Goal: Task Accomplishment & Management: Complete application form

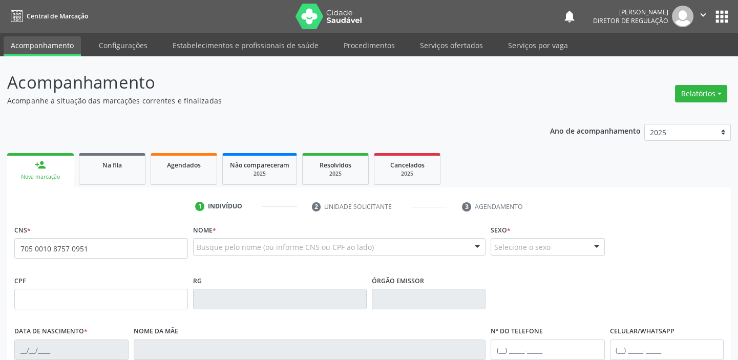
type input "705 0010 8757 0951"
type input "09/06/1991"
type input "Marilda Maria de Sousa"
type input "(87) 99186-6225"
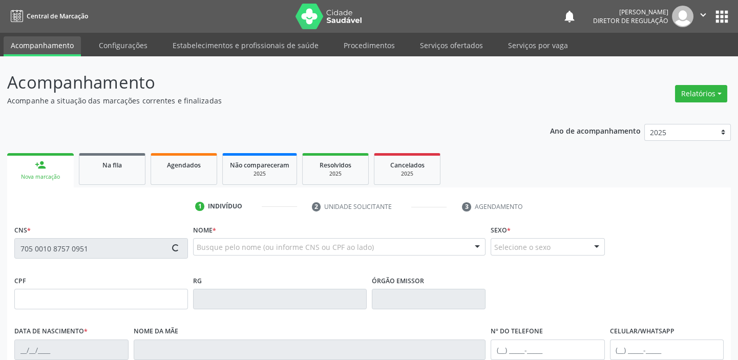
type input "S/N"
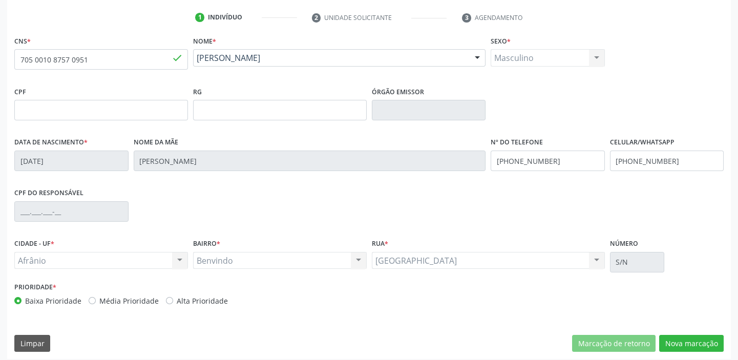
scroll to position [194, 0]
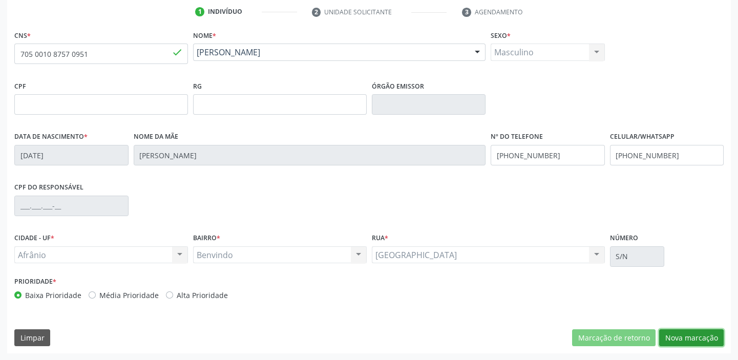
drag, startPoint x: 671, startPoint y: 334, endPoint x: 661, endPoint y: 328, distance: 11.9
click at [671, 333] on button "Nova marcação" at bounding box center [691, 337] width 64 height 17
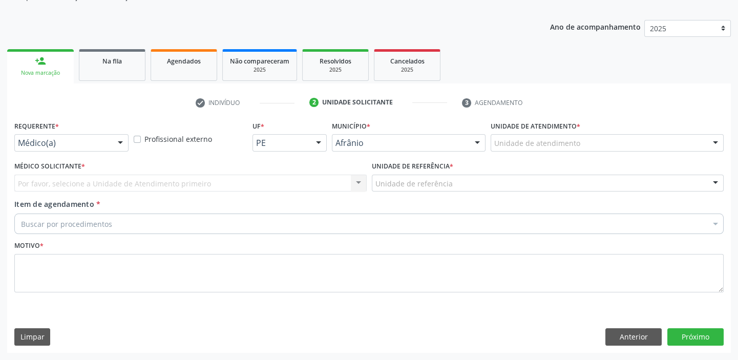
scroll to position [103, 0]
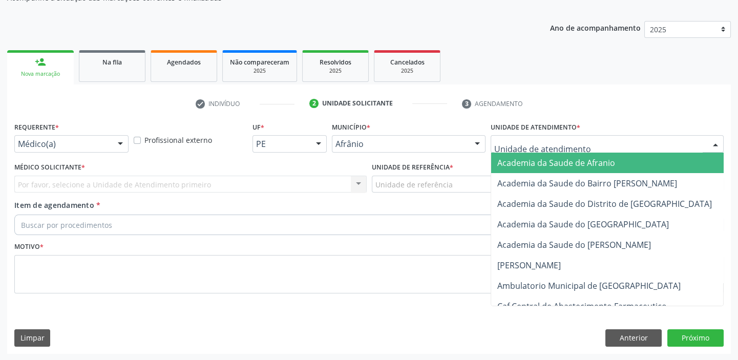
click at [501, 149] on div at bounding box center [606, 143] width 233 height 17
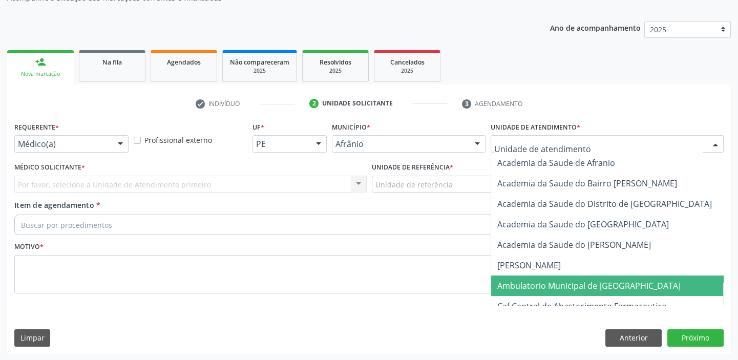
drag, startPoint x: 525, startPoint y: 284, endPoint x: 412, endPoint y: 239, distance: 121.6
click at [524, 284] on span "Ambulatorio Municipal de [GEOGRAPHIC_DATA]" at bounding box center [588, 285] width 183 height 11
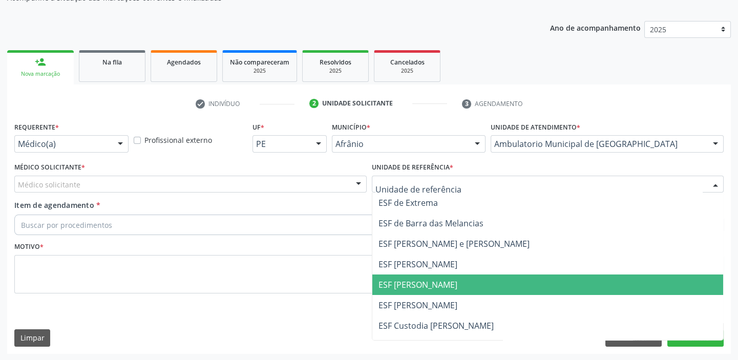
click at [399, 275] on span "ESF [PERSON_NAME]" at bounding box center [547, 284] width 351 height 20
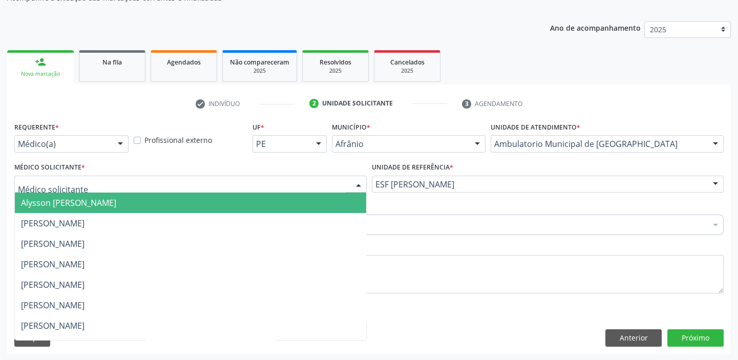
click at [47, 200] on span "Alysson [PERSON_NAME]" at bounding box center [68, 202] width 95 height 11
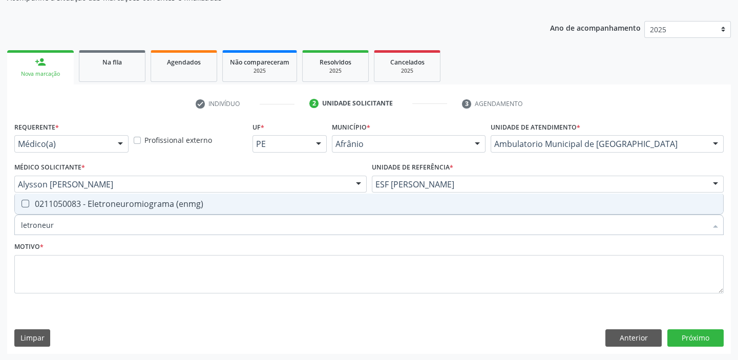
type input "letroneuro"
click at [38, 210] on span "0211050083 - Eletroneuromiograma (enmg)" at bounding box center [369, 203] width 708 height 20
checkbox \(enmg\) "true"
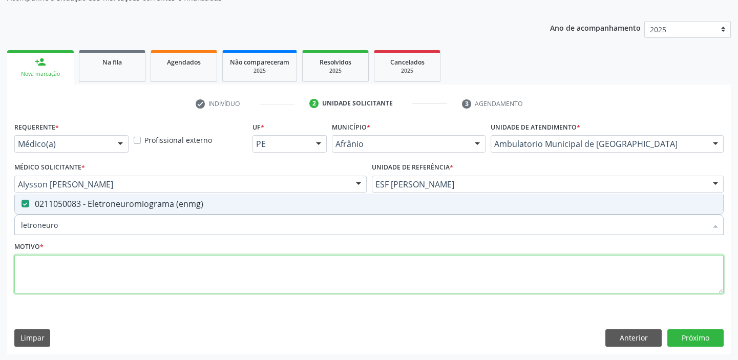
click at [29, 263] on textarea at bounding box center [368, 274] width 709 height 39
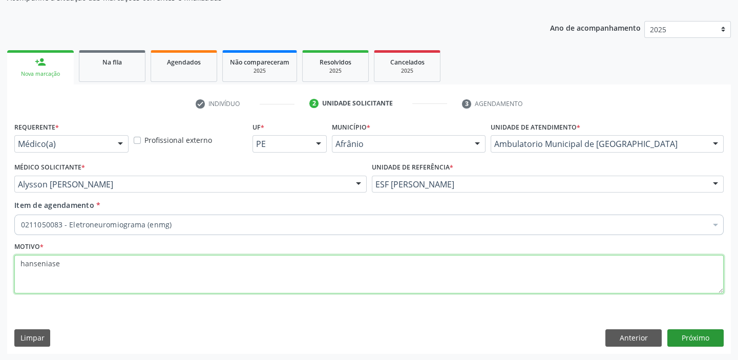
type textarea "hanseniase"
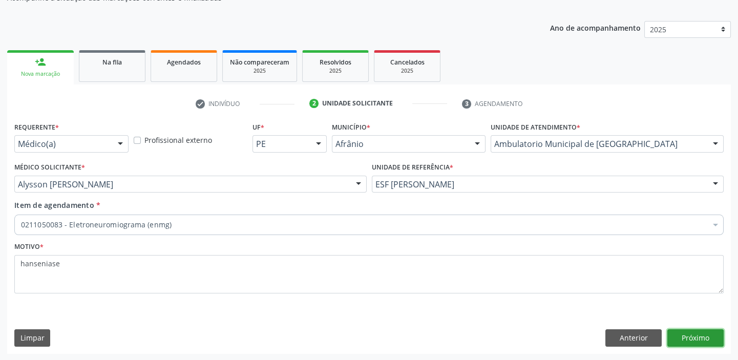
click at [678, 337] on button "Próximo" at bounding box center [695, 337] width 56 height 17
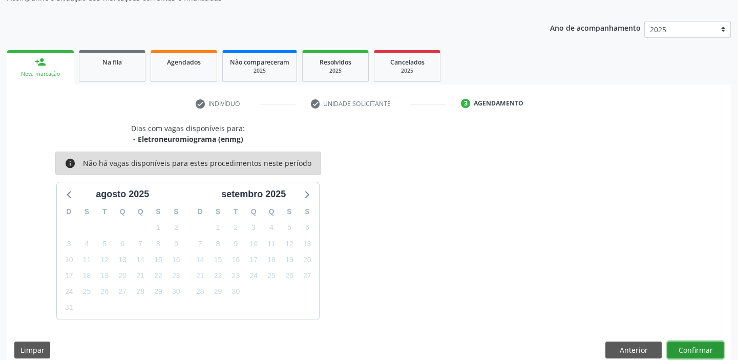
click at [703, 353] on button "Confirmar" at bounding box center [695, 349] width 56 height 17
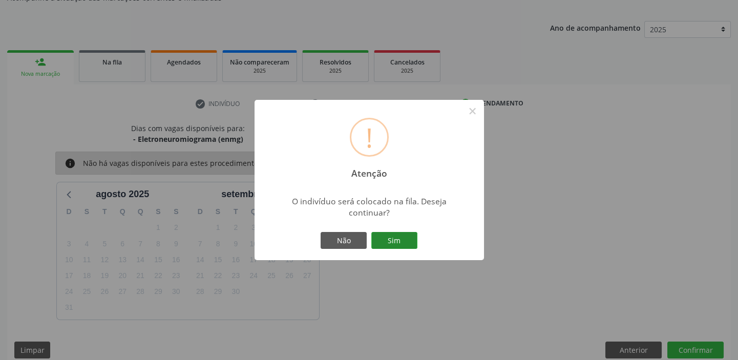
click at [397, 240] on button "Sim" at bounding box center [394, 240] width 46 height 17
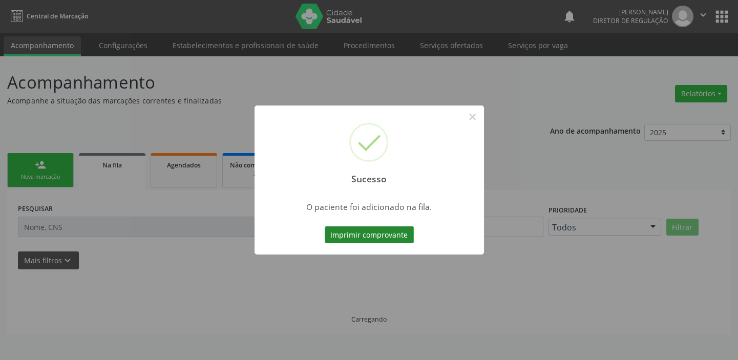
scroll to position [0, 0]
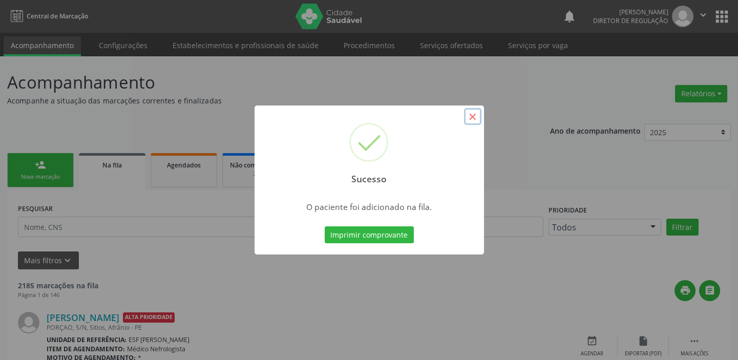
click at [472, 117] on button "×" at bounding box center [472, 116] width 17 height 17
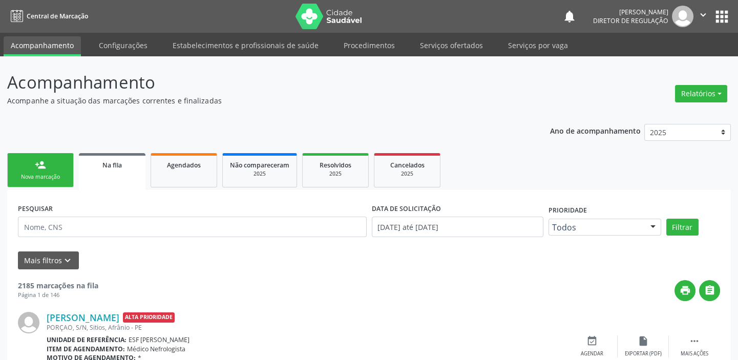
click at [44, 174] on div "Nova marcação" at bounding box center [40, 177] width 51 height 8
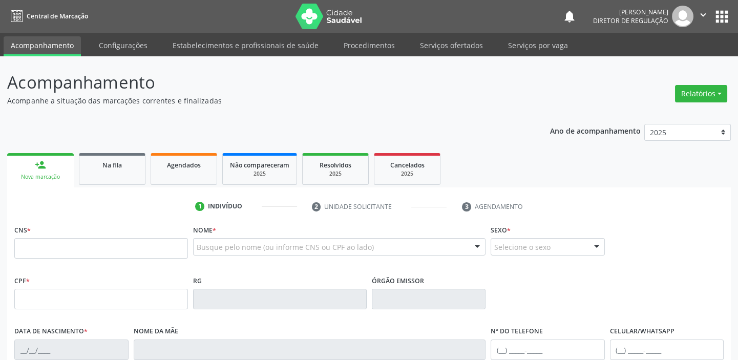
drag, startPoint x: 44, startPoint y: 174, endPoint x: 47, endPoint y: 169, distance: 5.5
click at [44, 174] on div "Nova marcação" at bounding box center [40, 177] width 52 height 8
click at [56, 247] on input "text" at bounding box center [101, 248] width 174 height 20
type input "707 0048 4566 6733"
type input "08/04/1949"
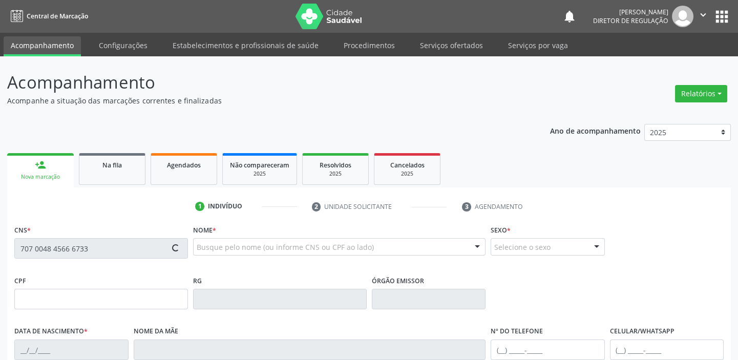
type input "Maria Leite Coelho Cavalcanti"
type input "(87) 98805-8086"
type input "(87) 8841-2088"
type input "S/N"
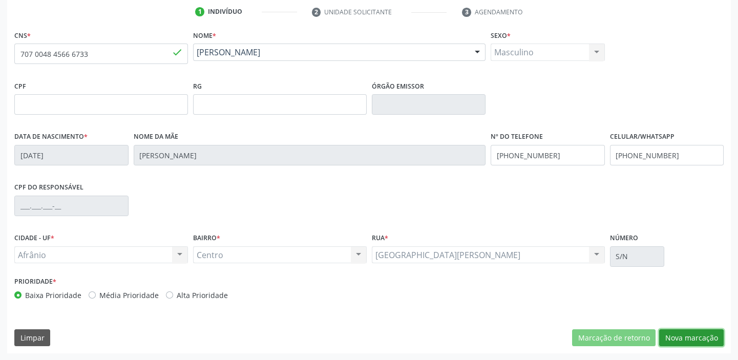
click at [669, 333] on button "Nova marcação" at bounding box center [691, 337] width 64 height 17
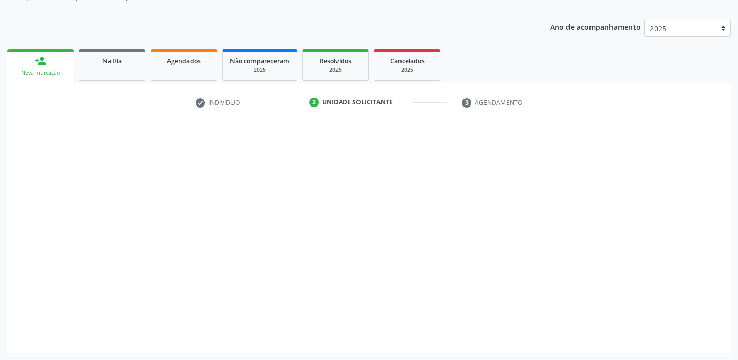
scroll to position [103, 0]
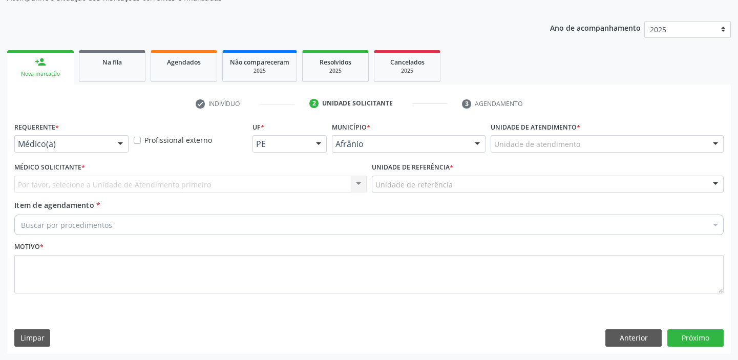
click at [507, 152] on div "Unidade de atendimento * Unidade de atendimento Academia da Saude de Afranio Ac…" at bounding box center [607, 139] width 238 height 40
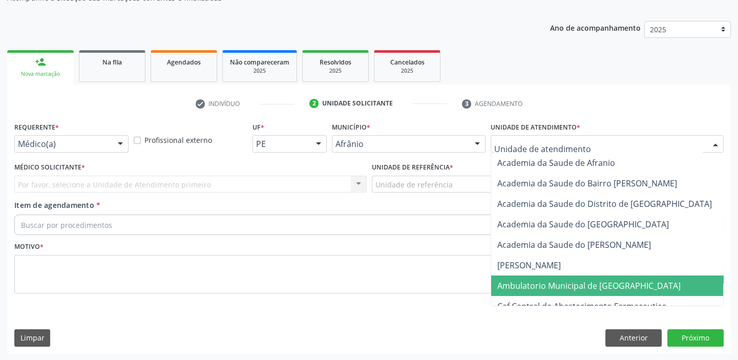
click at [506, 284] on span "Ambulatorio Municipal de [GEOGRAPHIC_DATA]" at bounding box center [588, 285] width 183 height 11
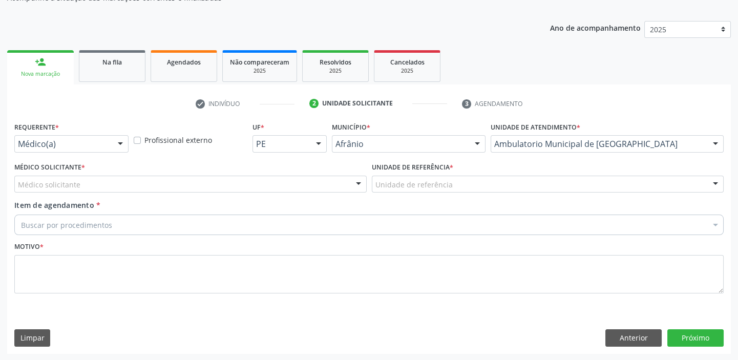
click at [386, 171] on label "Unidade de referência *" at bounding box center [412, 168] width 81 height 16
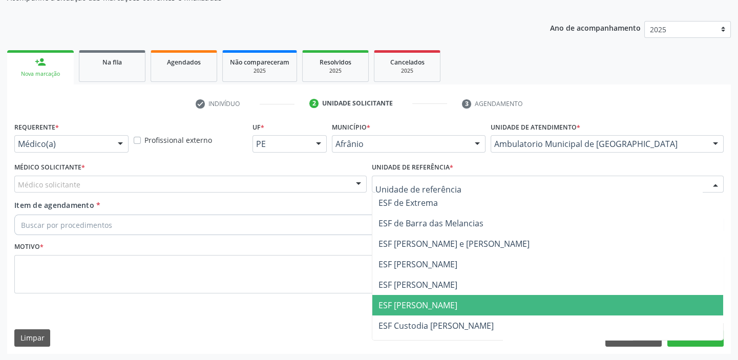
click at [398, 306] on span "ESF [PERSON_NAME]" at bounding box center [417, 304] width 79 height 11
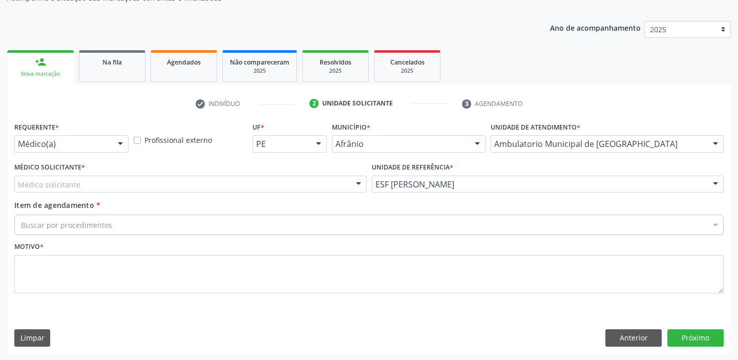
click at [96, 183] on div "Médico solicitante" at bounding box center [190, 184] width 352 height 17
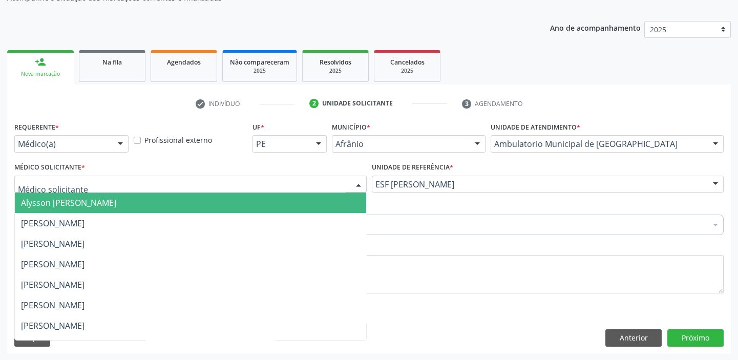
click at [96, 204] on span "Alysson [PERSON_NAME]" at bounding box center [68, 202] width 95 height 11
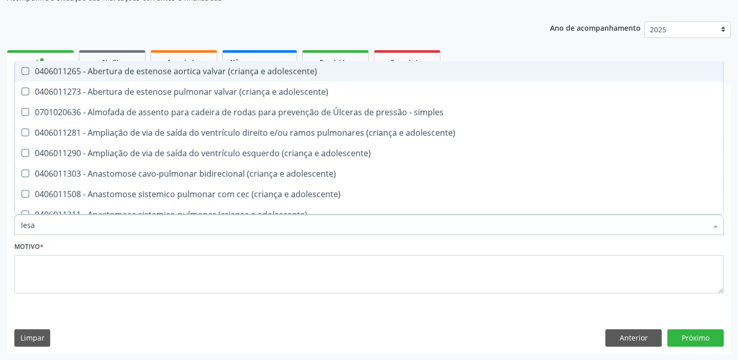
type input "lesao"
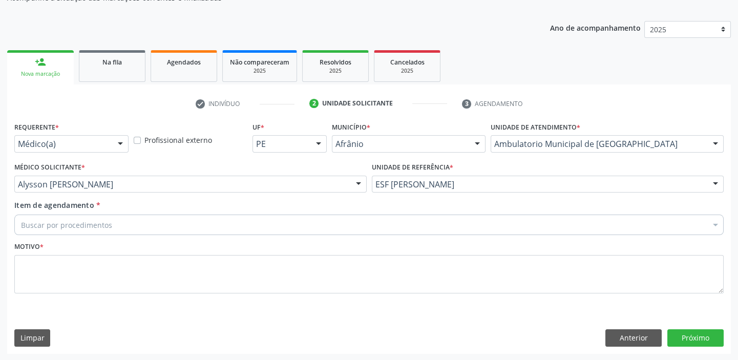
scroll to position [0, 0]
click at [641, 337] on button "Anterior" at bounding box center [633, 337] width 56 height 17
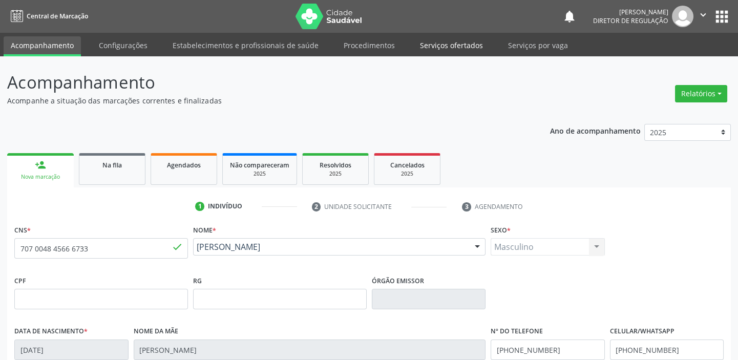
click at [435, 41] on link "Serviços ofertados" at bounding box center [451, 45] width 77 height 18
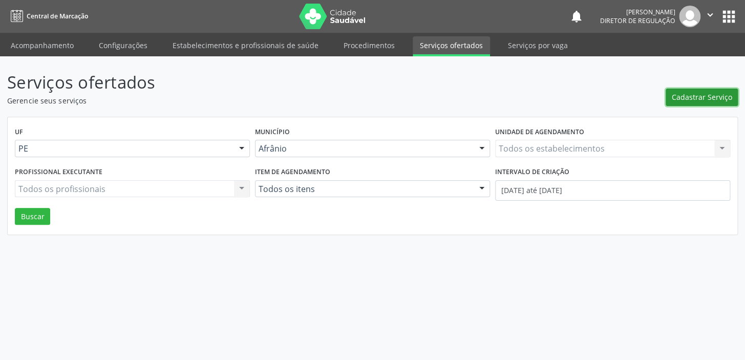
click at [684, 96] on span "Cadastrar Serviço" at bounding box center [702, 97] width 60 height 11
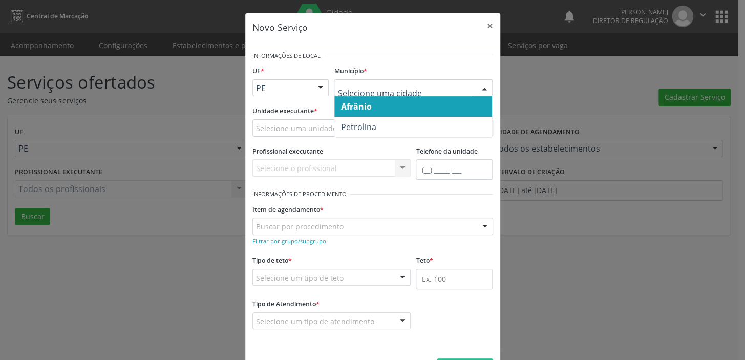
click at [352, 106] on span "Afrânio" at bounding box center [355, 106] width 31 height 11
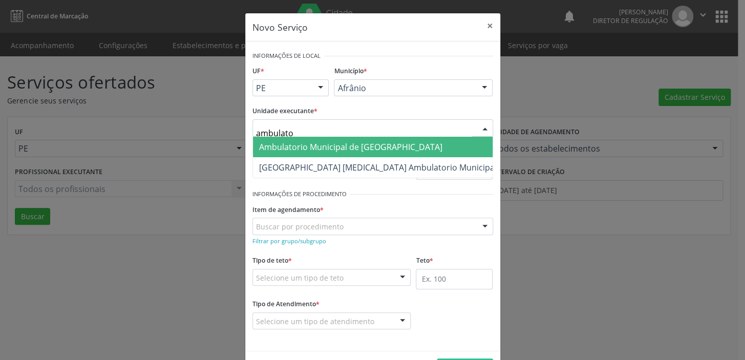
type input "ambulator"
click at [287, 150] on span "Ambulatorio Municipal de [GEOGRAPHIC_DATA]" at bounding box center [350, 146] width 183 height 11
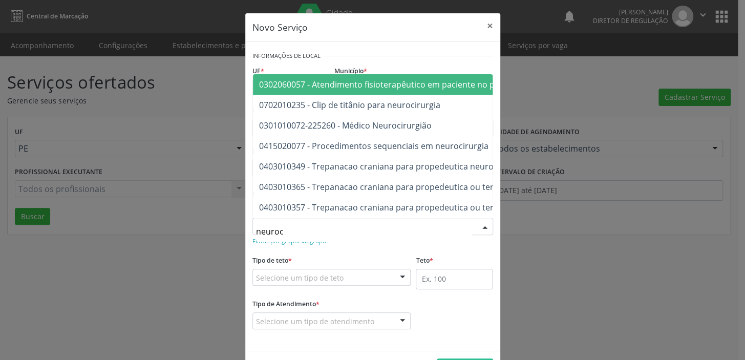
type input "neuroci"
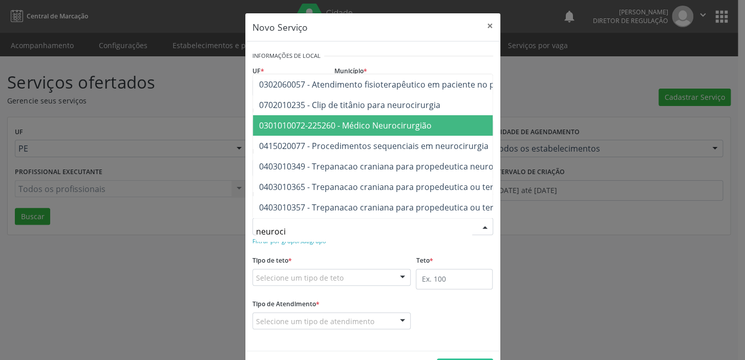
click at [302, 122] on span "0301010072-225260 - Médico Neurocirurgião" at bounding box center [345, 125] width 172 height 11
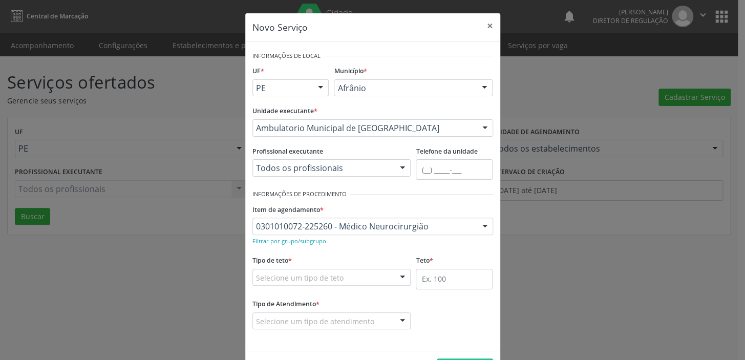
click at [277, 283] on div "Selecione um tipo de teto" at bounding box center [331, 277] width 159 height 17
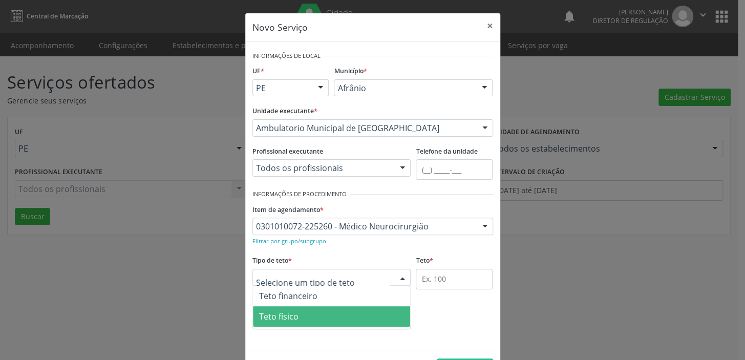
click at [276, 313] on span "Teto físico" at bounding box center [278, 316] width 39 height 11
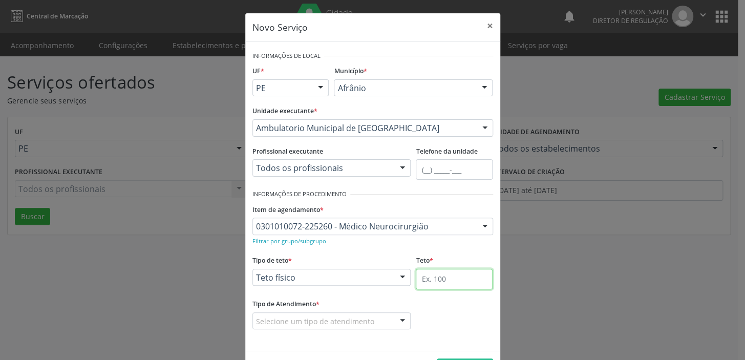
click at [420, 275] on input "text" at bounding box center [454, 279] width 77 height 20
type input "1"
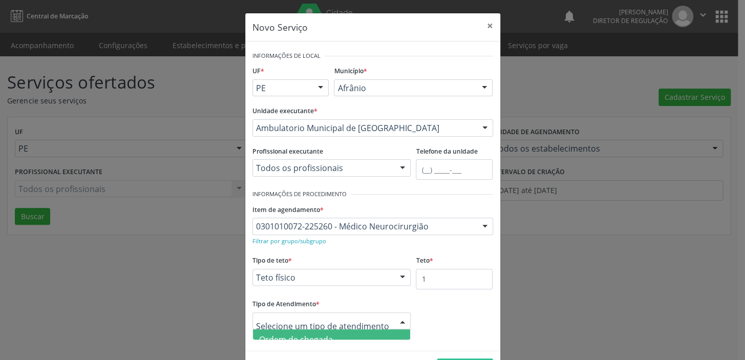
click at [269, 330] on span "Ordem de chegada" at bounding box center [332, 339] width 158 height 20
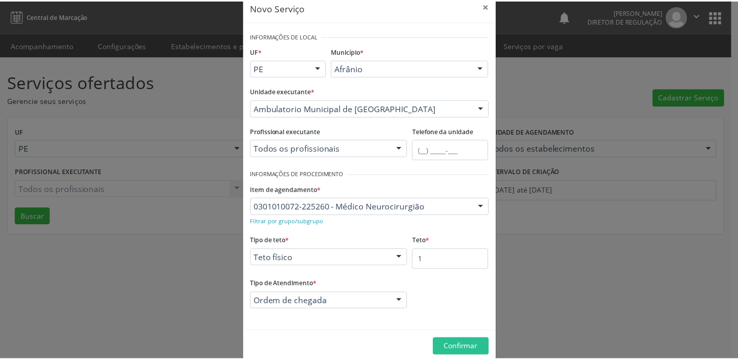
scroll to position [35, 0]
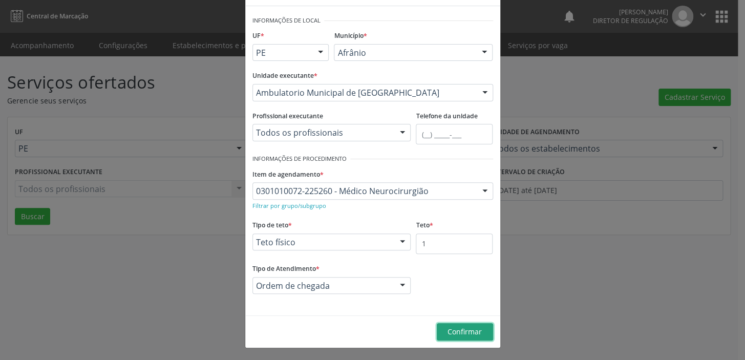
click at [463, 336] on button "Confirmar" at bounding box center [465, 331] width 56 height 17
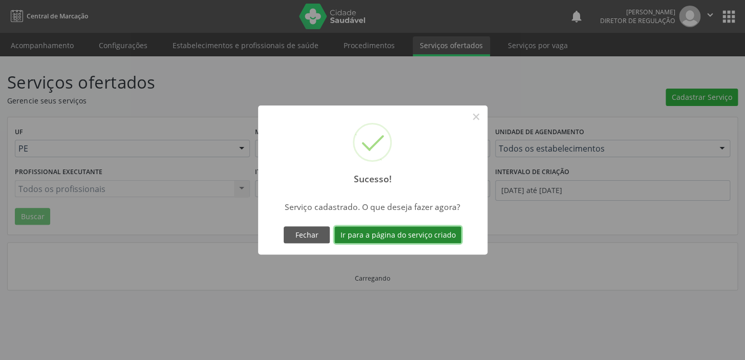
click at [400, 233] on button "Ir para a página do serviço criado" at bounding box center [397, 234] width 127 height 17
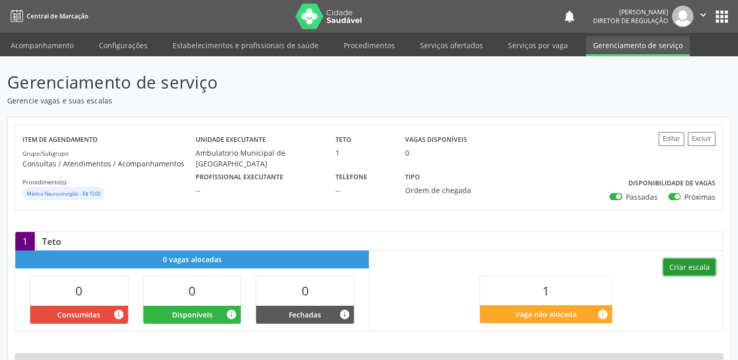
click at [693, 269] on button "Criar escala" at bounding box center [689, 266] width 52 height 17
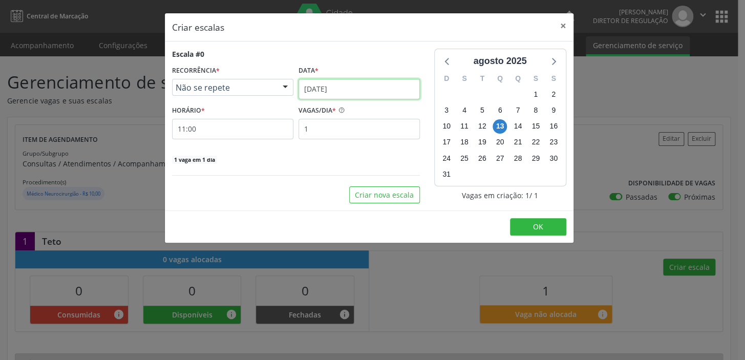
click at [313, 88] on input "[DATE]" at bounding box center [358, 89] width 121 height 20
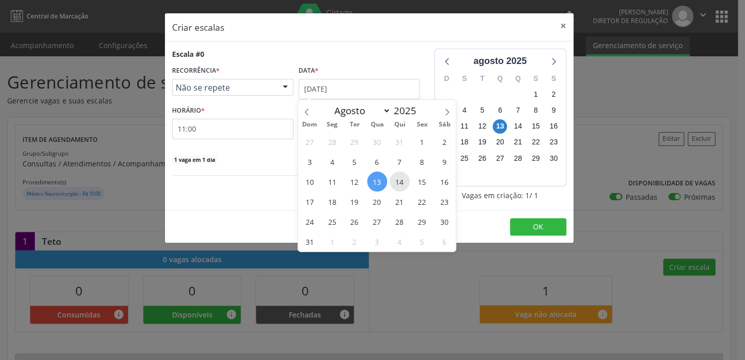
click at [402, 182] on span "14" at bounding box center [399, 181] width 20 height 20
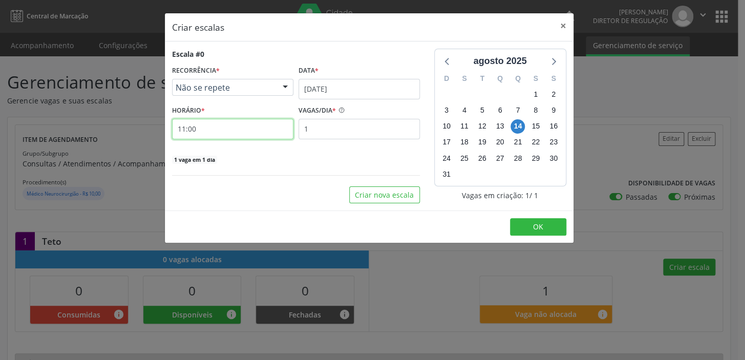
click at [222, 133] on input "11:00" at bounding box center [232, 129] width 121 height 20
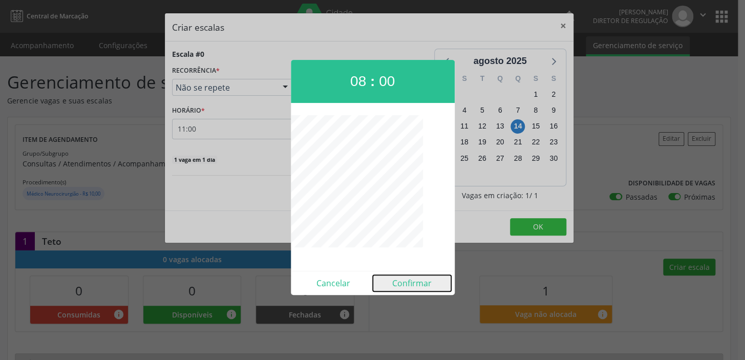
click at [407, 280] on button "Confirmar" at bounding box center [412, 283] width 78 height 16
type input "08:00"
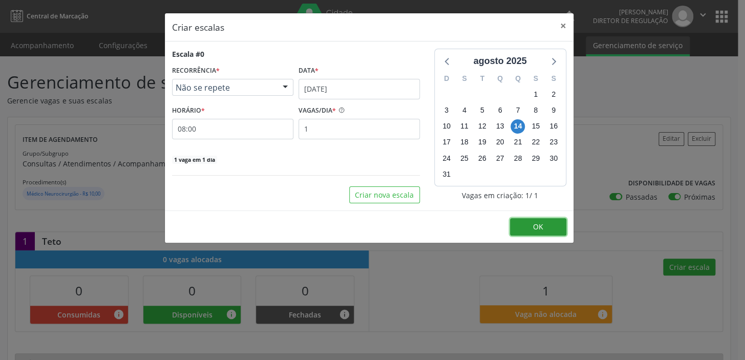
click at [526, 225] on button "OK" at bounding box center [538, 226] width 56 height 17
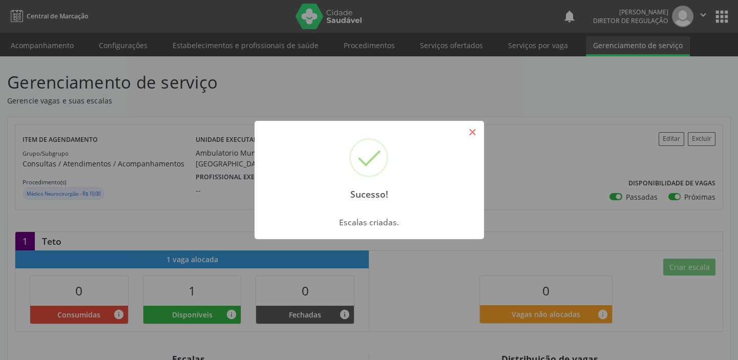
click at [474, 133] on button "×" at bounding box center [472, 131] width 17 height 17
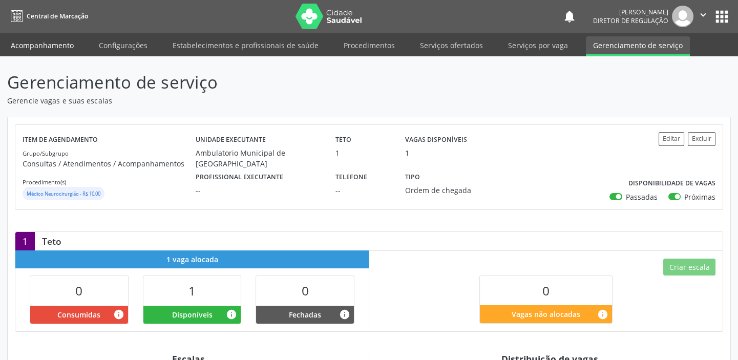
click at [34, 45] on link "Acompanhamento" at bounding box center [42, 45] width 77 height 18
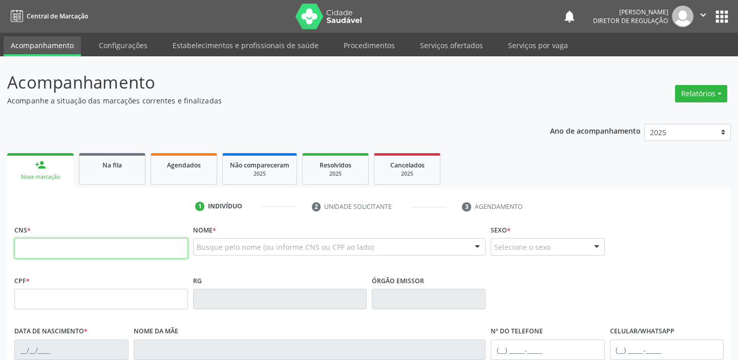
click at [84, 245] on input "text" at bounding box center [101, 248] width 174 height 20
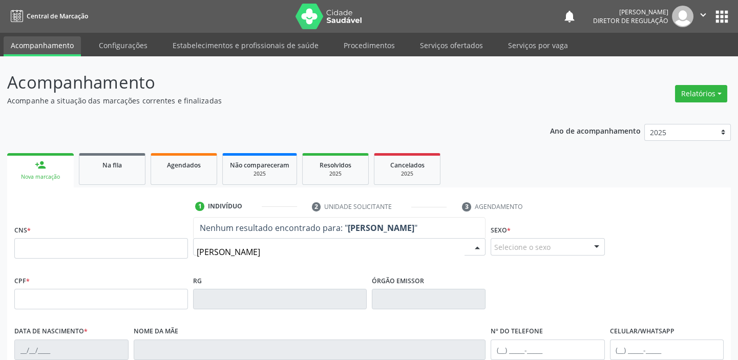
type input "gabriela da silva"
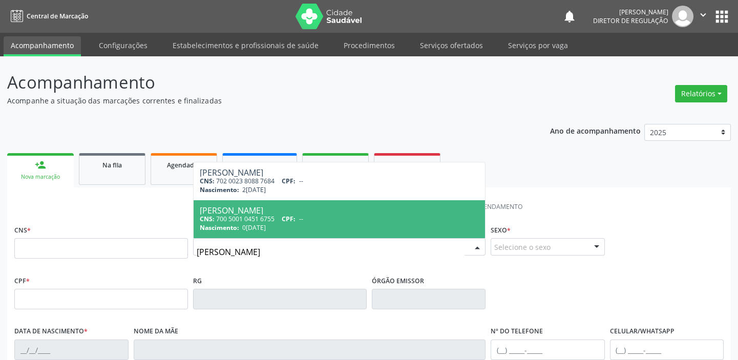
click at [245, 215] on div "CNS: 700 5001 0451 6755 CPF: --" at bounding box center [339, 218] width 279 height 9
type input "700 5001 0451 6755"
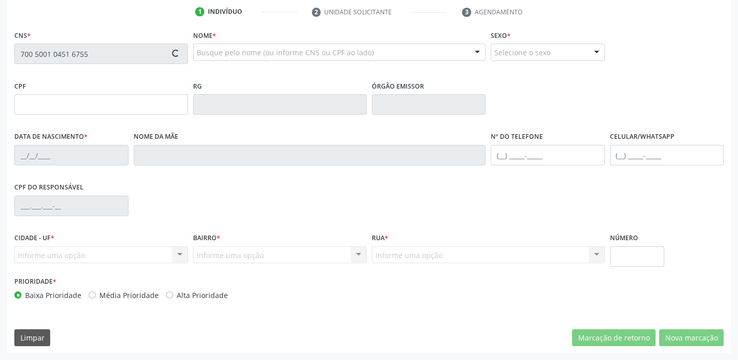
scroll to position [194, 0]
type input "05/12/1991"
type input "Valdeci Pereira Silva Santos"
type input "(87) 98824-5593"
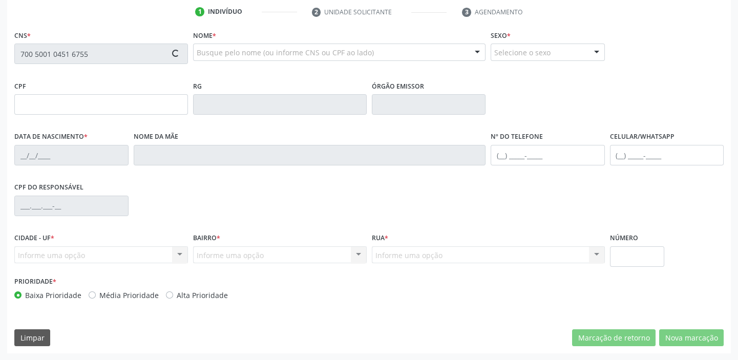
type input "S/N"
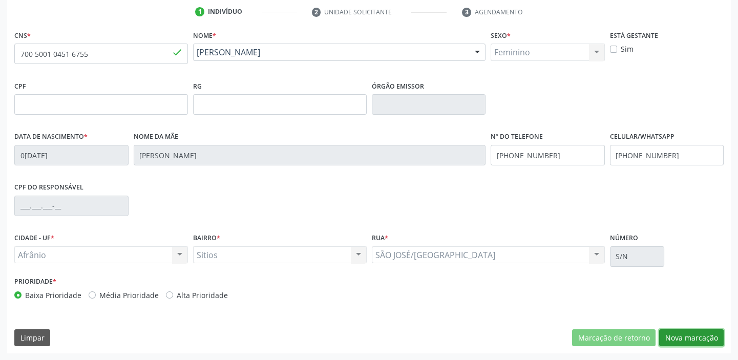
click at [676, 337] on button "Nova marcação" at bounding box center [691, 337] width 64 height 17
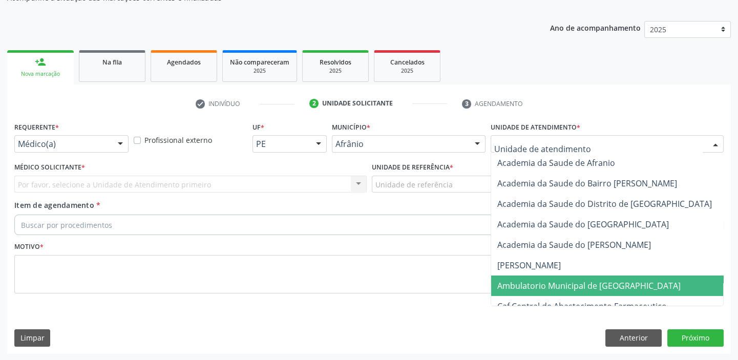
click at [531, 276] on span "Ambulatorio Municipal de [GEOGRAPHIC_DATA]" at bounding box center [616, 285] width 250 height 20
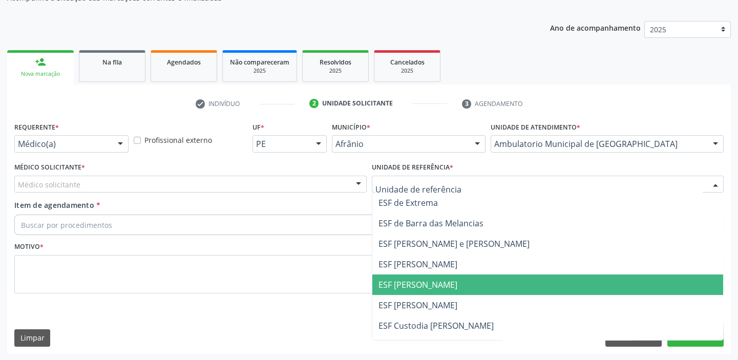
click at [405, 282] on span "ESF [PERSON_NAME]" at bounding box center [417, 284] width 79 height 11
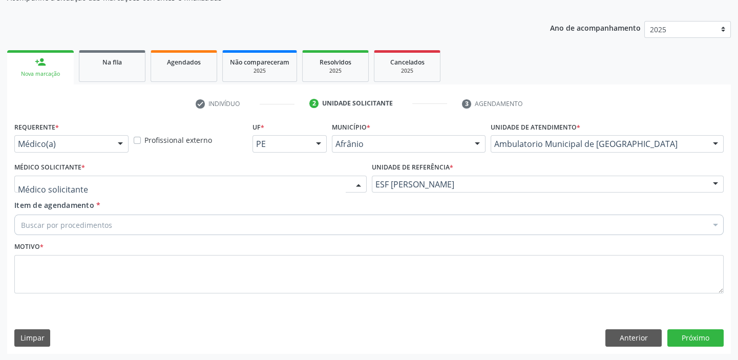
click at [40, 189] on div at bounding box center [190, 184] width 352 height 17
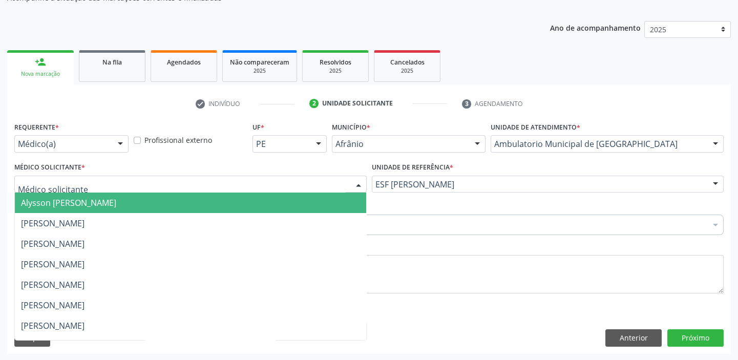
click at [41, 203] on span "Alysson [PERSON_NAME]" at bounding box center [68, 202] width 95 height 11
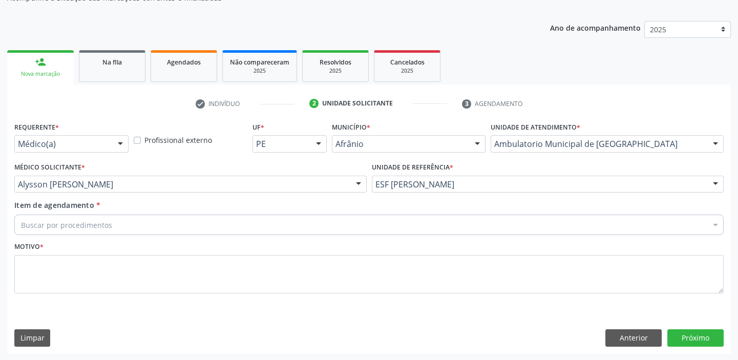
click at [46, 216] on div "Buscar por procedimentos" at bounding box center [368, 224] width 709 height 20
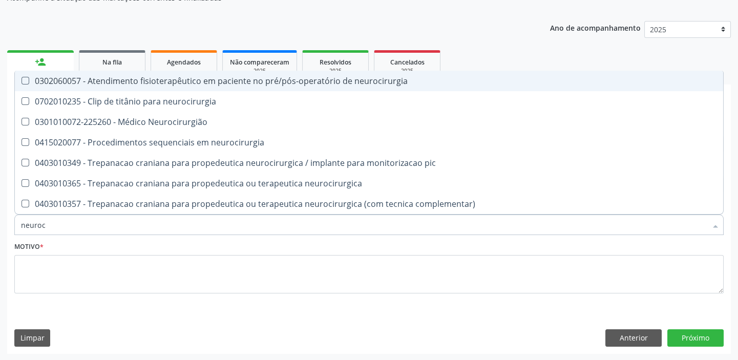
type input "neuroci"
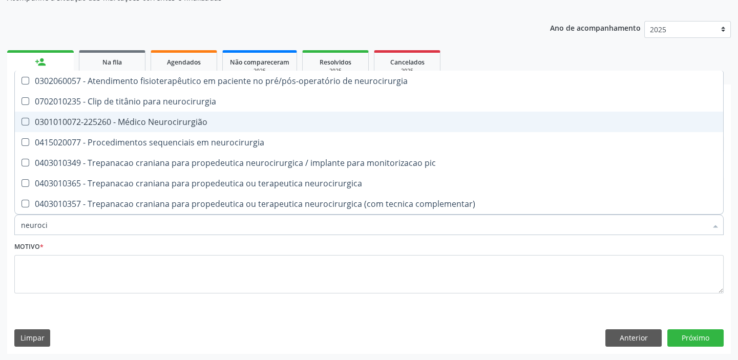
click at [38, 125] on div "0301010072-225260 - Médico Neurocirurgião" at bounding box center [369, 122] width 696 height 8
checkbox Neurocirurgião "true"
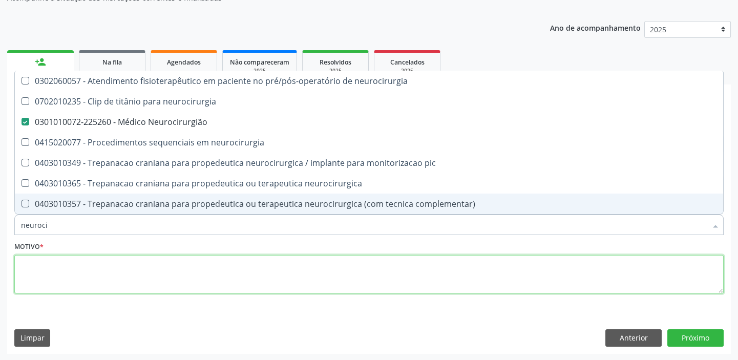
click at [45, 269] on textarea at bounding box center [368, 274] width 709 height 39
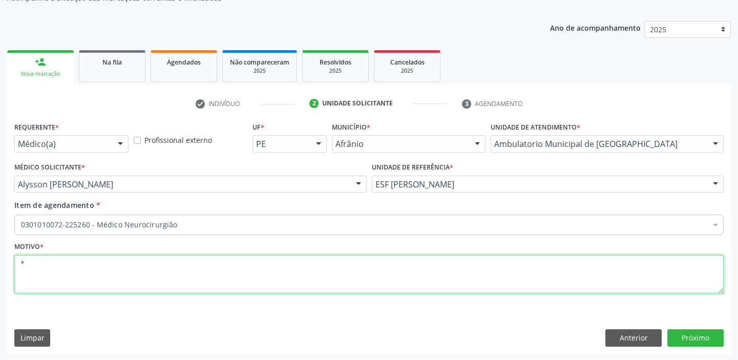
type textarea "*"
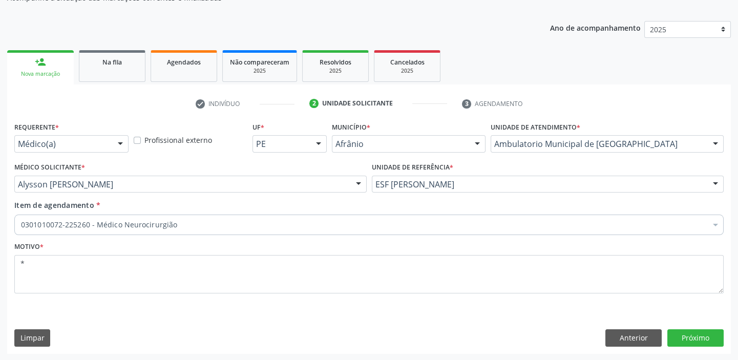
click at [665, 338] on div "Anterior Próximo" at bounding box center [664, 337] width 118 height 17
click at [677, 337] on button "Próximo" at bounding box center [695, 337] width 56 height 17
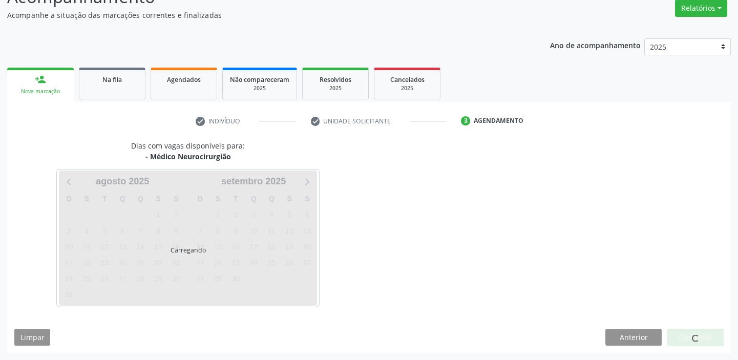
scroll to position [85, 0]
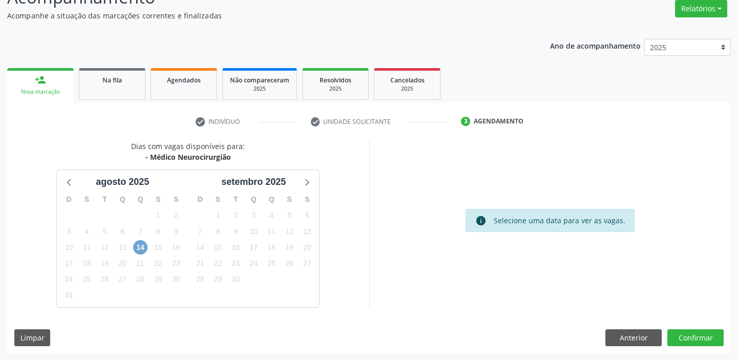
click at [139, 244] on span "14" at bounding box center [140, 247] width 14 height 14
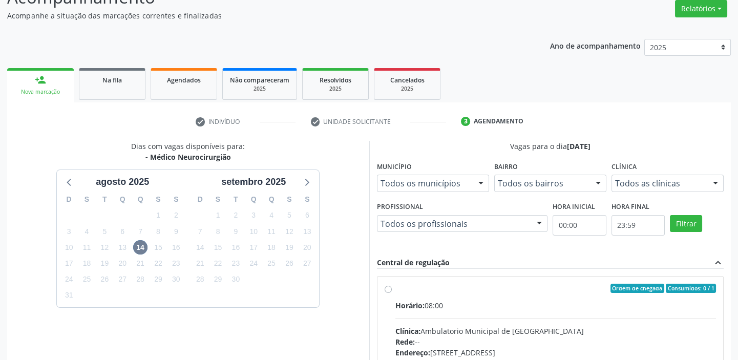
click at [392, 293] on input "Ordem de chegada Consumidos: 0 / 1 Horário: 08:00 Clínica: Ambulatorio Municipa…" at bounding box center [387, 288] width 7 height 9
radio input "true"
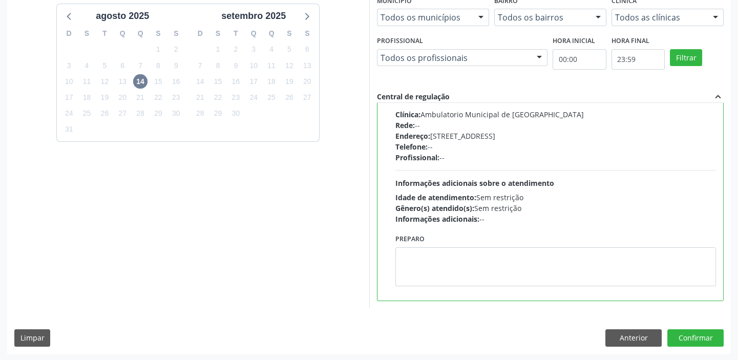
scroll to position [251, 0]
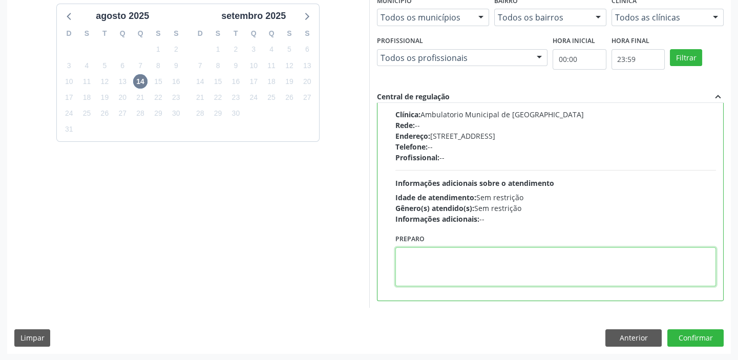
click at [501, 268] on textarea at bounding box center [555, 266] width 321 height 39
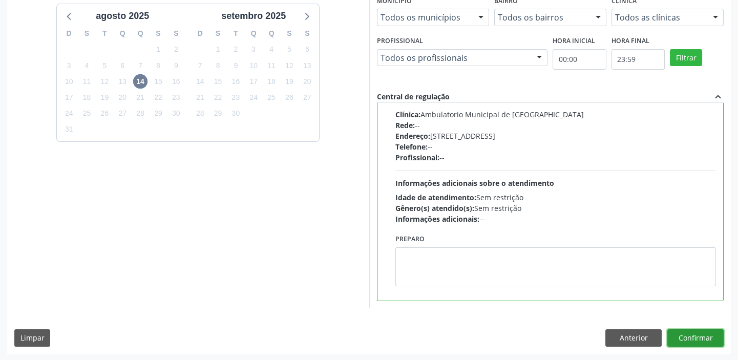
click at [681, 333] on button "Confirmar" at bounding box center [695, 337] width 56 height 17
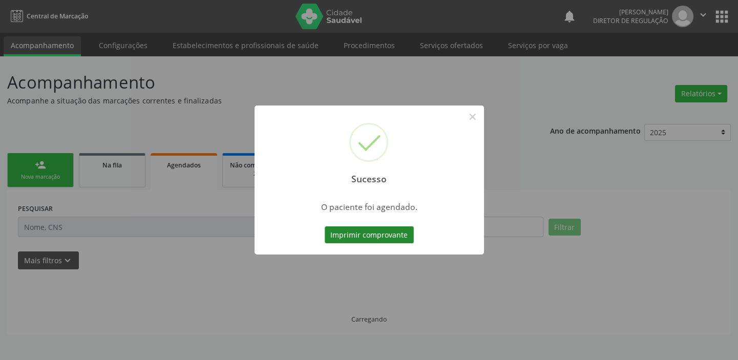
scroll to position [0, 0]
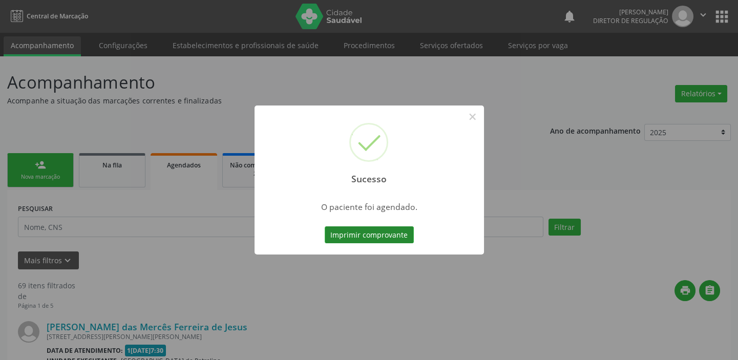
click at [385, 230] on button "Imprimir comprovante" at bounding box center [368, 234] width 89 height 17
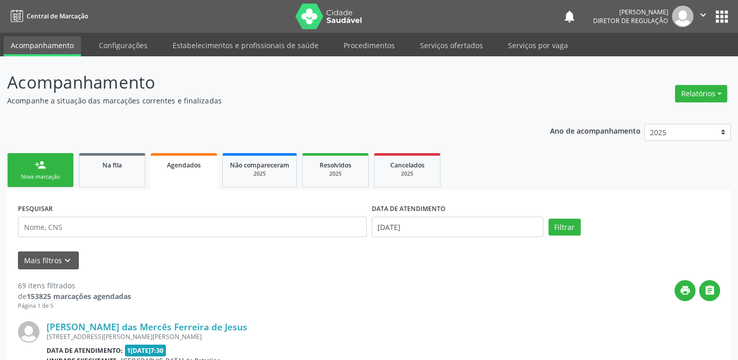
click at [31, 167] on link "person_add Nova marcação" at bounding box center [40, 170] width 67 height 34
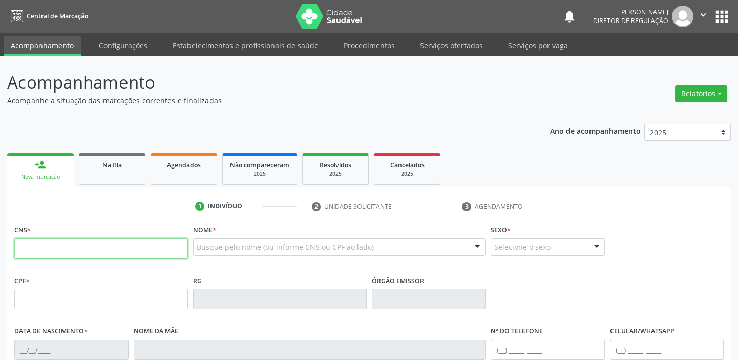
click at [46, 246] on input "text" at bounding box center [101, 248] width 174 height 20
type input "708 7051 4811 7595"
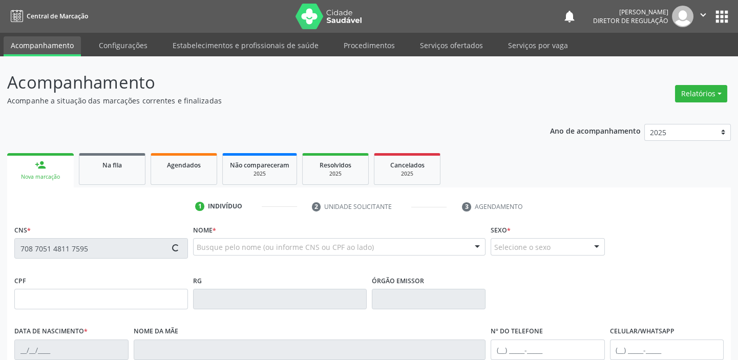
type input "065.266.274-98"
type input "20/01/1988"
type input "Regina Maria dos Santos Gomes"
type input "(87) 98809-3900"
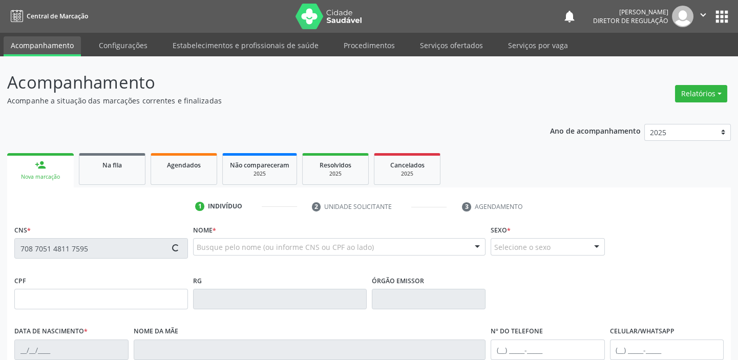
type input "S/N"
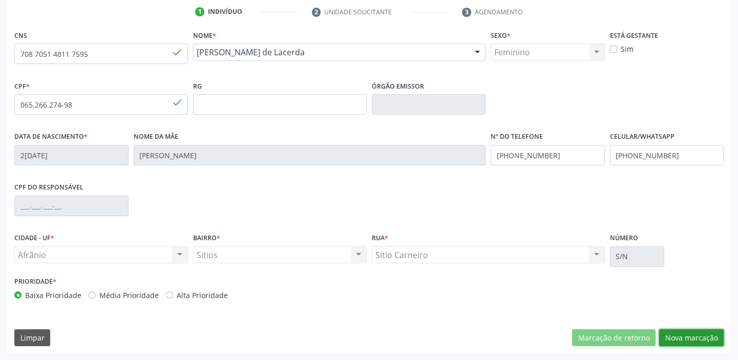
click at [675, 336] on button "Nova marcação" at bounding box center [691, 337] width 64 height 17
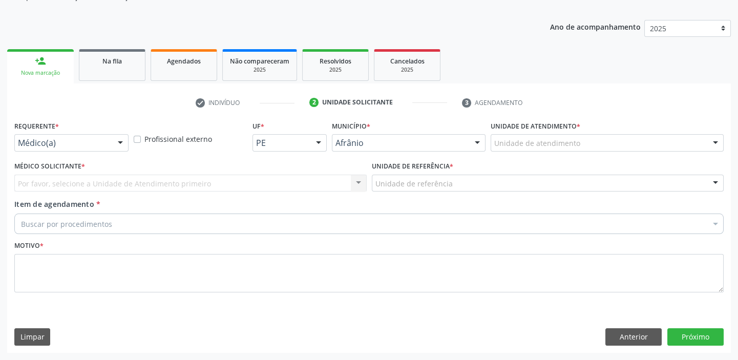
scroll to position [103, 0]
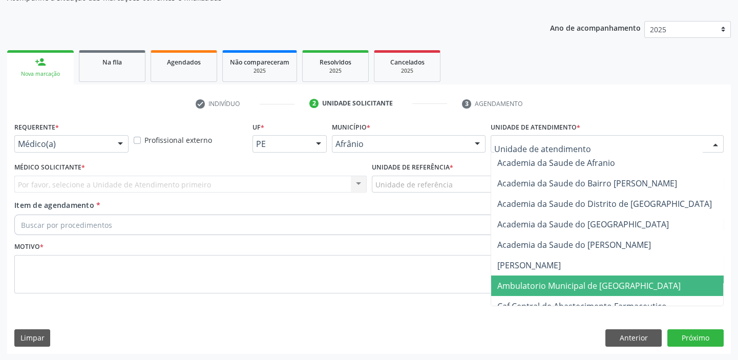
click at [518, 289] on span "Ambulatorio Municipal de [GEOGRAPHIC_DATA]" at bounding box center [588, 285] width 183 height 11
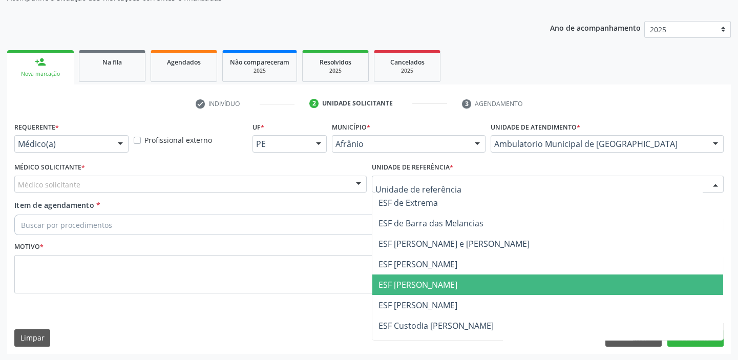
click at [404, 287] on span "ESF [PERSON_NAME]" at bounding box center [417, 284] width 79 height 11
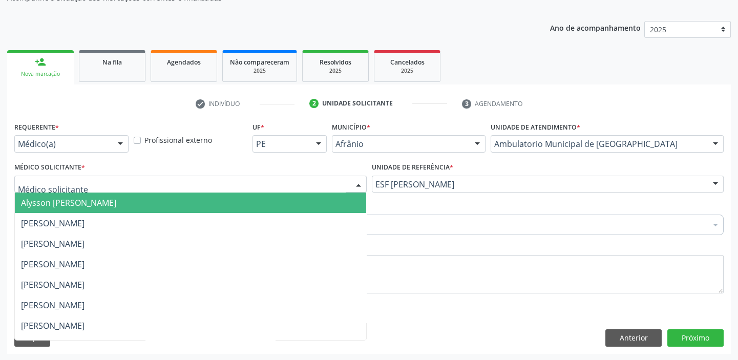
click at [44, 202] on span "Alysson [PERSON_NAME]" at bounding box center [68, 202] width 95 height 11
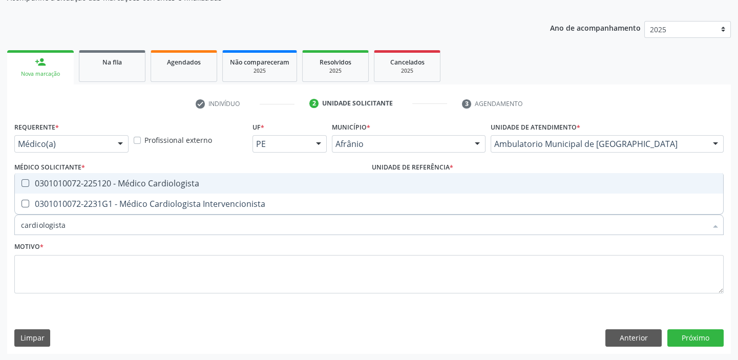
type input "cardiologista"
click at [146, 174] on span "0301010072-225120 - Médico Cardiologista" at bounding box center [369, 183] width 708 height 20
checkbox Cardiologista "true"
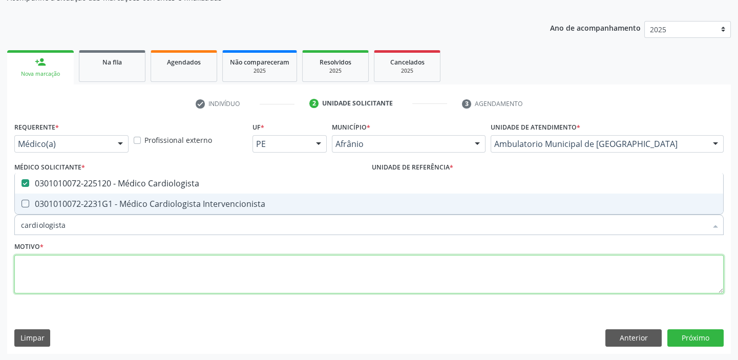
click at [49, 266] on textarea at bounding box center [368, 274] width 709 height 39
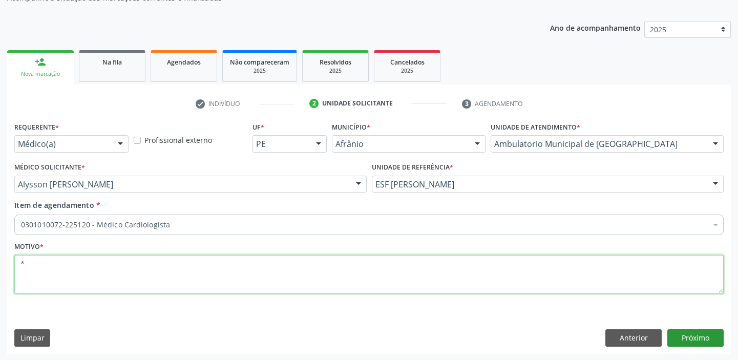
type textarea "*"
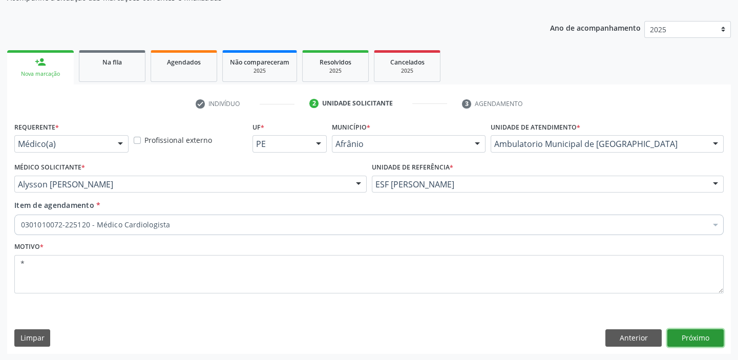
click at [684, 333] on button "Próximo" at bounding box center [695, 337] width 56 height 17
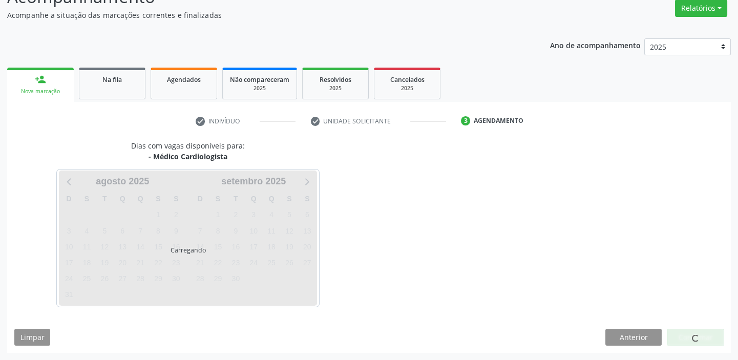
scroll to position [85, 0]
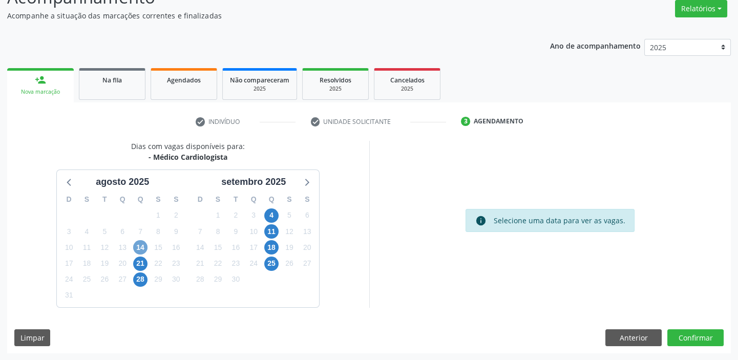
click at [142, 249] on span "14" at bounding box center [140, 247] width 14 height 14
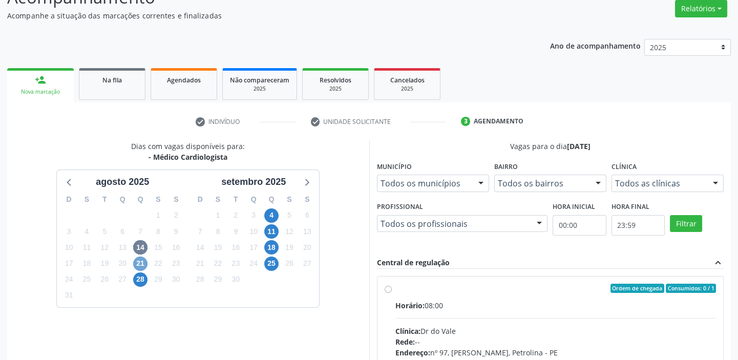
click at [138, 264] on span "21" at bounding box center [140, 263] width 14 height 14
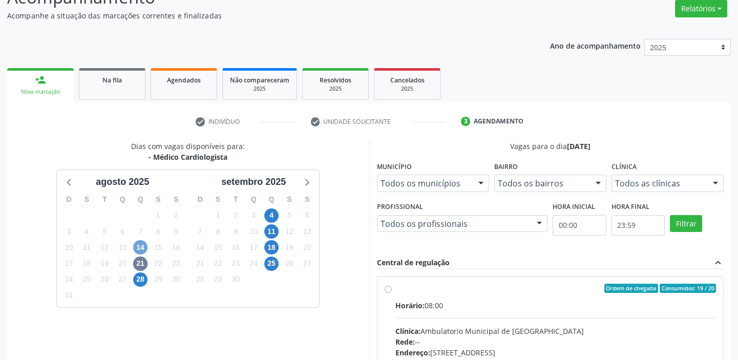
click at [141, 246] on span "14" at bounding box center [140, 247] width 14 height 14
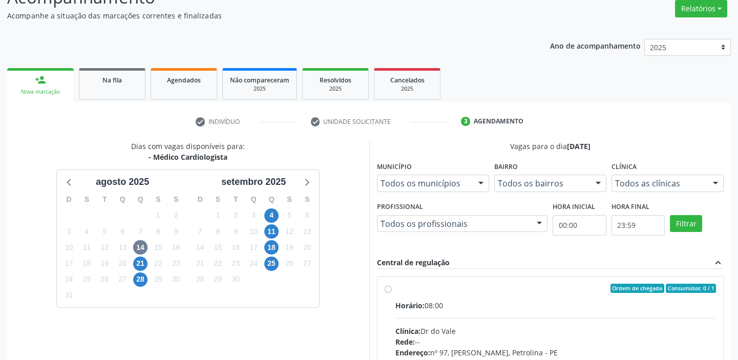
click at [462, 318] on hr at bounding box center [555, 318] width 321 height 1
click at [392, 293] on input "Ordem de chegada Consumidos: 0 / 1 Horário: 08:00 Clínica: Dr do Vale Rede: -- …" at bounding box center [387, 288] width 7 height 9
radio input "true"
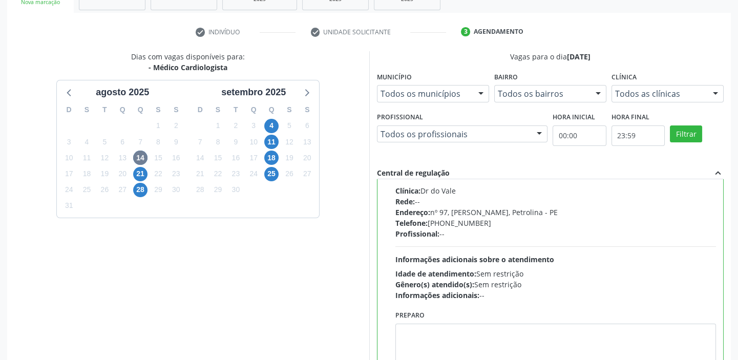
scroll to position [251, 0]
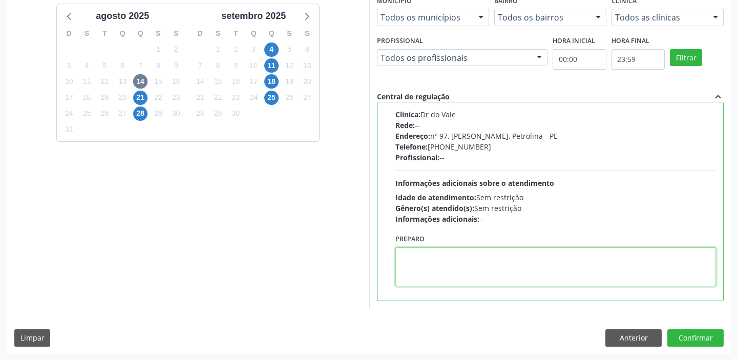
click at [439, 267] on textarea at bounding box center [555, 266] width 321 height 39
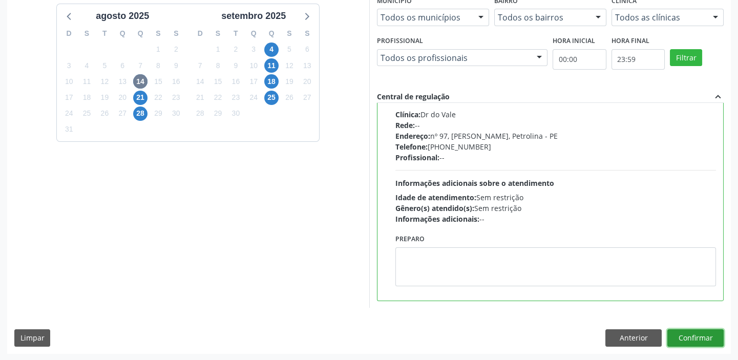
click at [687, 339] on button "Confirmar" at bounding box center [695, 337] width 56 height 17
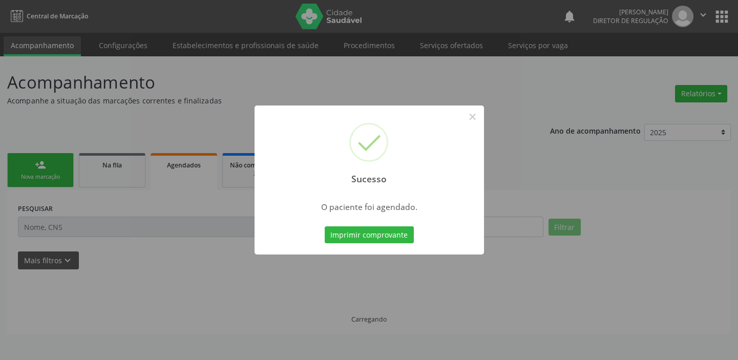
scroll to position [0, 0]
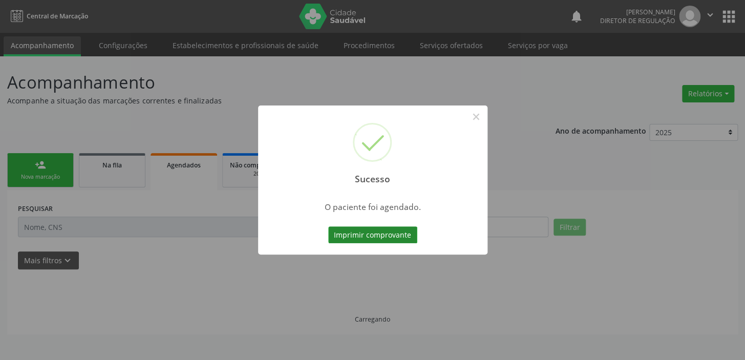
click at [374, 233] on button "Imprimir comprovante" at bounding box center [372, 234] width 89 height 17
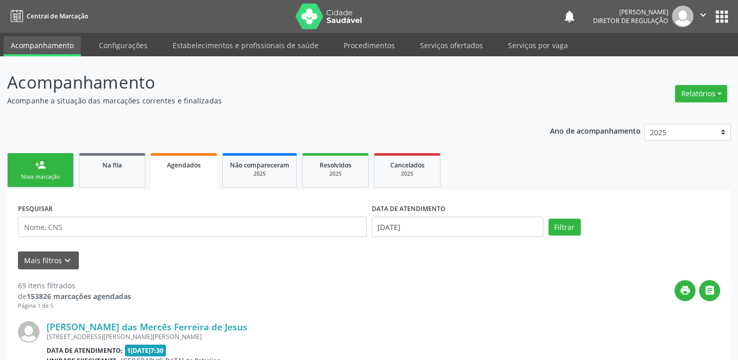
click at [55, 172] on link "person_add Nova marcação" at bounding box center [40, 170] width 67 height 34
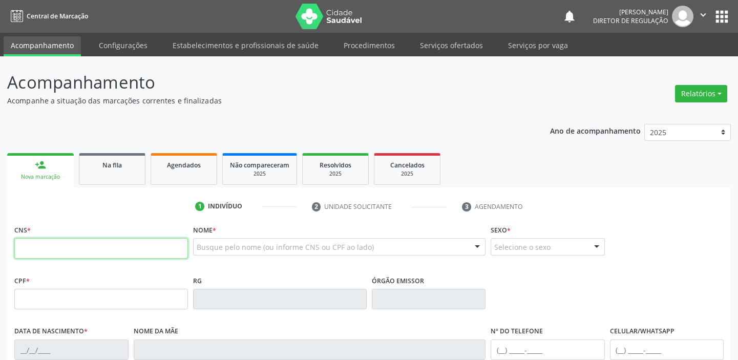
click at [63, 250] on input "text" at bounding box center [101, 248] width 174 height 20
type input "700 3049 1922 5034"
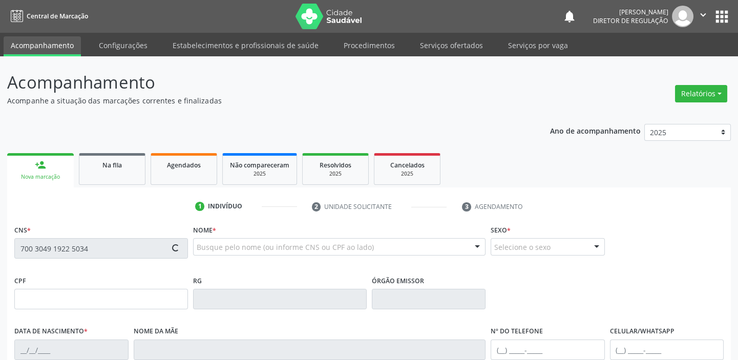
type input "018.843.344-90"
type input "13/04/1977"
type input "Maria de Loures Cruz Purificação"
type input "(87) 98819-0339"
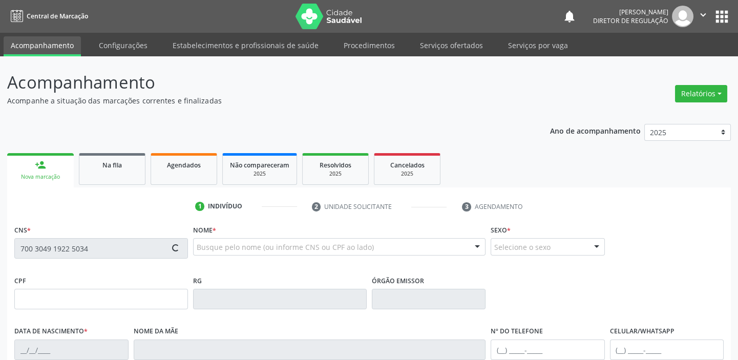
type input "316"
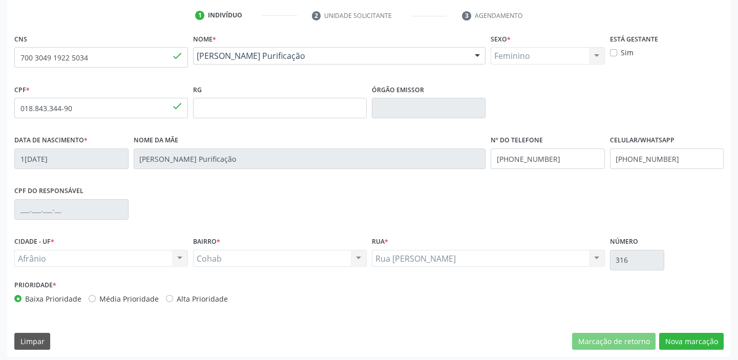
scroll to position [194, 0]
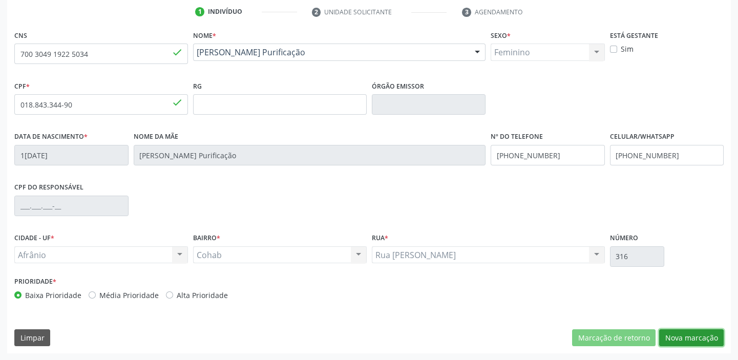
click at [674, 329] on button "Nova marcação" at bounding box center [691, 337] width 64 height 17
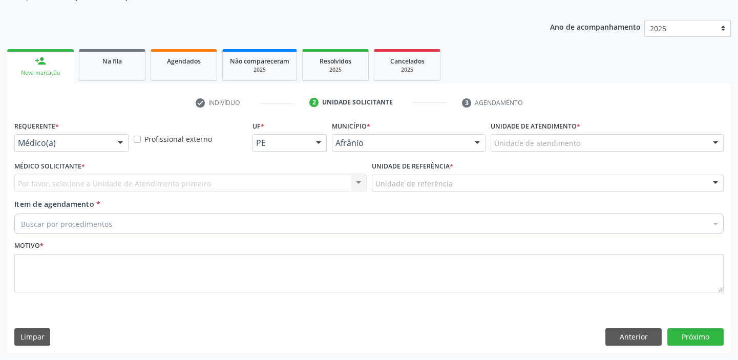
scroll to position [103, 0]
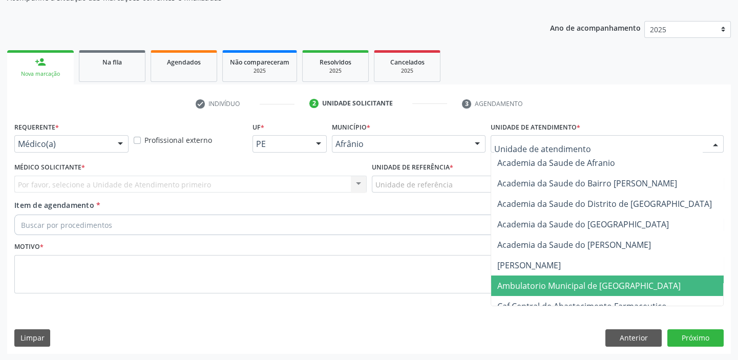
click at [516, 282] on span "Ambulatorio Municipal de [GEOGRAPHIC_DATA]" at bounding box center [588, 285] width 183 height 11
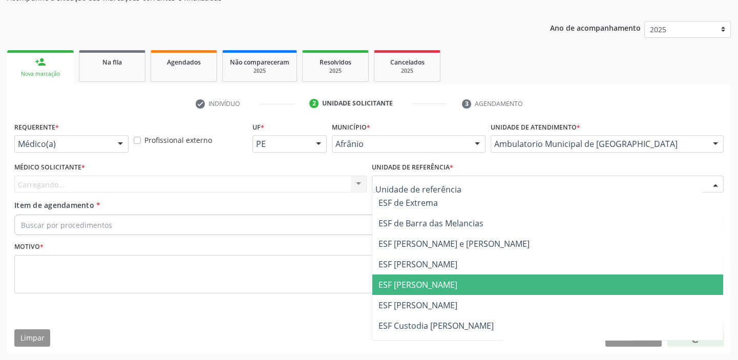
click at [409, 283] on span "ESF [PERSON_NAME]" at bounding box center [417, 284] width 79 height 11
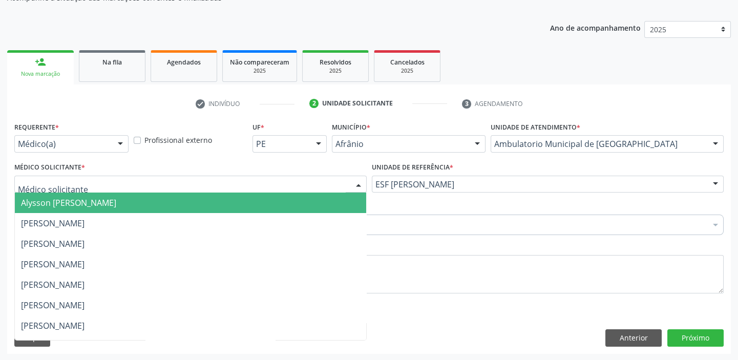
click at [46, 176] on div at bounding box center [190, 184] width 352 height 17
click at [44, 202] on span "Alysson [PERSON_NAME]" at bounding box center [68, 202] width 95 height 11
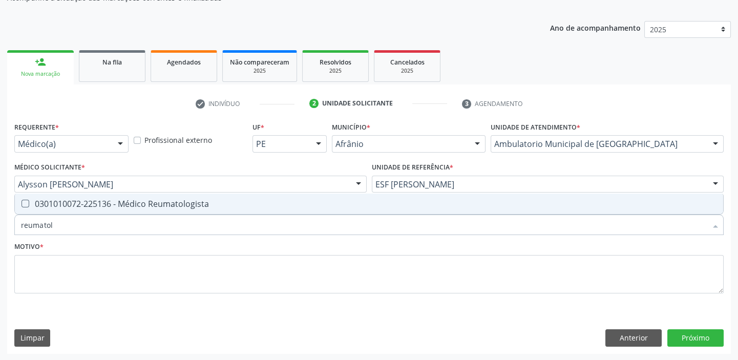
type input "reumatolo"
click at [47, 206] on div "0301010072-225136 - Médico Reumatologista" at bounding box center [369, 204] width 696 height 8
checkbox Reumatologista "true"
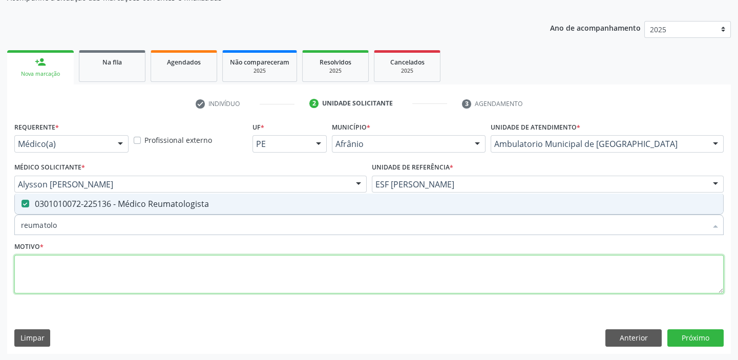
click at [35, 271] on textarea at bounding box center [368, 274] width 709 height 39
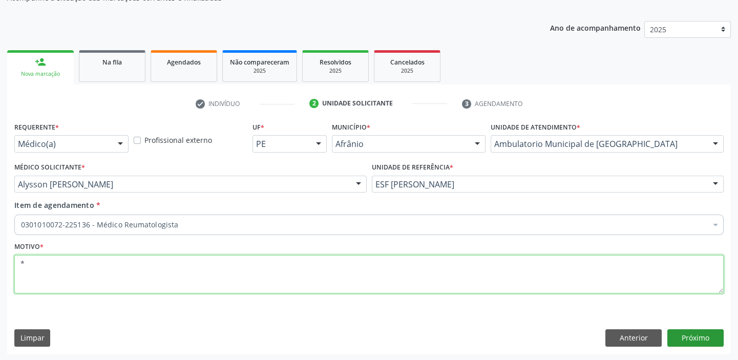
type textarea "*"
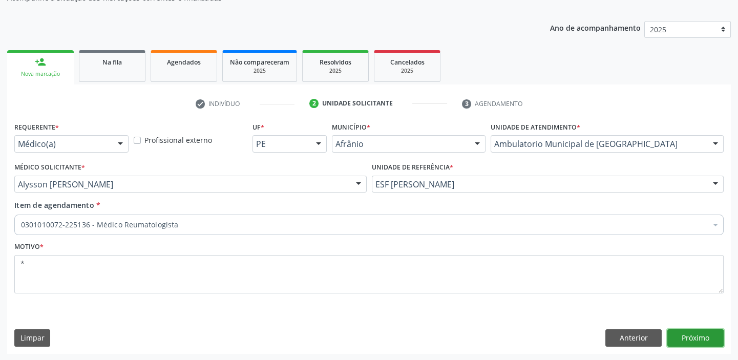
click at [685, 338] on button "Próximo" at bounding box center [695, 337] width 56 height 17
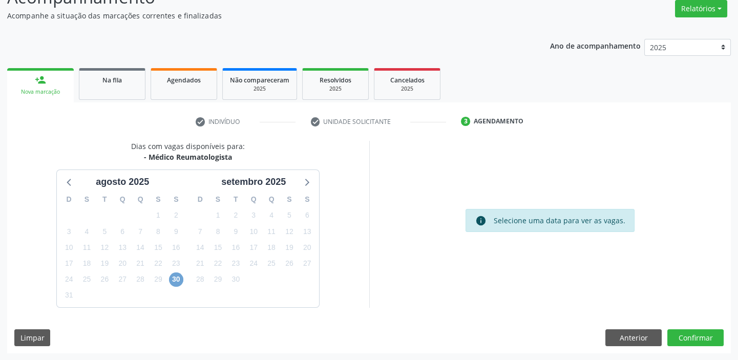
click at [178, 278] on span "30" at bounding box center [176, 279] width 14 height 14
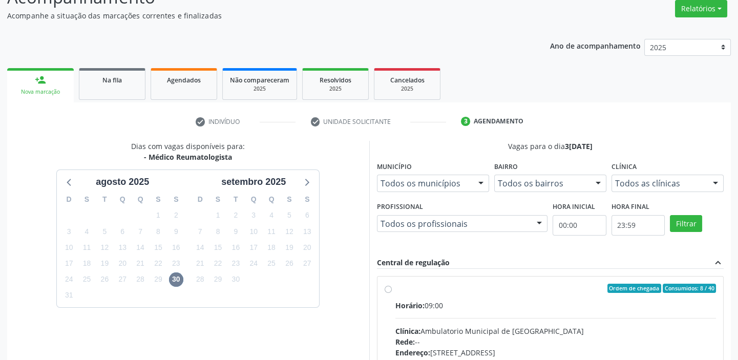
click at [392, 293] on input "Ordem de chegada Consumidos: 8 / 40 Horário: 09:00 Clínica: Ambulatorio Municip…" at bounding box center [387, 288] width 7 height 9
radio input "true"
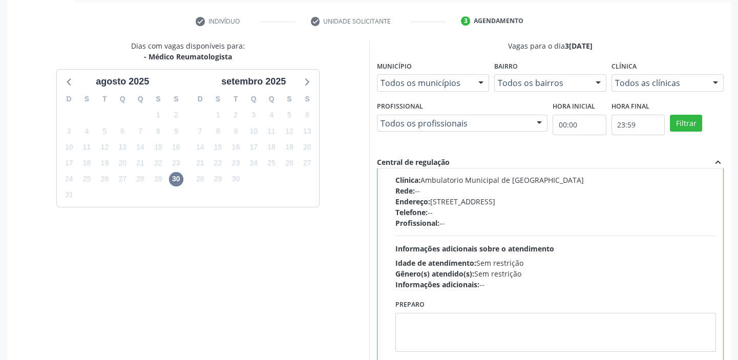
scroll to position [251, 0]
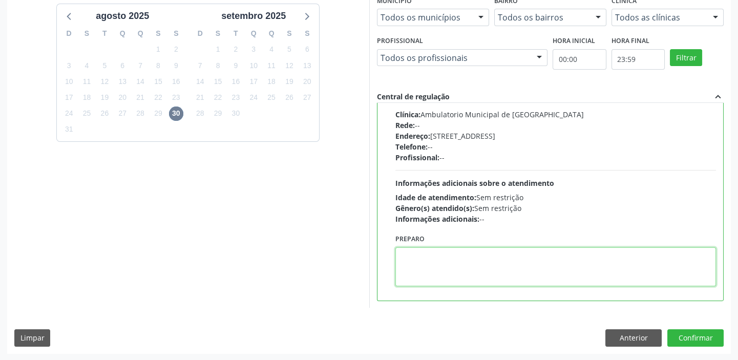
click at [564, 267] on textarea at bounding box center [555, 266] width 321 height 39
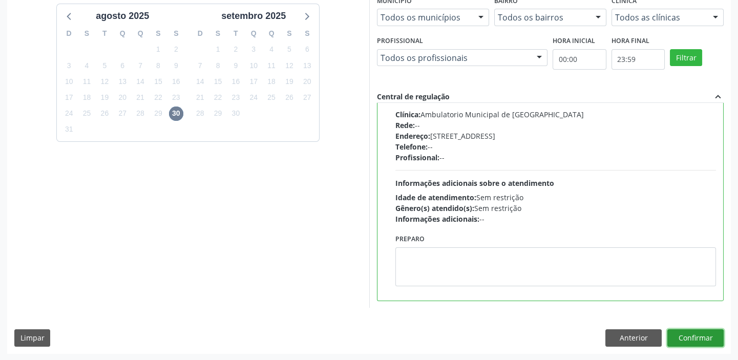
click at [688, 332] on button "Confirmar" at bounding box center [695, 337] width 56 height 17
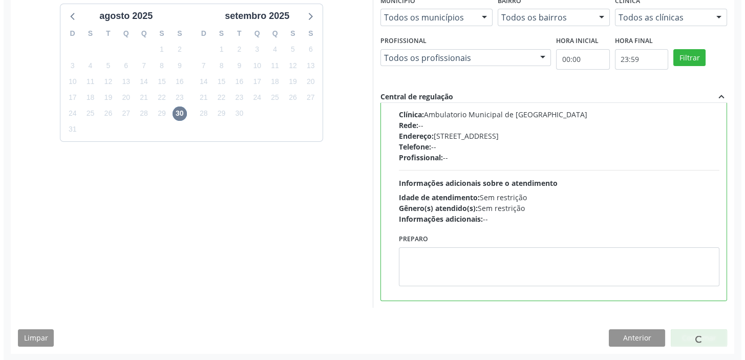
scroll to position [0, 0]
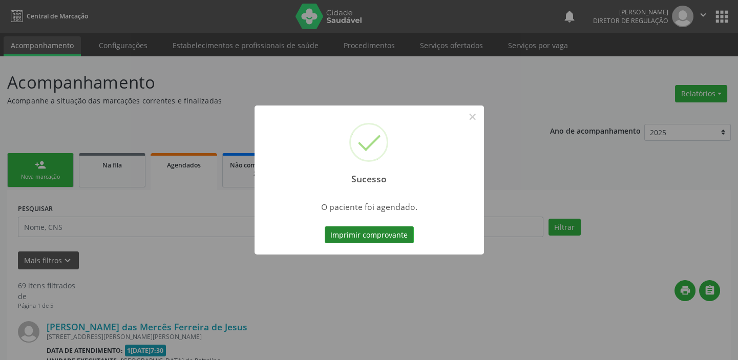
click at [381, 235] on button "Imprimir comprovante" at bounding box center [368, 234] width 89 height 17
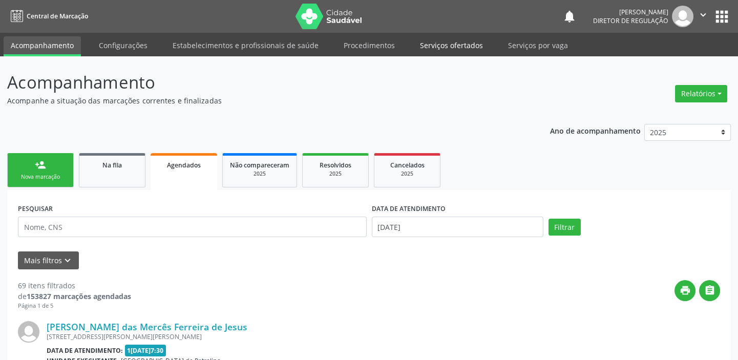
click at [427, 50] on link "Serviços ofertados" at bounding box center [451, 45] width 77 height 18
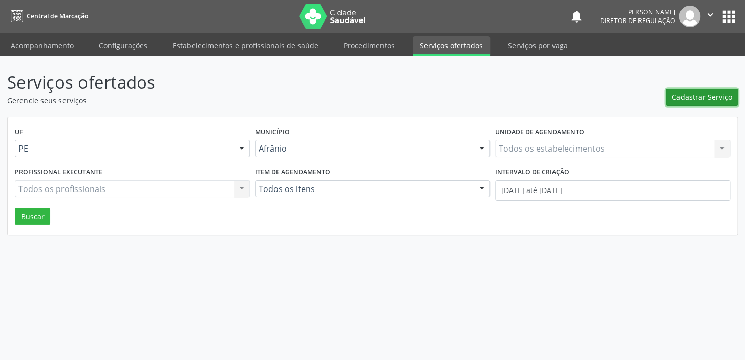
click at [682, 98] on span "Cadastrar Serviço" at bounding box center [702, 97] width 60 height 11
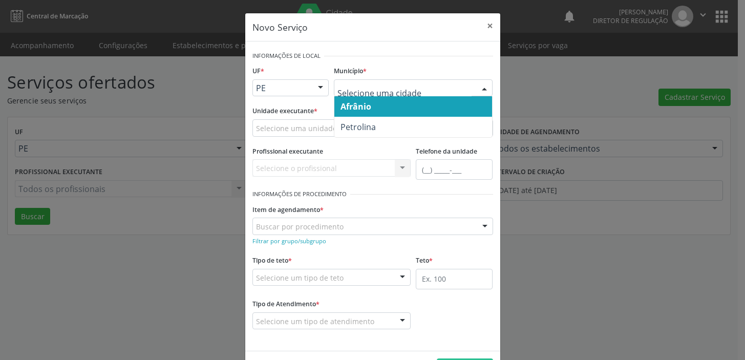
click at [347, 107] on span "Afrânio" at bounding box center [355, 106] width 31 height 11
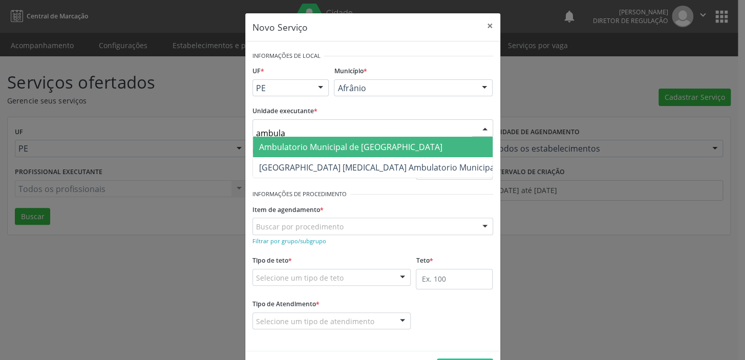
type input "ambulat"
click at [289, 148] on span "Ambulatorio Municipal de [GEOGRAPHIC_DATA]" at bounding box center [350, 146] width 183 height 11
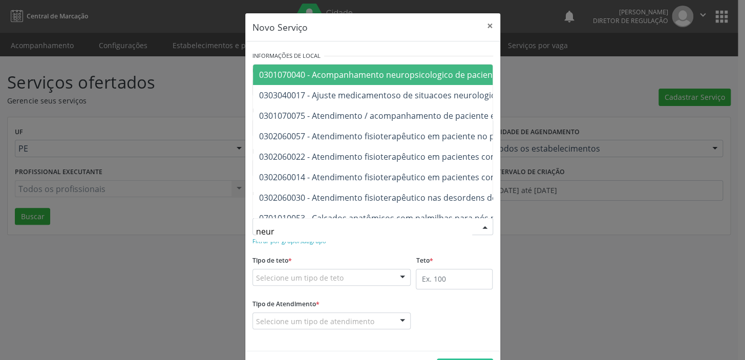
type input "neuro"
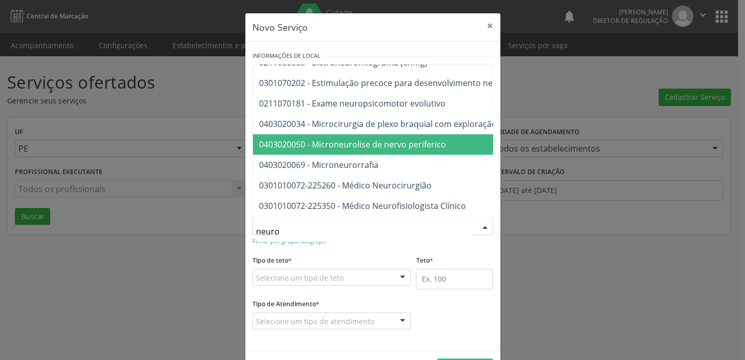
scroll to position [232, 0]
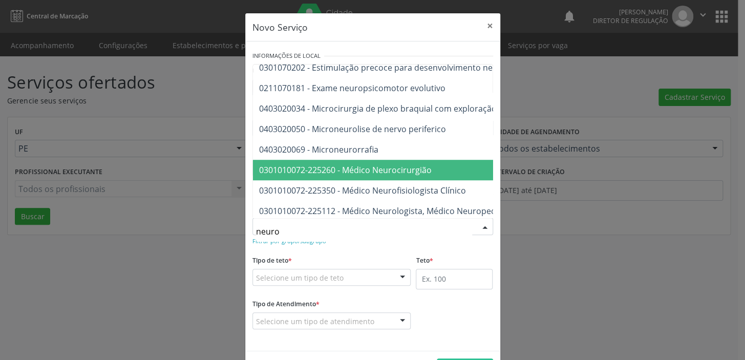
drag, startPoint x: 367, startPoint y: 172, endPoint x: 322, endPoint y: 190, distance: 49.1
click at [367, 172] on span "0301010072-225260 - Médico Neurocirurgião" at bounding box center [345, 169] width 172 height 11
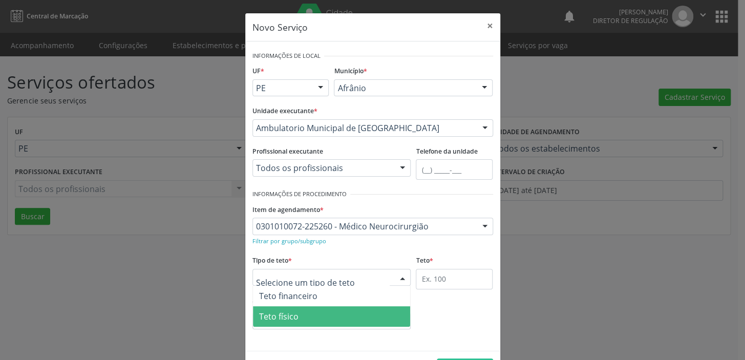
click at [266, 318] on span "Teto físico" at bounding box center [278, 316] width 39 height 11
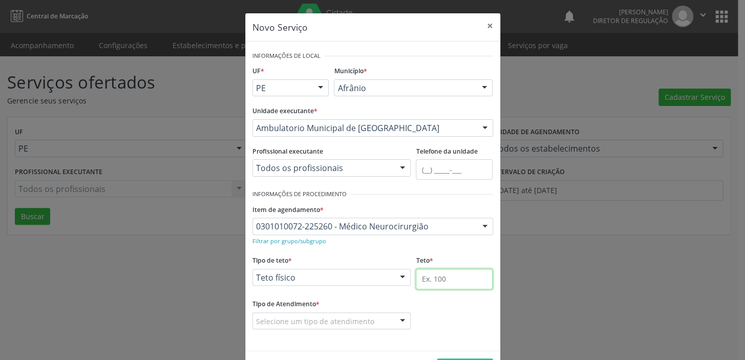
click at [421, 277] on input "text" at bounding box center [454, 279] width 77 height 20
type input "1"
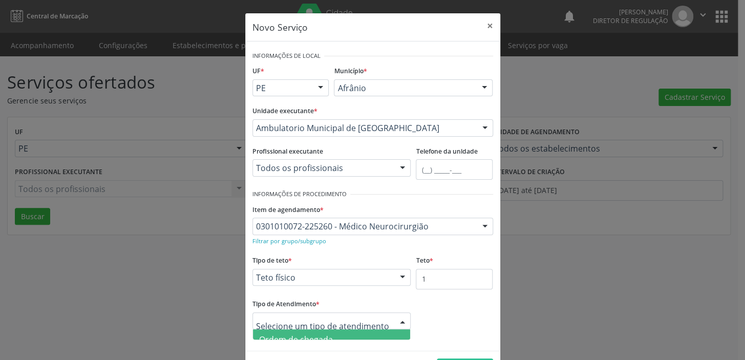
click at [303, 335] on span "Ordem de chegada" at bounding box center [296, 339] width 74 height 11
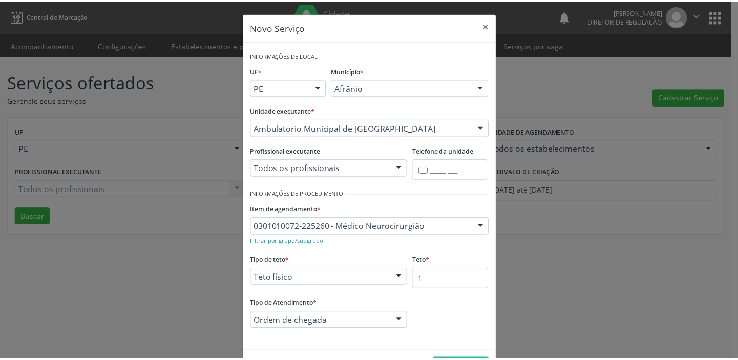
scroll to position [35, 0]
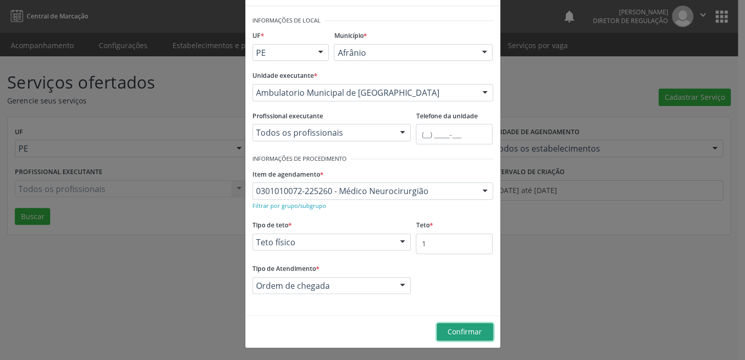
click at [460, 331] on span "Confirmar" at bounding box center [464, 332] width 34 height 10
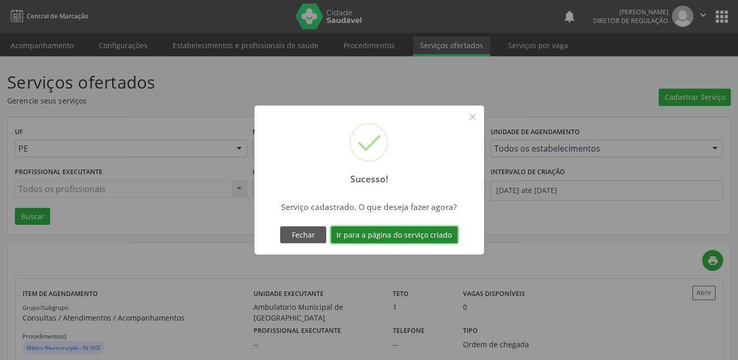
click at [375, 232] on button "Ir para a página do serviço criado" at bounding box center [394, 234] width 127 height 17
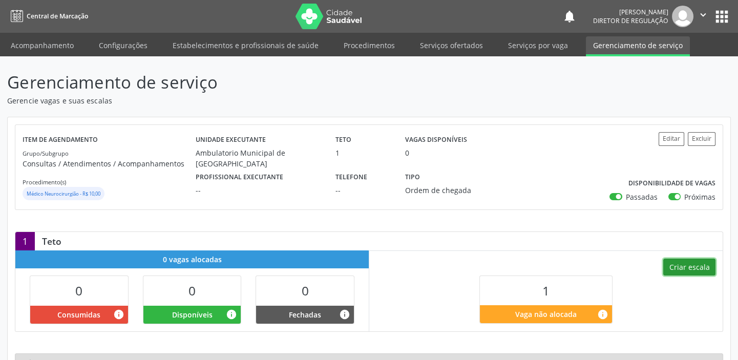
click at [697, 265] on button "Criar escala" at bounding box center [689, 266] width 52 height 17
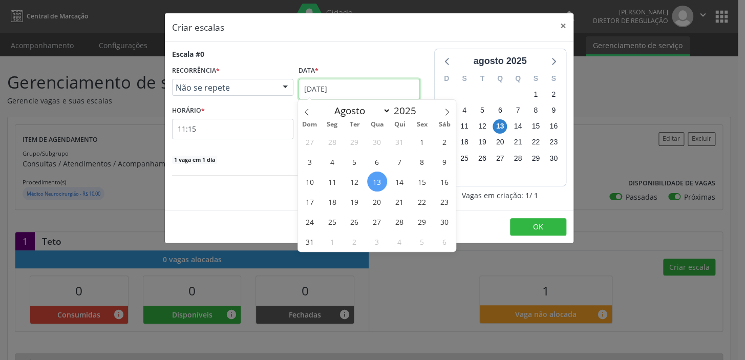
click at [339, 87] on input "[DATE]" at bounding box center [358, 89] width 121 height 20
click at [425, 184] on span "15" at bounding box center [422, 181] width 20 height 20
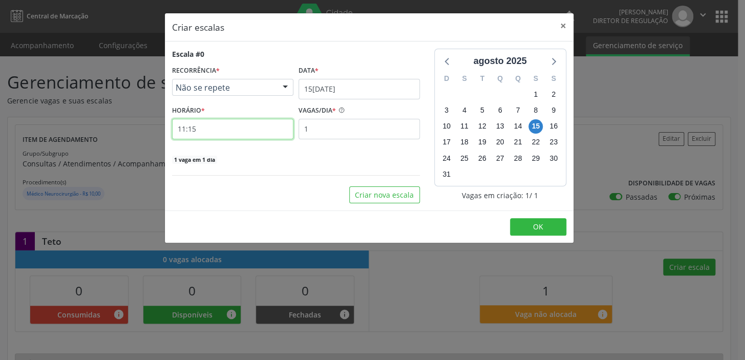
click at [236, 135] on input "11:15" at bounding box center [232, 129] width 121 height 20
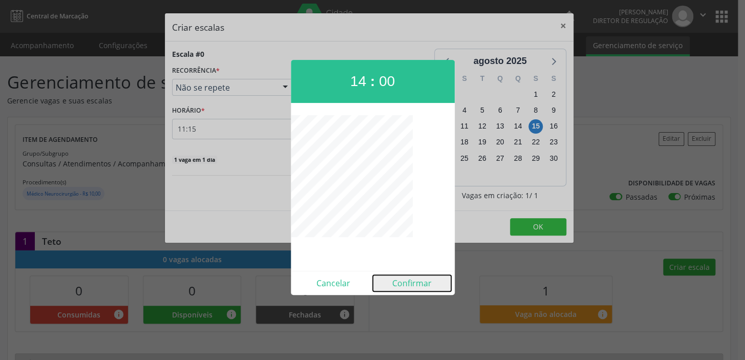
click at [400, 278] on button "Confirmar" at bounding box center [412, 283] width 78 height 16
type input "14:00"
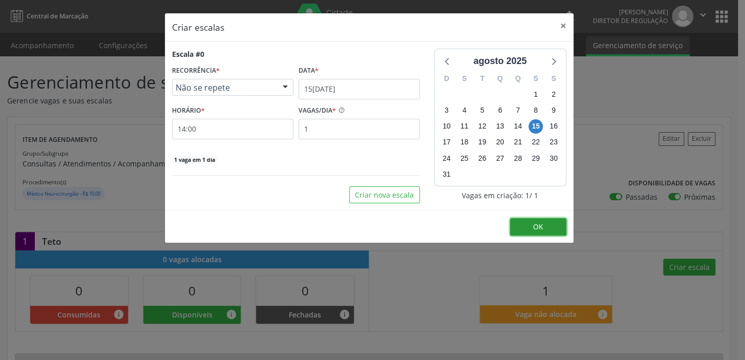
click at [532, 223] on button "OK" at bounding box center [538, 226] width 56 height 17
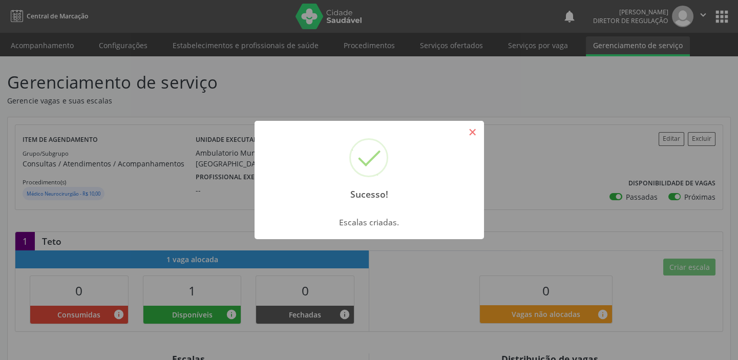
click at [472, 136] on button "×" at bounding box center [472, 131] width 17 height 17
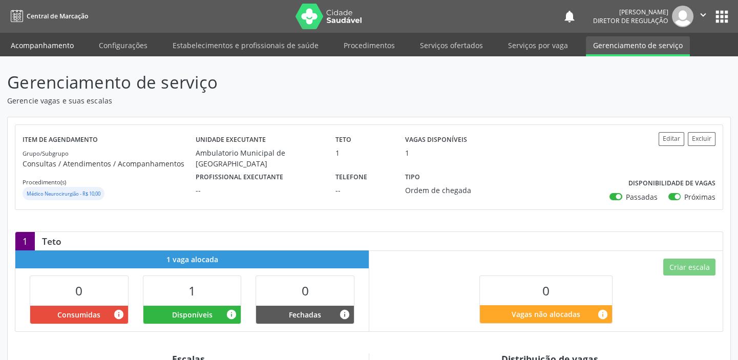
click at [41, 44] on link "Acompanhamento" at bounding box center [42, 45] width 77 height 18
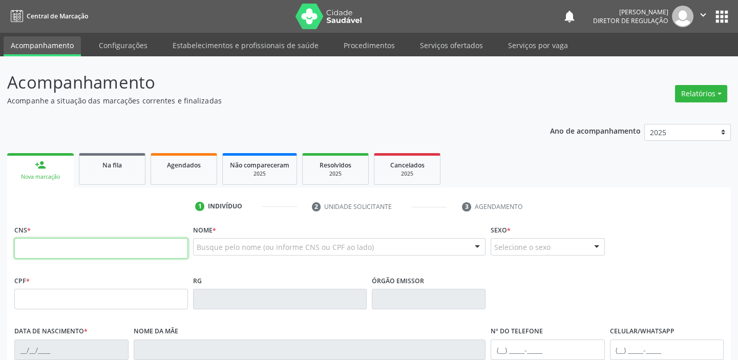
click at [38, 244] on input "text" at bounding box center [101, 248] width 174 height 20
type input "898 0034 0884 9422"
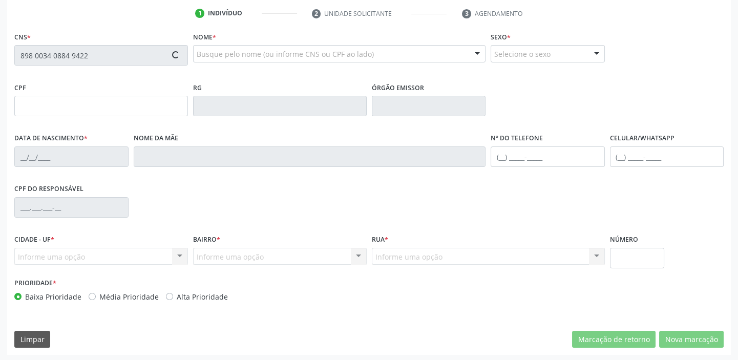
scroll to position [194, 0]
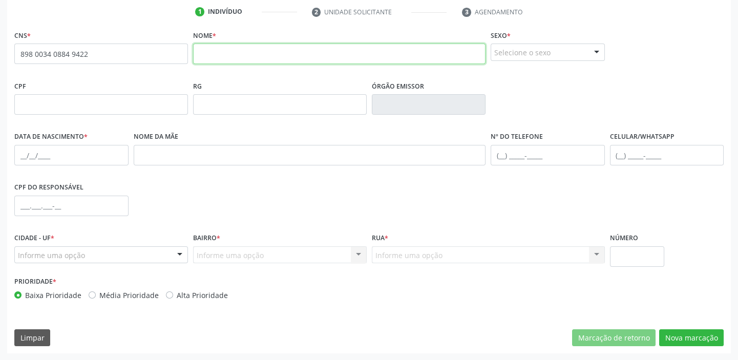
click at [214, 57] on input "text" at bounding box center [339, 54] width 292 height 20
type input "[PERSON_NAME]"
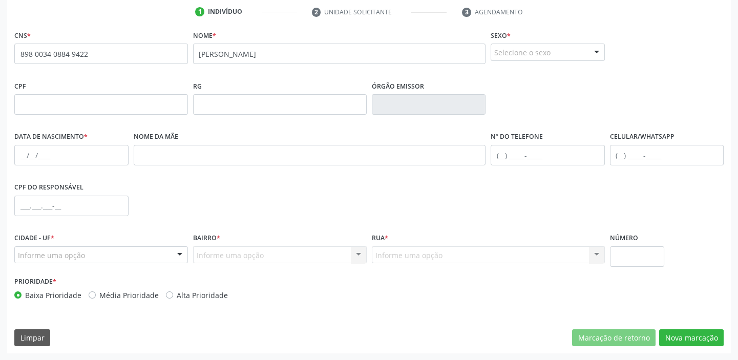
click at [499, 51] on div "Selecione o sexo" at bounding box center [547, 52] width 114 height 17
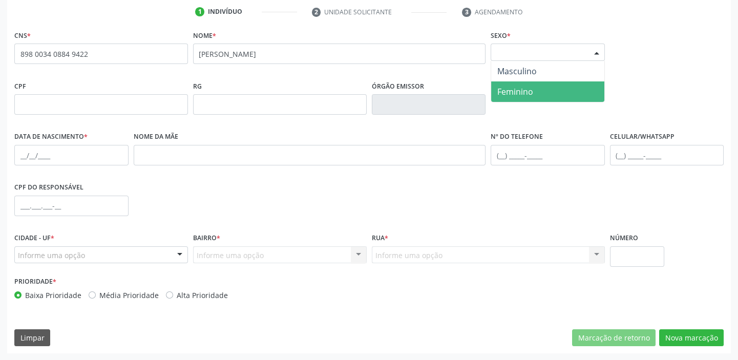
click at [510, 92] on span "Feminino" at bounding box center [515, 91] width 36 height 11
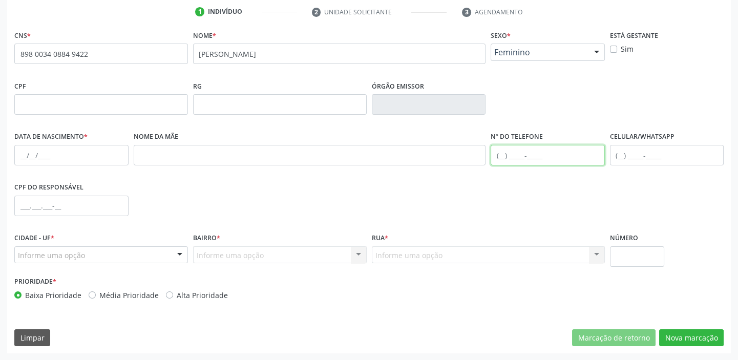
click at [506, 152] on input "text" at bounding box center [547, 155] width 114 height 20
type input "[PHONE_NUMBER]"
click at [177, 164] on div "Nome da mãe" at bounding box center [309, 154] width 357 height 51
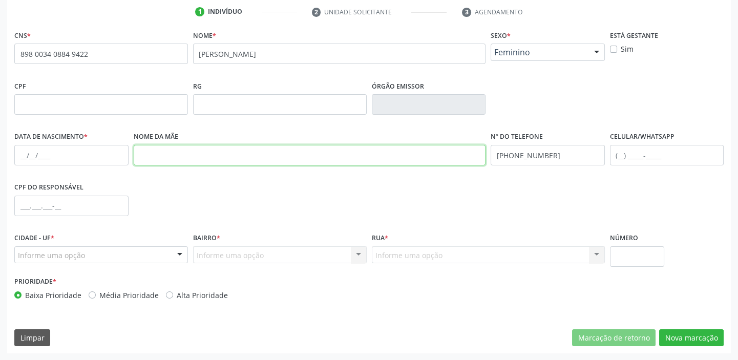
click at [169, 150] on input "text" at bounding box center [310, 155] width 352 height 20
type input "[PERSON_NAME][DATE]"
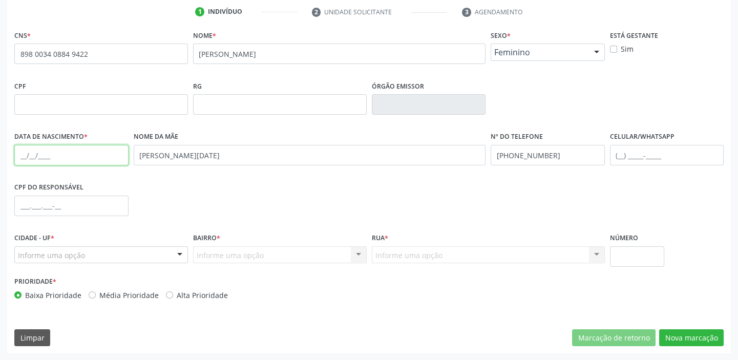
click at [20, 154] on input "text" at bounding box center [71, 155] width 114 height 20
type input "[DATE]"
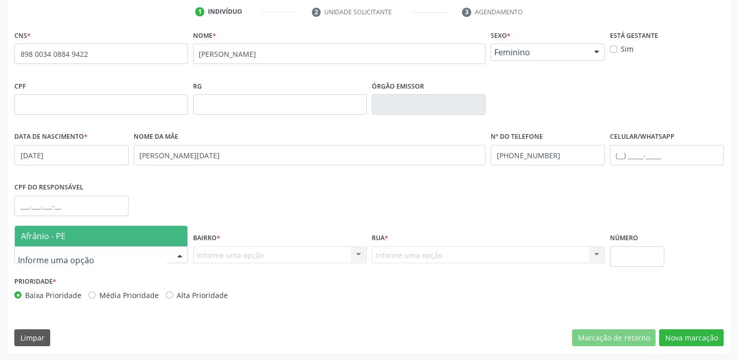
click at [46, 232] on span "Afrânio - PE" at bounding box center [43, 235] width 45 height 11
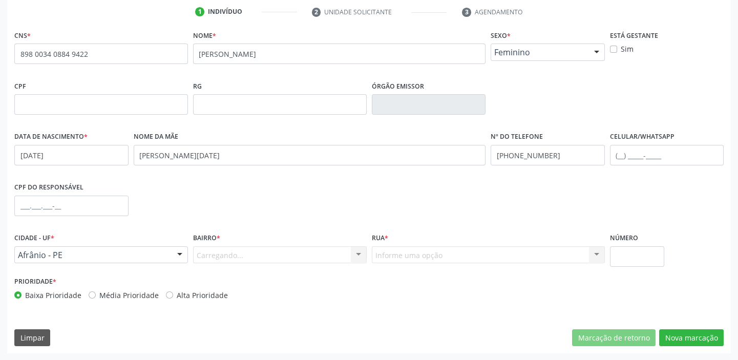
click at [228, 253] on div "Carregando... Nenhum resultado encontrado para: " " Nenhuma opção encontrada. D…" at bounding box center [280, 254] width 174 height 17
click at [218, 246] on div "Informe uma opção" at bounding box center [280, 254] width 174 height 17
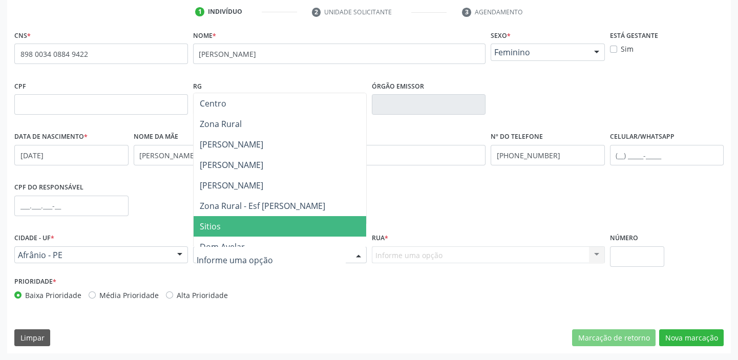
click at [215, 221] on span "Sitios" at bounding box center [210, 226] width 21 height 11
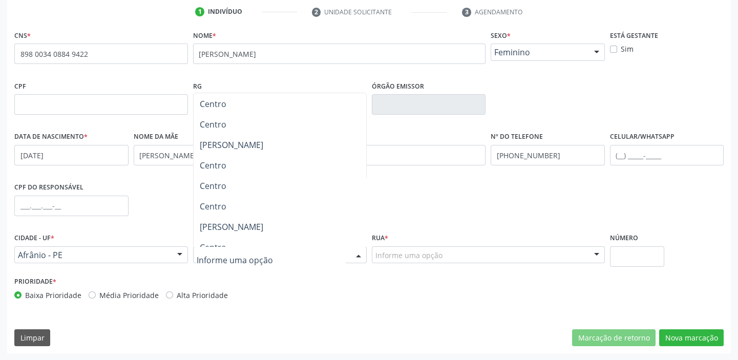
scroll to position [698, 0]
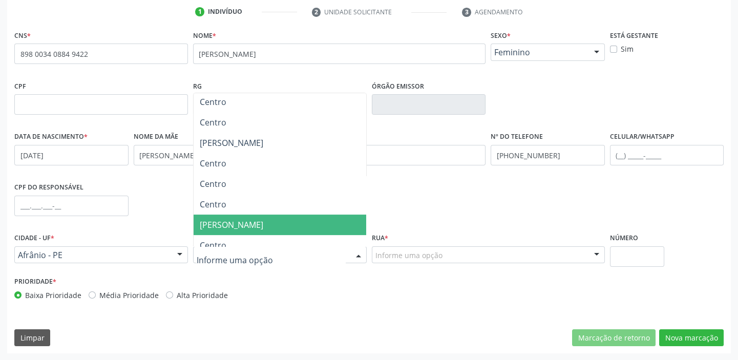
click at [231, 225] on span "[PERSON_NAME]" at bounding box center [231, 224] width 63 height 11
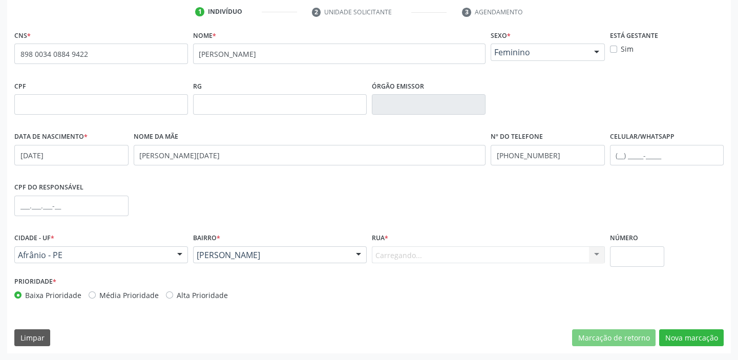
click at [384, 252] on div "Carregando... Sitio Desejo Sitio [GEOGRAPHIC_DATA] [GEOGRAPHIC_DATA] [GEOGRAPHI…" at bounding box center [488, 254] width 233 height 17
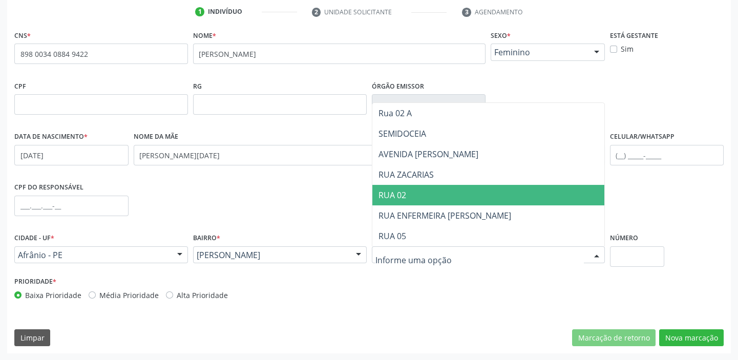
click at [401, 201] on span "RUA 02" at bounding box center [488, 195] width 232 height 20
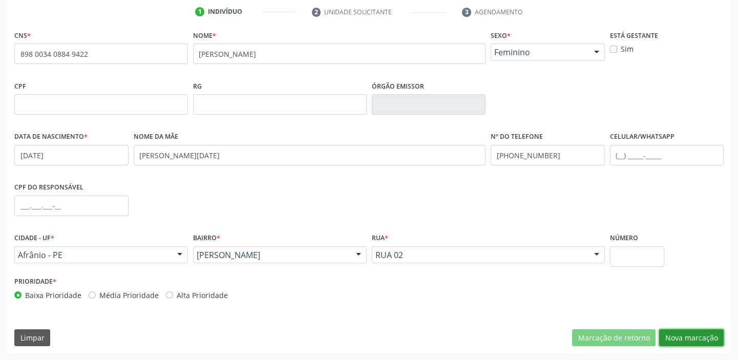
click at [672, 338] on button "Nova marcação" at bounding box center [691, 337] width 64 height 17
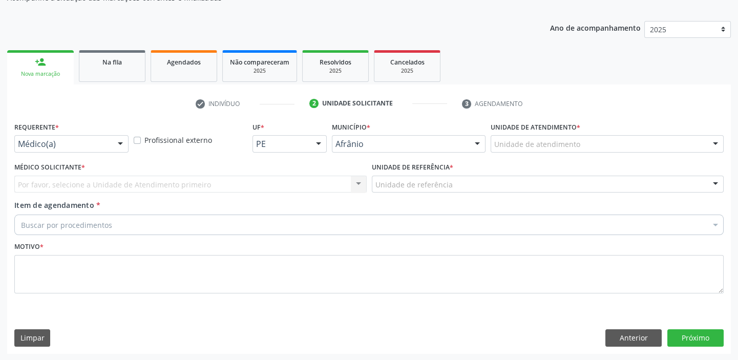
click at [508, 149] on div "Unidade de atendimento" at bounding box center [606, 143] width 233 height 17
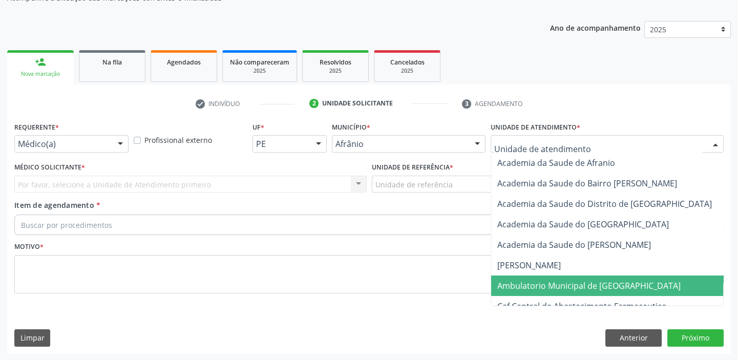
click at [526, 283] on span "Ambulatorio Municipal de [GEOGRAPHIC_DATA]" at bounding box center [588, 285] width 183 height 11
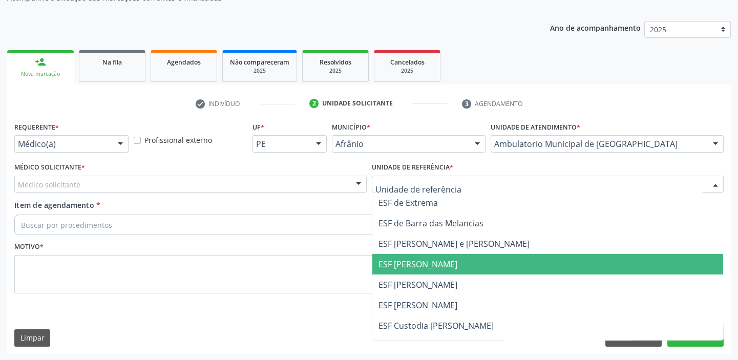
click at [386, 268] on span "ESF [PERSON_NAME]" at bounding box center [417, 263] width 79 height 11
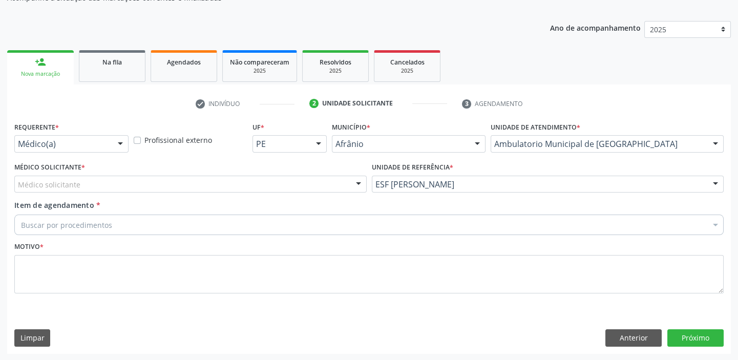
drag, startPoint x: 19, startPoint y: 181, endPoint x: 28, endPoint y: 194, distance: 15.9
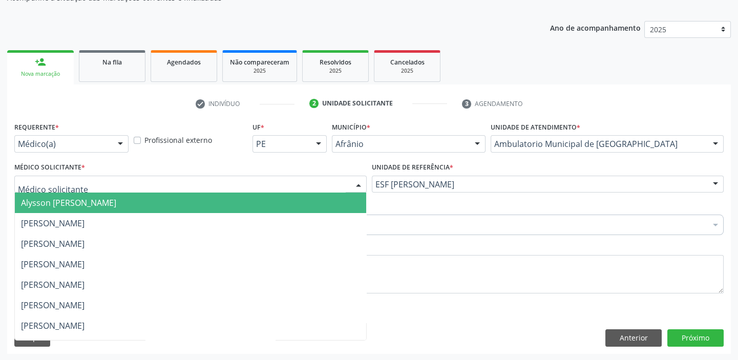
click at [28, 194] on span "Alysson [PERSON_NAME]" at bounding box center [190, 202] width 351 height 20
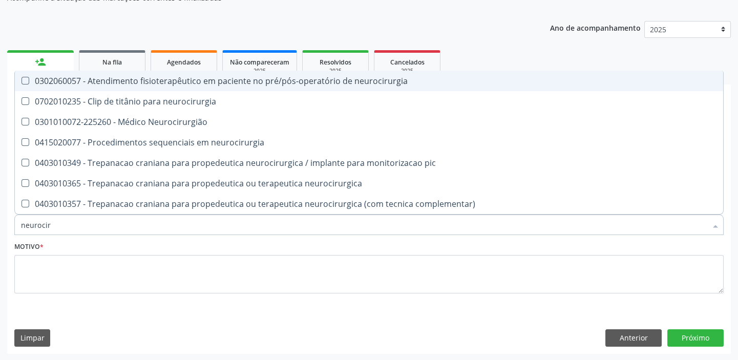
type input "neurociru"
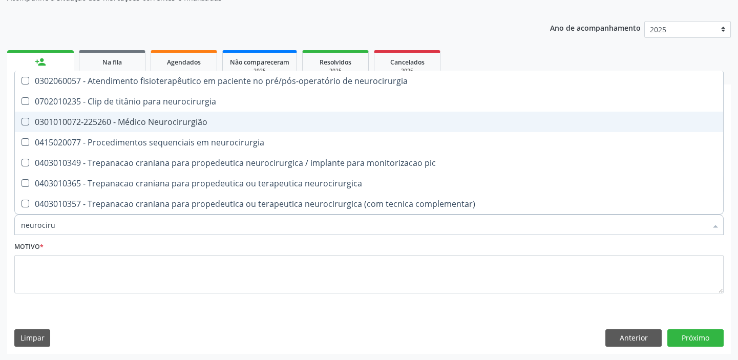
click at [59, 123] on div "0301010072-225260 - Médico Neurocirurgião" at bounding box center [369, 122] width 696 height 8
checkbox Neurocirurgião "true"
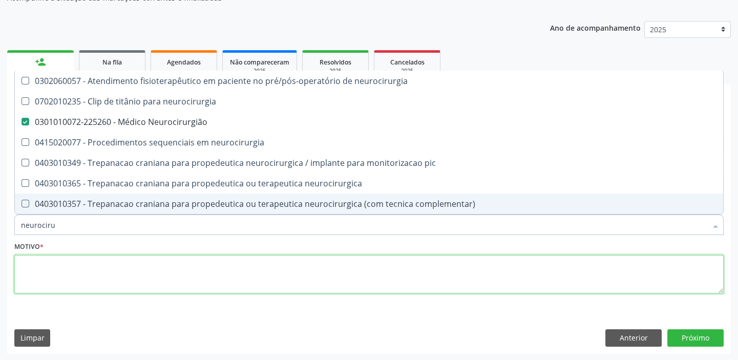
click at [49, 279] on textarea at bounding box center [368, 274] width 709 height 39
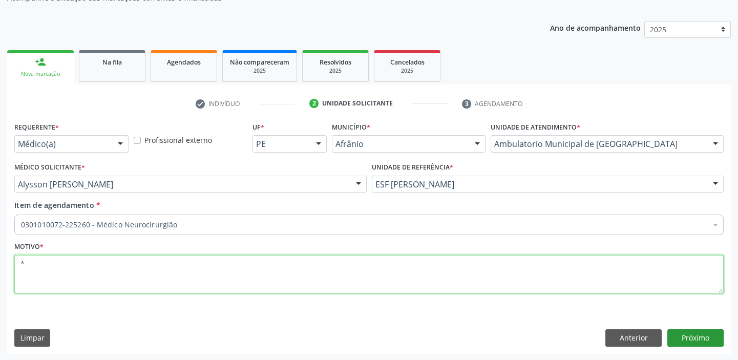
type textarea "*"
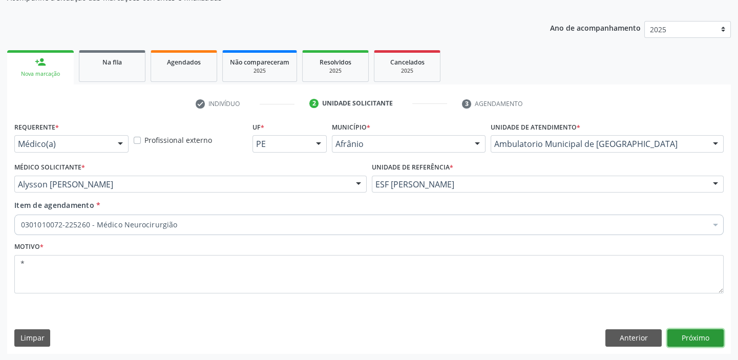
click at [684, 330] on button "Próximo" at bounding box center [695, 337] width 56 height 17
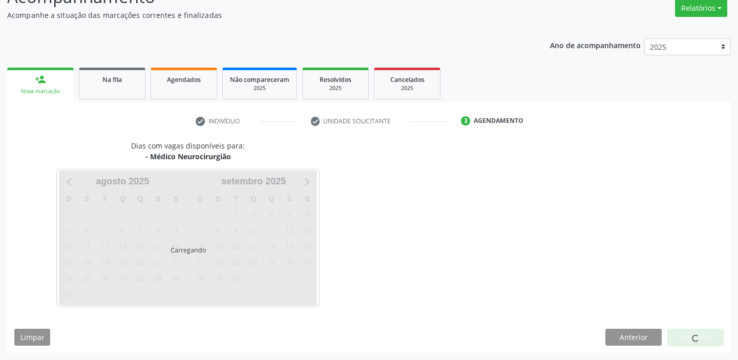
scroll to position [85, 0]
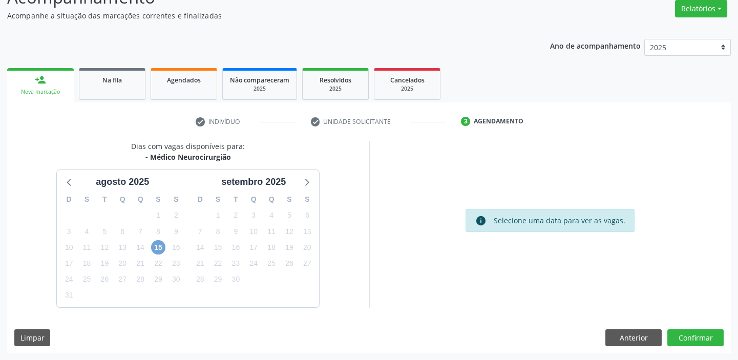
click at [159, 245] on span "15" at bounding box center [158, 247] width 14 height 14
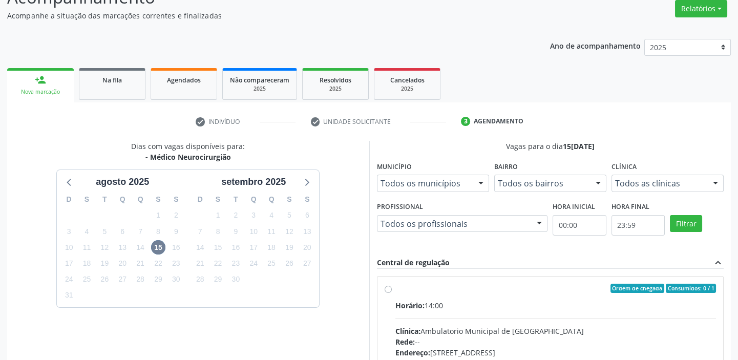
click at [451, 337] on div "Rede: --" at bounding box center [555, 341] width 321 height 11
click at [392, 293] on input "Ordem de chegada Consumidos: 0 / 1 Horário: 14:00 Clínica: Ambulatorio Municipa…" at bounding box center [387, 288] width 7 height 9
radio input "true"
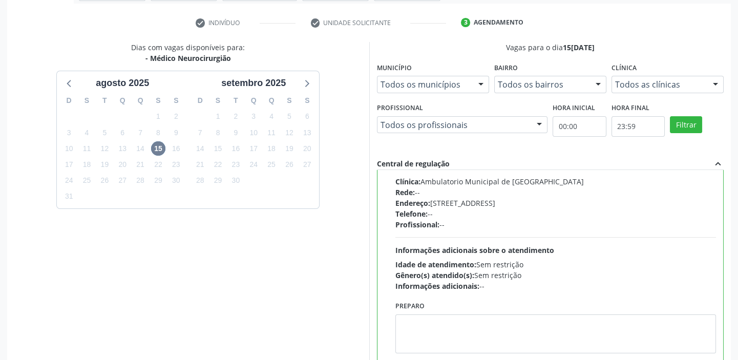
scroll to position [251, 0]
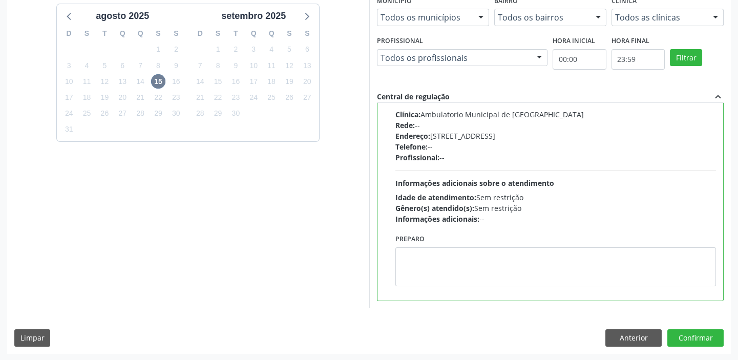
click at [393, 275] on div "Preparo" at bounding box center [556, 262] width 326 height 62
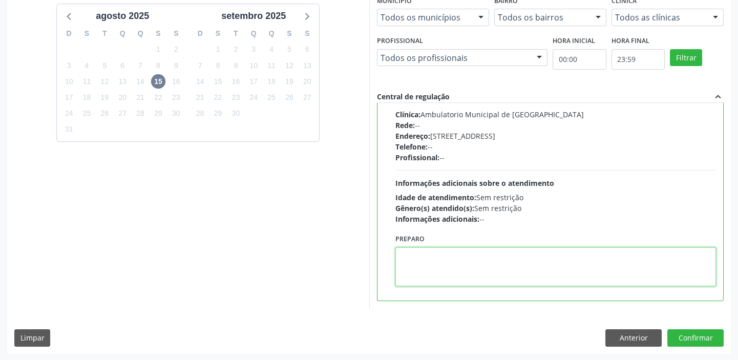
click at [448, 275] on textarea at bounding box center [555, 266] width 321 height 39
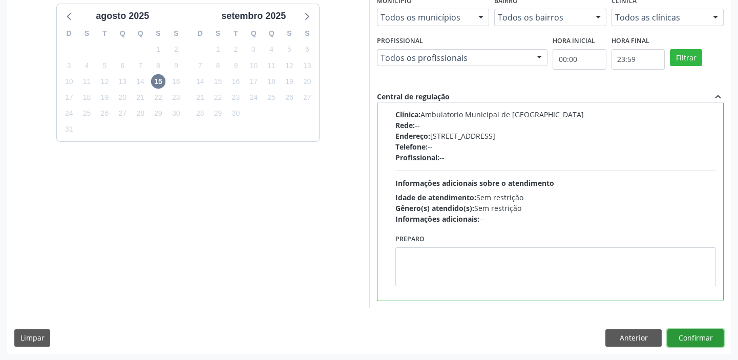
click at [683, 333] on button "Confirmar" at bounding box center [695, 337] width 56 height 17
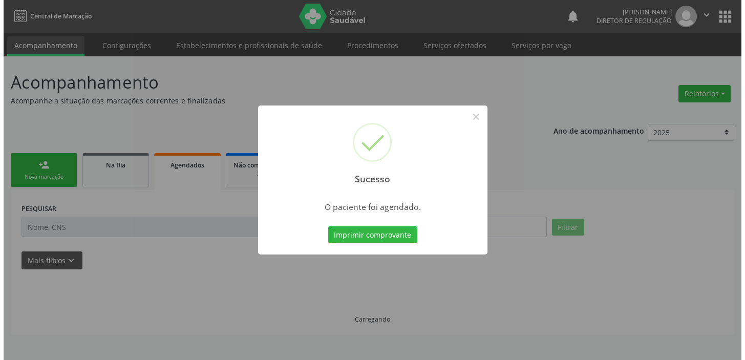
scroll to position [0, 0]
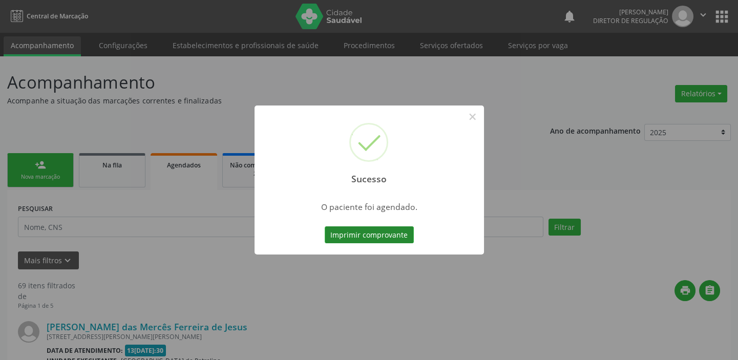
click at [378, 231] on button "Imprimir comprovante" at bounding box center [368, 234] width 89 height 17
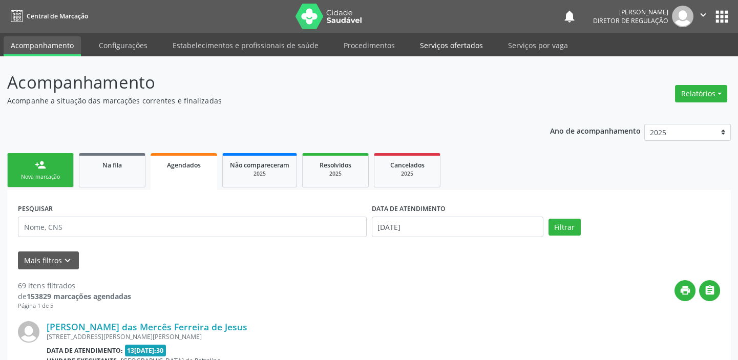
click at [435, 47] on link "Serviços ofertados" at bounding box center [451, 45] width 77 height 18
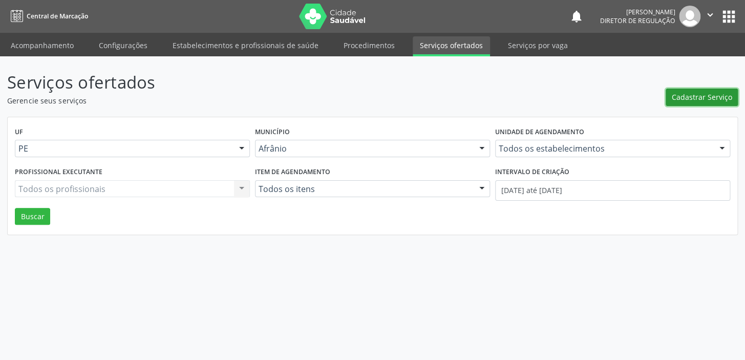
click at [705, 102] on button "Cadastrar Serviço" at bounding box center [701, 97] width 72 height 17
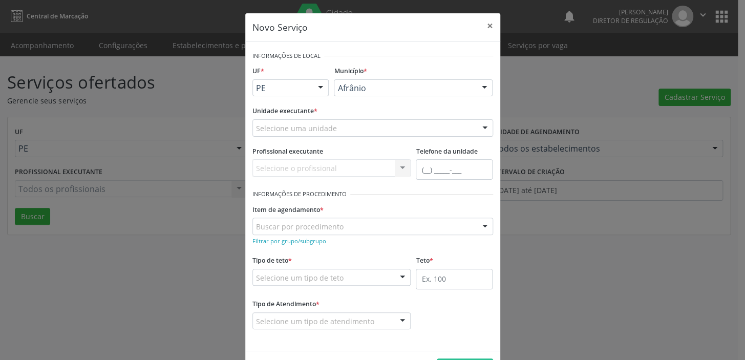
click at [314, 120] on div "Selecione uma unidade" at bounding box center [372, 127] width 241 height 17
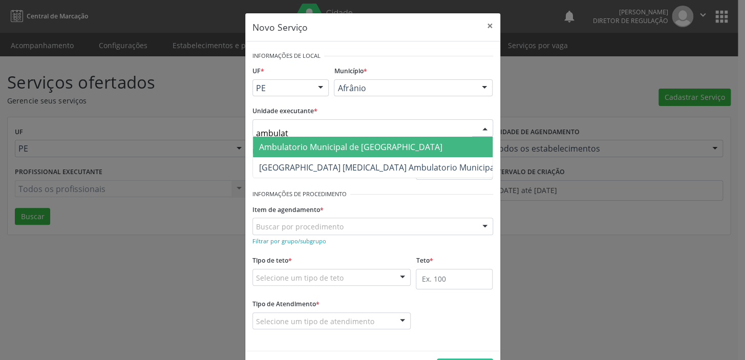
type input "ambulato"
click at [335, 144] on span "Ambulatorio Municipal de [GEOGRAPHIC_DATA]" at bounding box center [350, 146] width 183 height 11
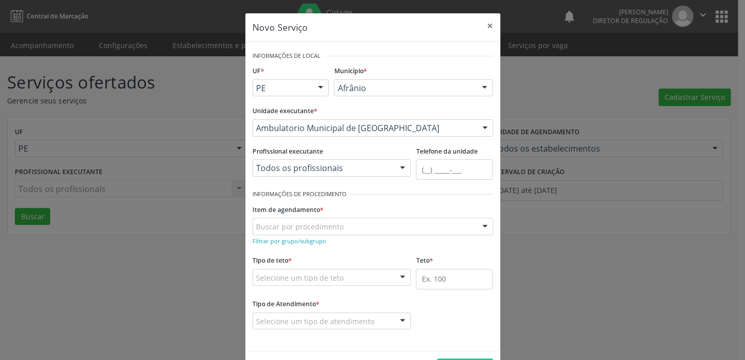
click at [271, 220] on div "Buscar por procedimento" at bounding box center [372, 226] width 241 height 17
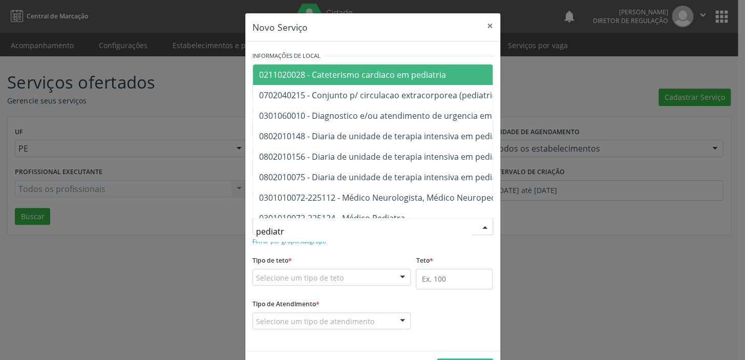
type input "pediatra"
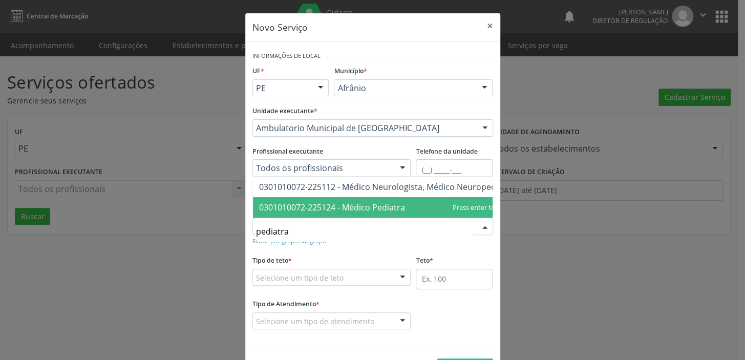
click at [287, 202] on span "0301010072-225124 - Médico Pediatra" at bounding box center [332, 207] width 146 height 11
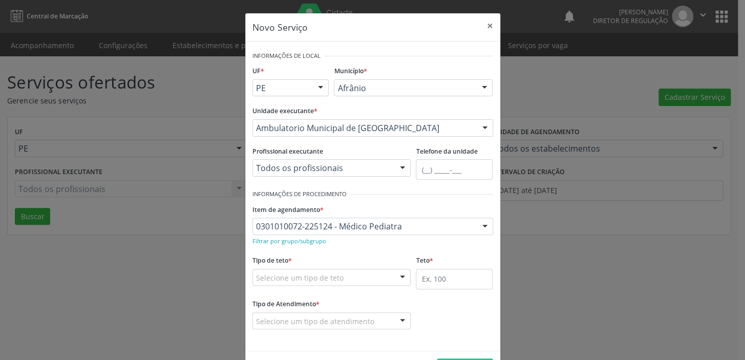
click at [280, 283] on div "Selecione um tipo de teto" at bounding box center [331, 277] width 159 height 17
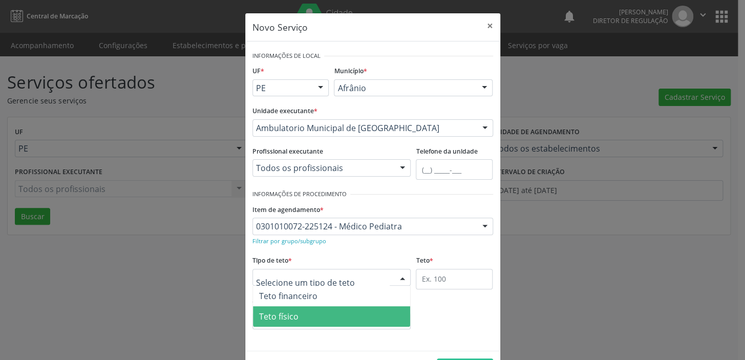
drag, startPoint x: 278, startPoint y: 316, endPoint x: 310, endPoint y: 297, distance: 36.8
click at [277, 317] on span "Teto físico" at bounding box center [278, 316] width 39 height 11
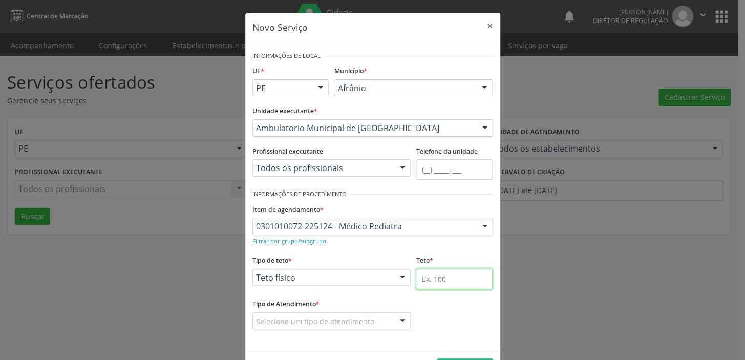
click at [421, 280] on input "text" at bounding box center [454, 279] width 77 height 20
type input "1"
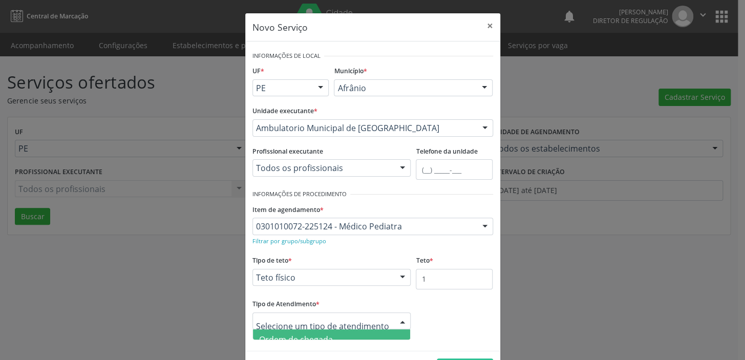
click at [296, 337] on span "Ordem de chegada" at bounding box center [296, 339] width 74 height 11
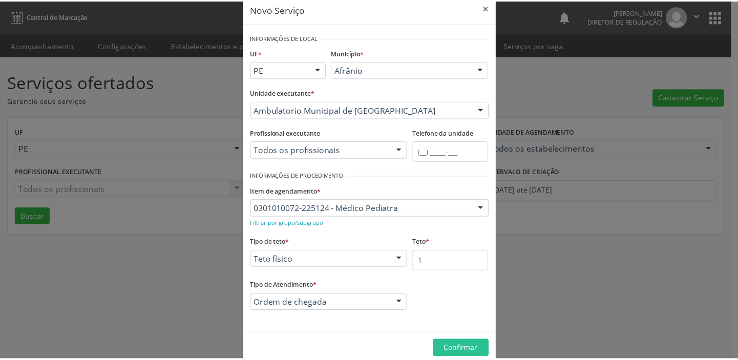
scroll to position [35, 0]
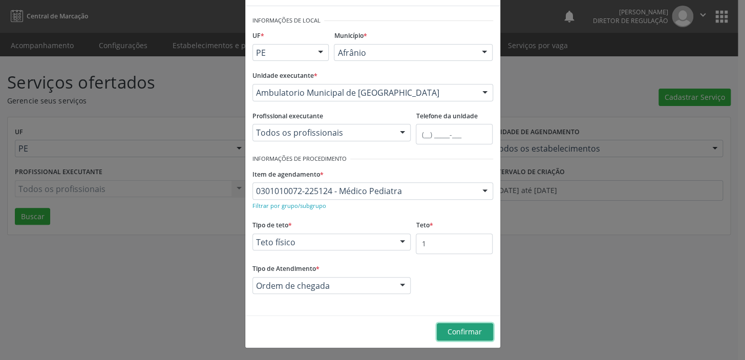
click at [459, 330] on span "Confirmar" at bounding box center [464, 332] width 34 height 10
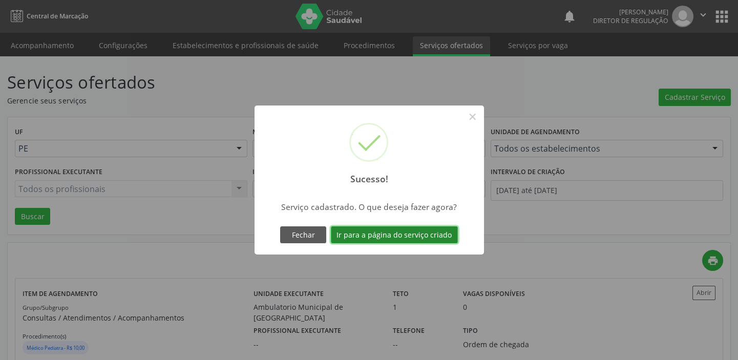
click at [375, 236] on button "Ir para a página do serviço criado" at bounding box center [394, 234] width 127 height 17
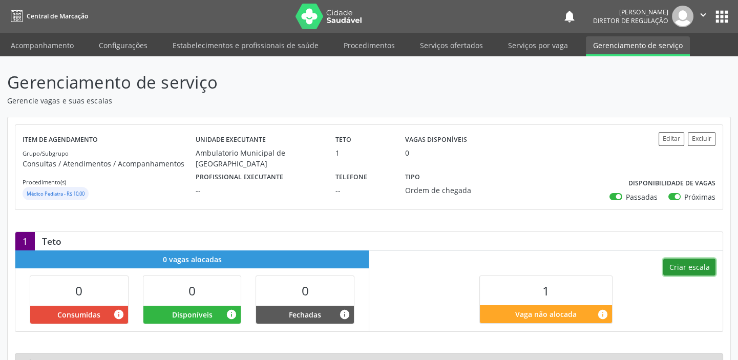
click at [682, 264] on button "Criar escala" at bounding box center [689, 266] width 52 height 17
select select "7"
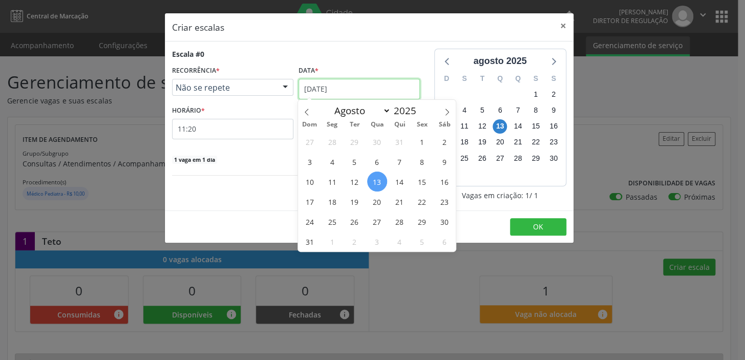
click at [323, 95] on input "[DATE]" at bounding box center [358, 89] width 121 height 20
click at [306, 199] on span "17" at bounding box center [309, 201] width 20 height 20
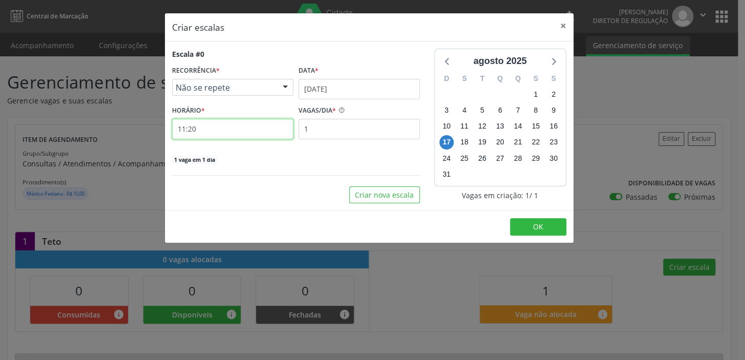
click at [204, 133] on input "11:20" at bounding box center [232, 129] width 121 height 20
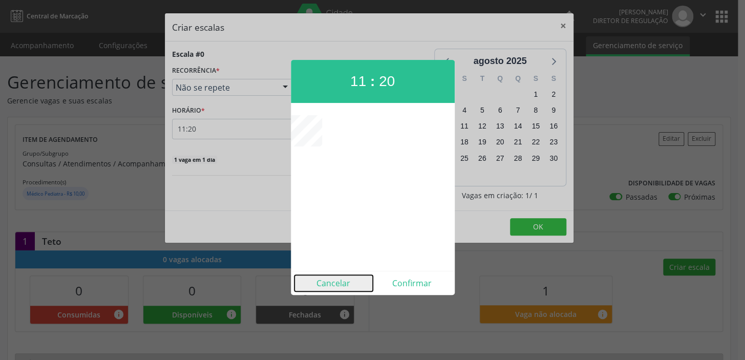
click at [337, 280] on button "Cancelar" at bounding box center [333, 283] width 78 height 16
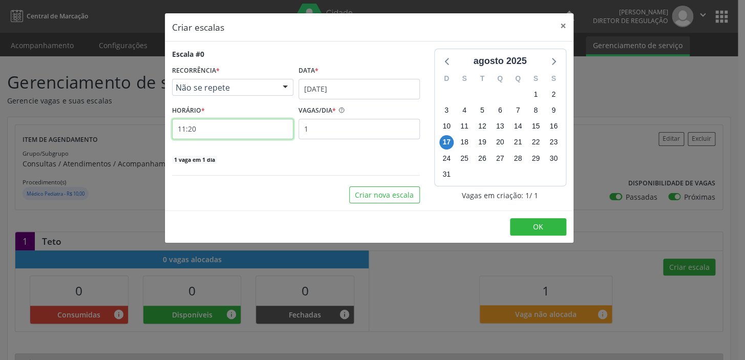
click at [232, 133] on input "11:20" at bounding box center [232, 129] width 121 height 20
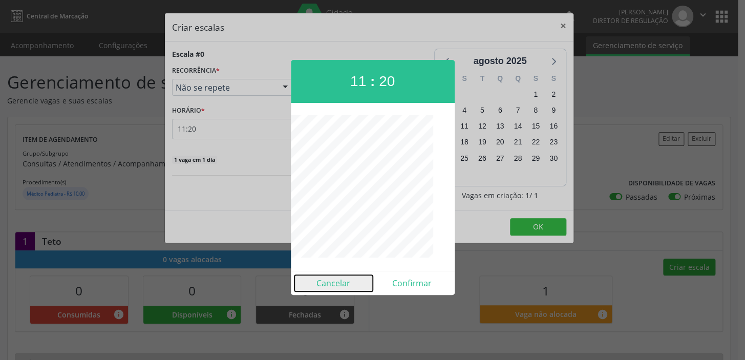
drag, startPoint x: 320, startPoint y: 277, endPoint x: 319, endPoint y: 282, distance: 5.1
click at [320, 279] on button "Cancelar" at bounding box center [333, 283] width 78 height 16
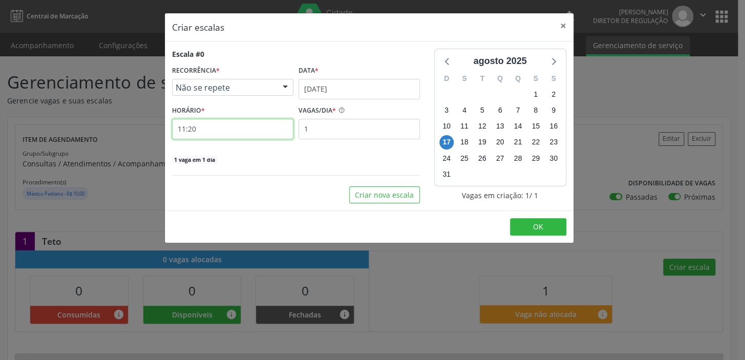
click at [182, 124] on input "11:20" at bounding box center [232, 129] width 121 height 20
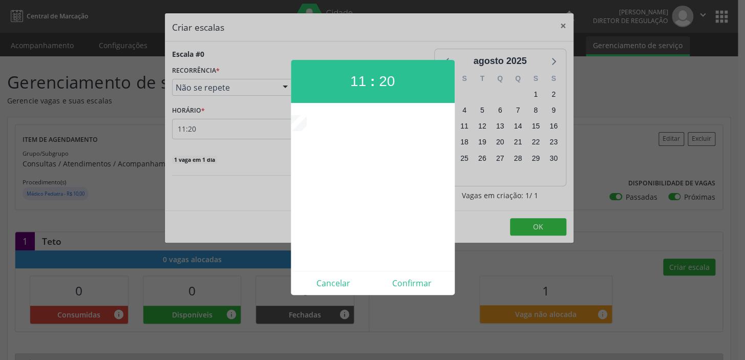
click at [221, 131] on div at bounding box center [372, 180] width 745 height 360
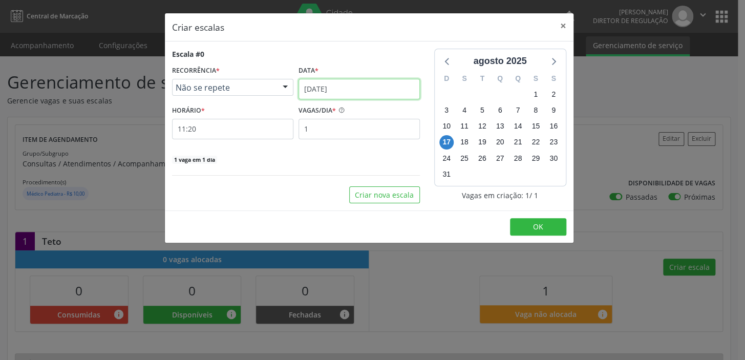
click at [322, 89] on input "[DATE]" at bounding box center [358, 89] width 121 height 20
click at [224, 134] on input "11:20" at bounding box center [232, 129] width 121 height 20
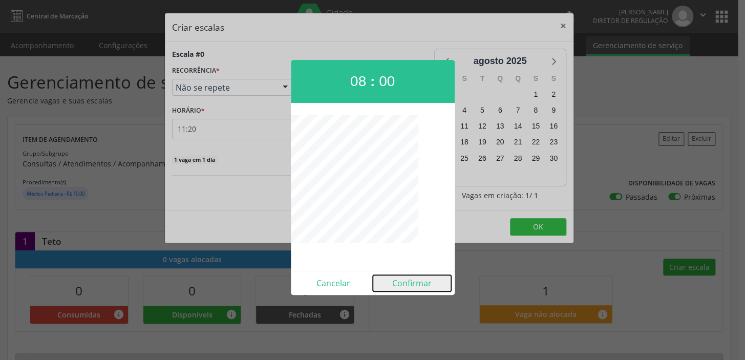
click at [420, 280] on button "Confirmar" at bounding box center [412, 283] width 78 height 16
type input "08:00"
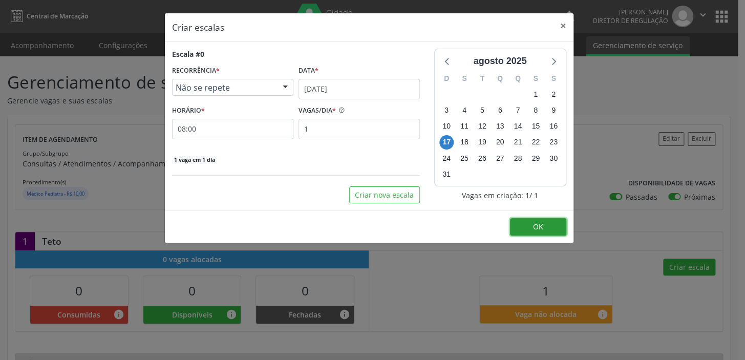
click at [543, 228] on button "OK" at bounding box center [538, 226] width 56 height 17
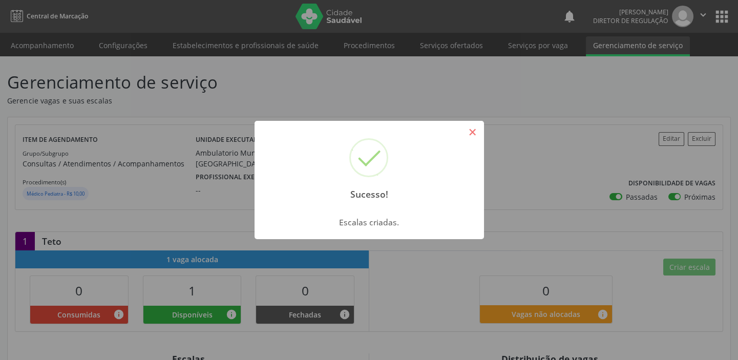
click at [473, 128] on button "×" at bounding box center [472, 131] width 17 height 17
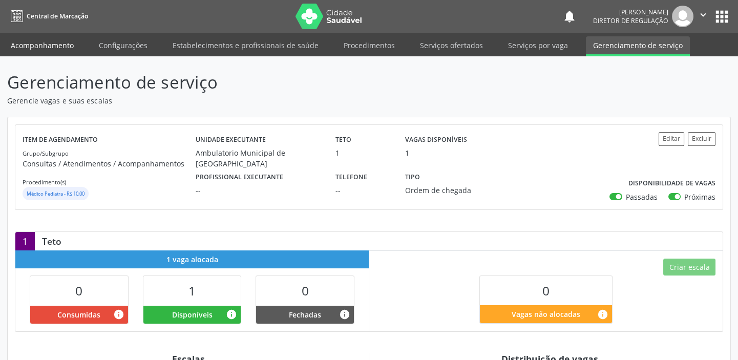
click at [44, 44] on link "Acompanhamento" at bounding box center [42, 45] width 77 height 18
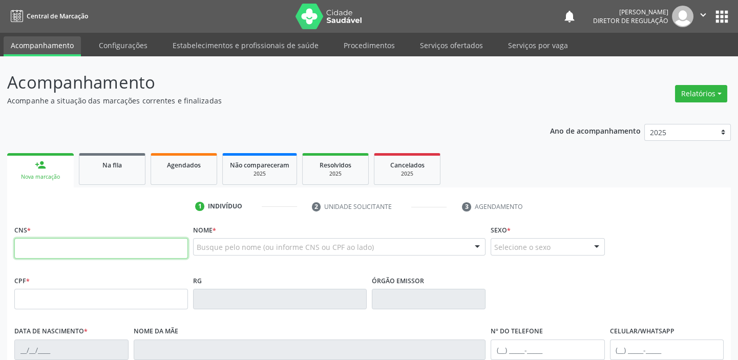
click at [60, 245] on input "text" at bounding box center [101, 248] width 174 height 20
type input "702 7056 4057 3060"
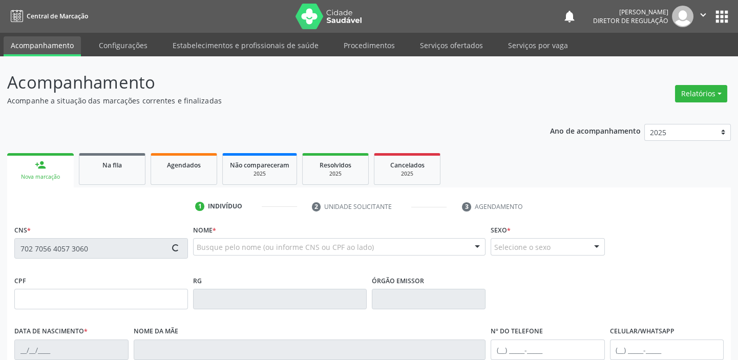
type input "[DATE]"
type input "S/N"
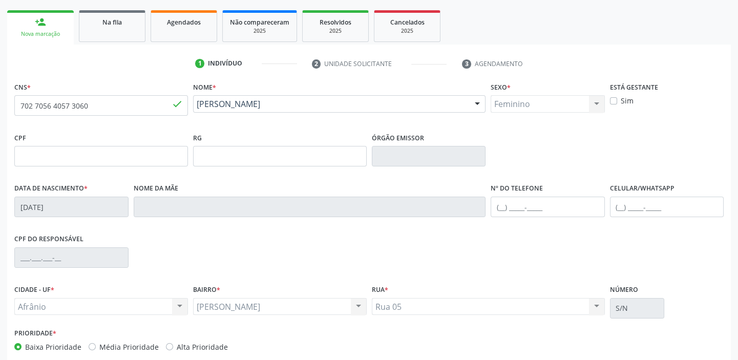
scroll to position [194, 0]
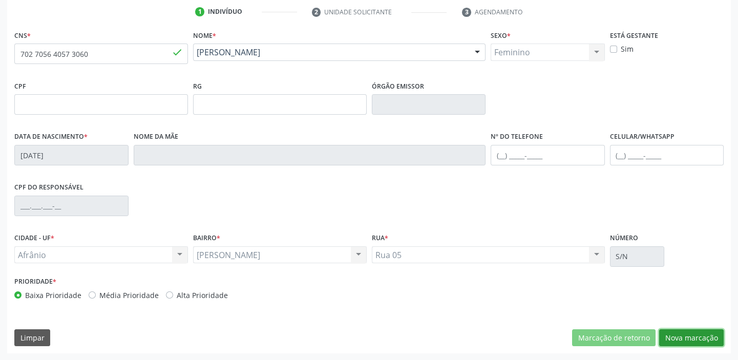
click at [667, 335] on button "Nova marcação" at bounding box center [691, 337] width 64 height 17
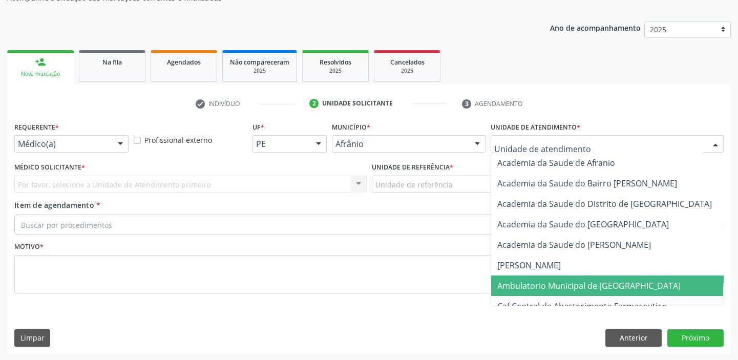
click at [522, 288] on span "Ambulatorio Municipal de [GEOGRAPHIC_DATA]" at bounding box center [588, 285] width 183 height 11
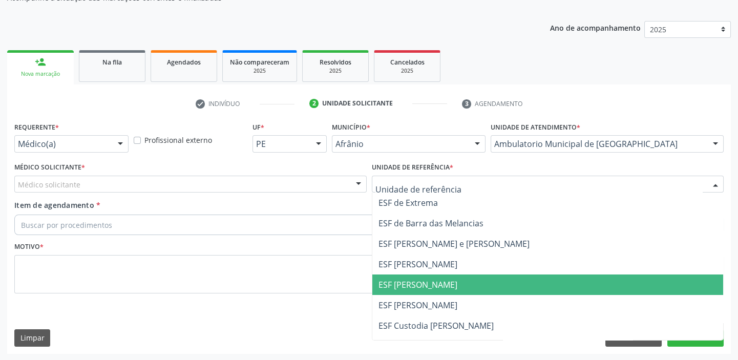
click at [378, 293] on span "ESF [PERSON_NAME]" at bounding box center [547, 284] width 351 height 20
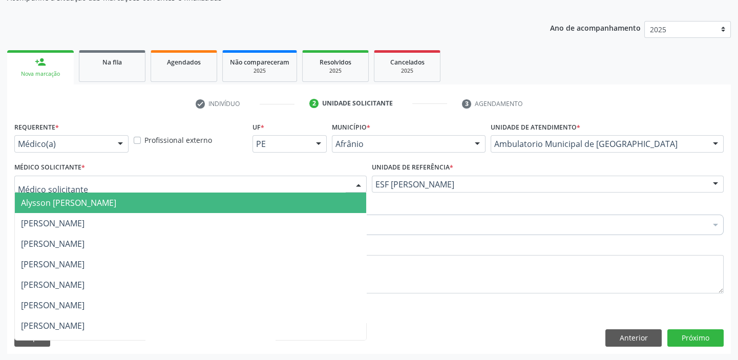
click at [80, 185] on div at bounding box center [190, 184] width 352 height 17
click at [73, 205] on span "Alysson [PERSON_NAME]" at bounding box center [68, 202] width 95 height 11
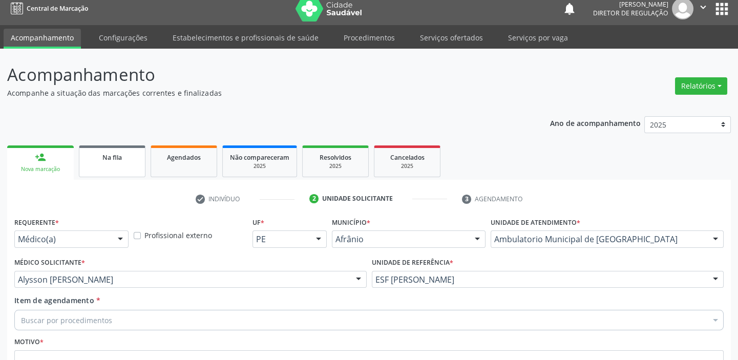
scroll to position [0, 0]
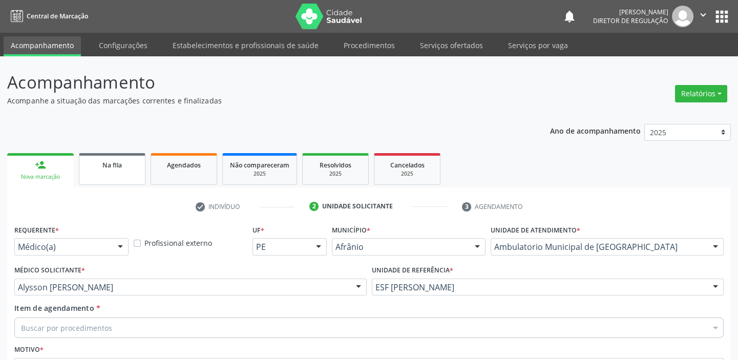
click at [113, 163] on span "Na fila" at bounding box center [111, 165] width 19 height 9
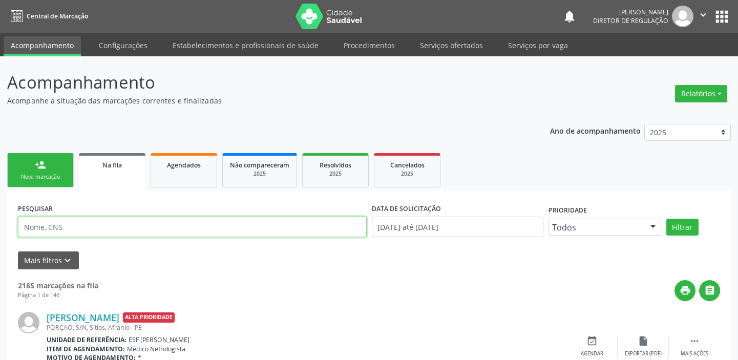
click at [59, 230] on input "text" at bounding box center [192, 227] width 349 height 20
type input "702705640573060"
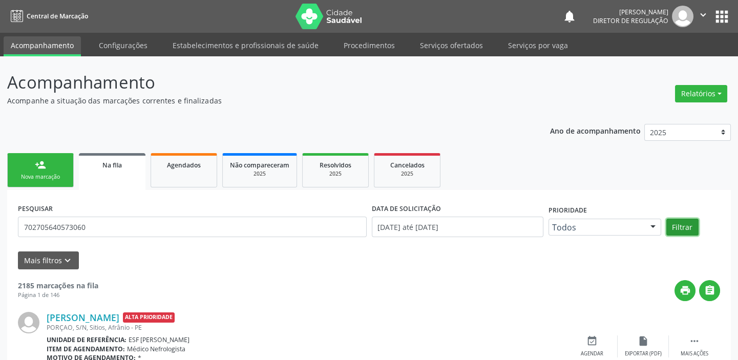
click at [685, 221] on button "Filtrar" at bounding box center [682, 227] width 32 height 17
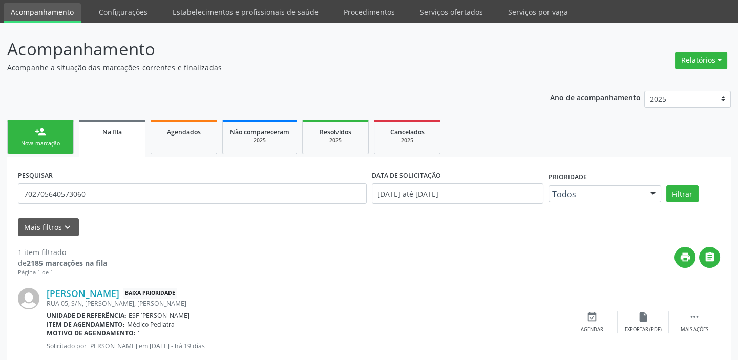
scroll to position [59, 0]
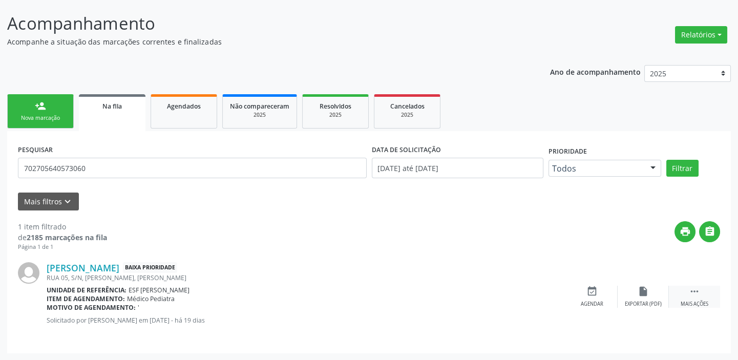
click at [689, 293] on icon "" at bounding box center [693, 291] width 11 height 11
click at [440, 294] on icon "event_available" at bounding box center [437, 291] width 11 height 11
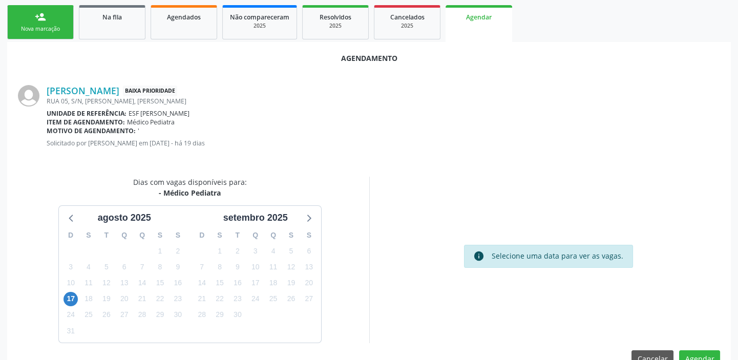
scroll to position [172, 0]
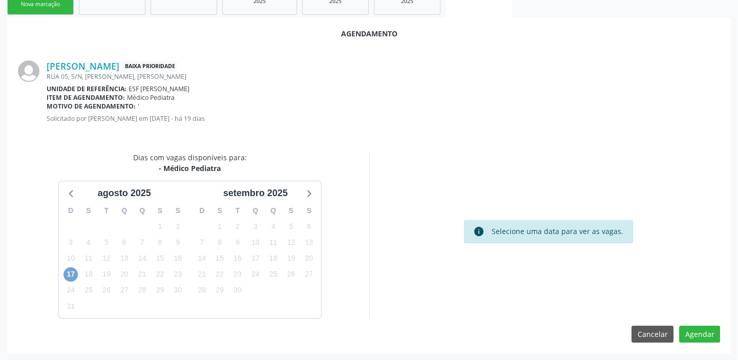
click at [67, 268] on span "17" at bounding box center [70, 274] width 14 height 14
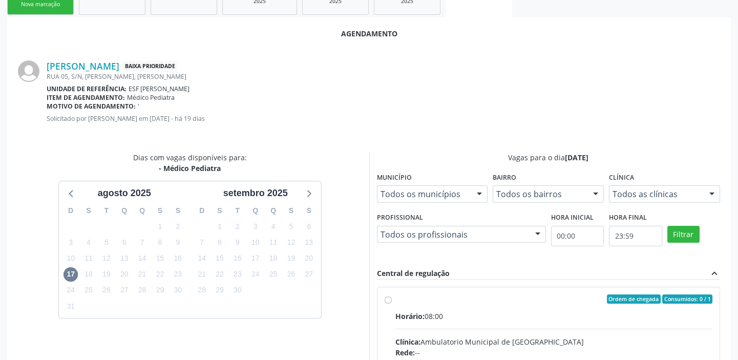
click at [392, 304] on input "Ordem de chegada Consumidos: 0 / 1 Horário: 08:00 Clínica: Ambulatorio Municipa…" at bounding box center [387, 298] width 7 height 9
radio input "true"
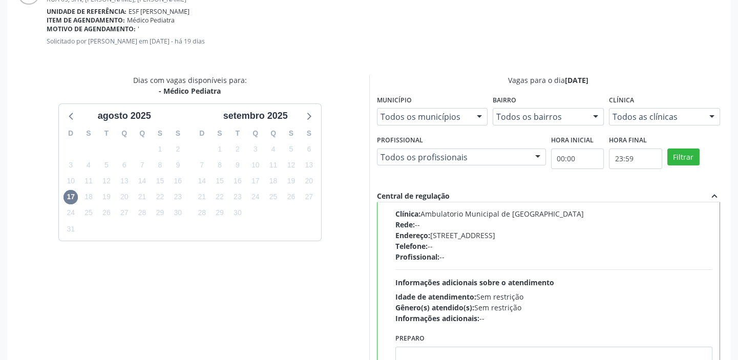
scroll to position [338, 0]
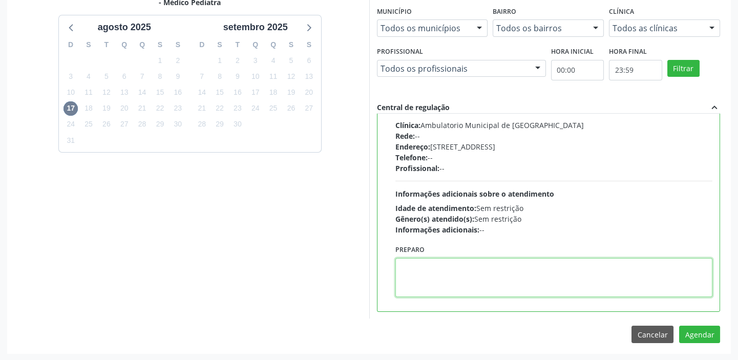
click at [471, 281] on textarea at bounding box center [553, 277] width 317 height 39
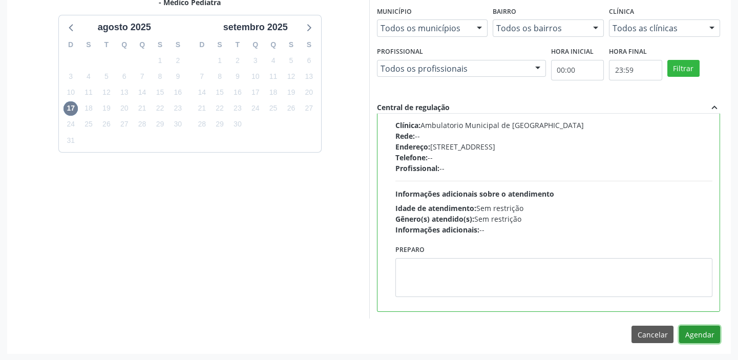
click at [694, 329] on button "Agendar" at bounding box center [699, 334] width 41 height 17
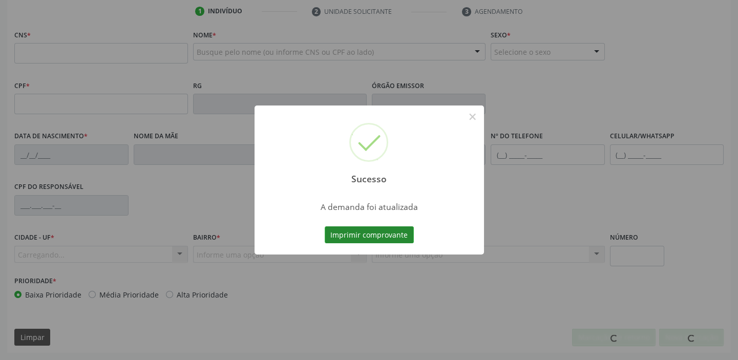
scroll to position [194, 0]
click at [379, 236] on button "Imprimir comprovante" at bounding box center [368, 234] width 89 height 17
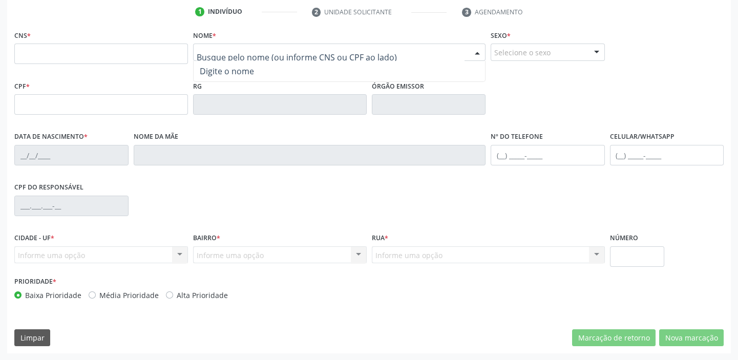
click at [208, 46] on div at bounding box center [339, 52] width 292 height 17
type input "[PERSON_NAME]"
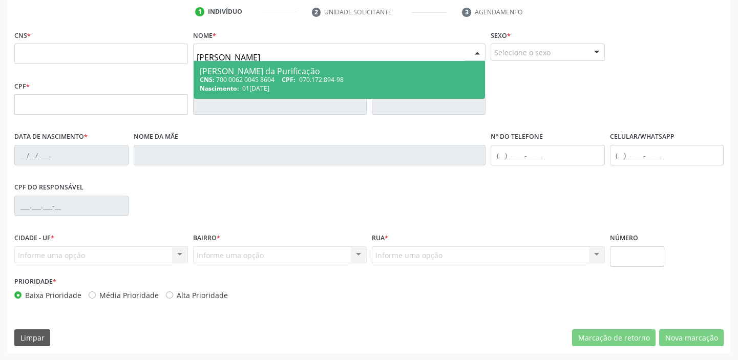
click at [269, 86] on span "01[DATE]" at bounding box center [255, 88] width 27 height 9
type input "700 0062 0045 8604"
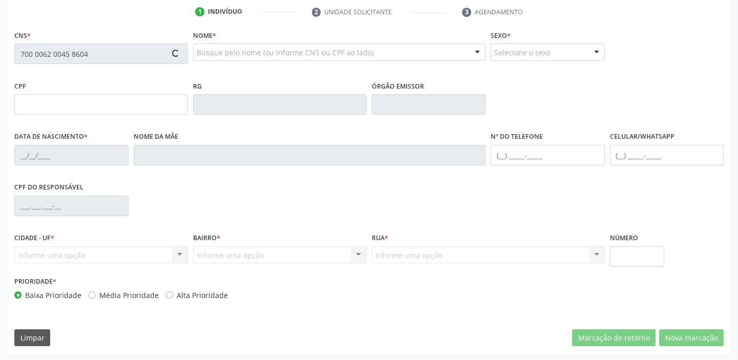
type input "070.172.894-98"
type input "01[DATE]"
type input "[PERSON_NAME]"
type input "[PHONE_NUMBER]"
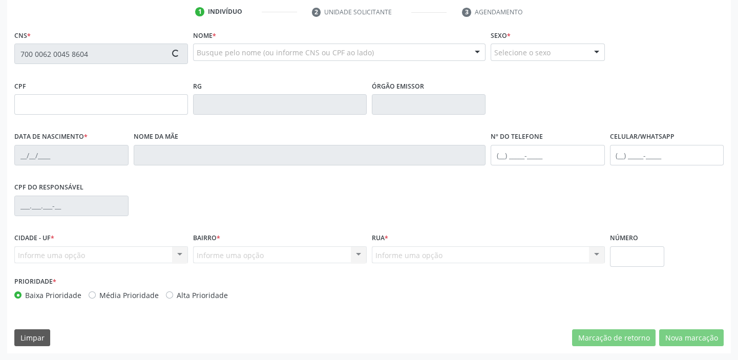
type input "S/N"
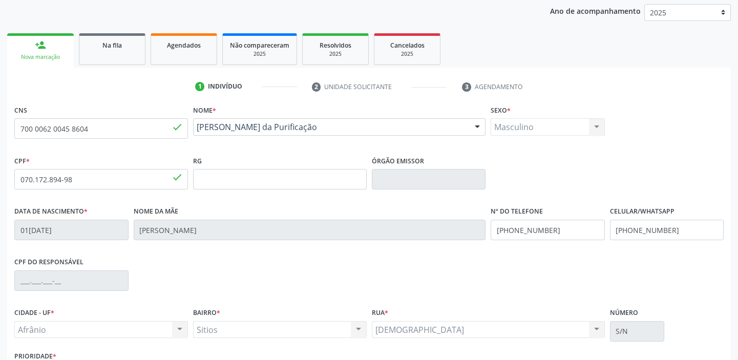
scroll to position [102, 0]
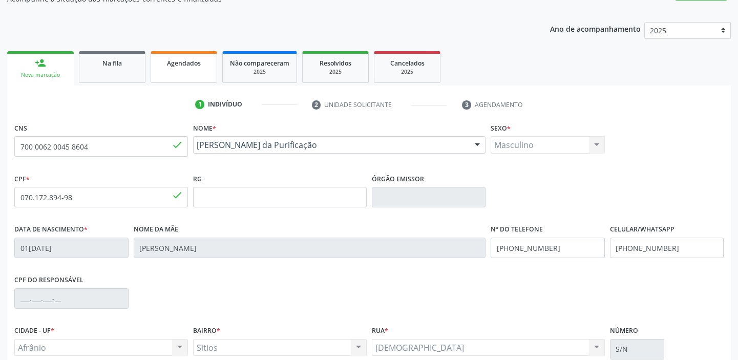
click at [191, 66] on span "Agendados" at bounding box center [184, 63] width 34 height 9
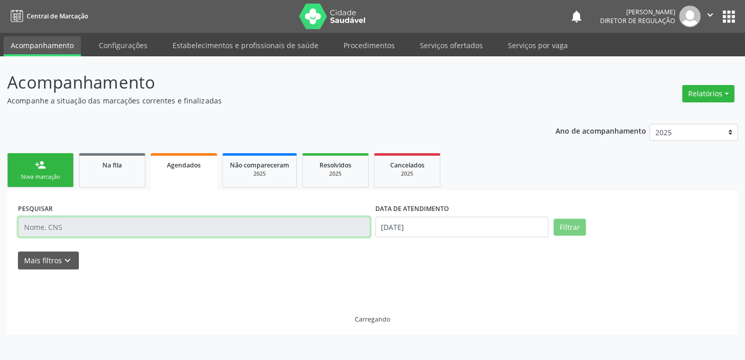
click at [55, 225] on input "text" at bounding box center [194, 227] width 352 height 20
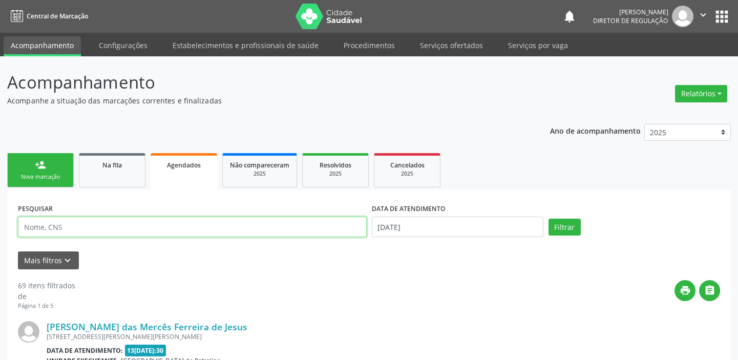
click at [55, 225] on input "text" at bounding box center [192, 227] width 349 height 20
type input "[PERSON_NAME]"
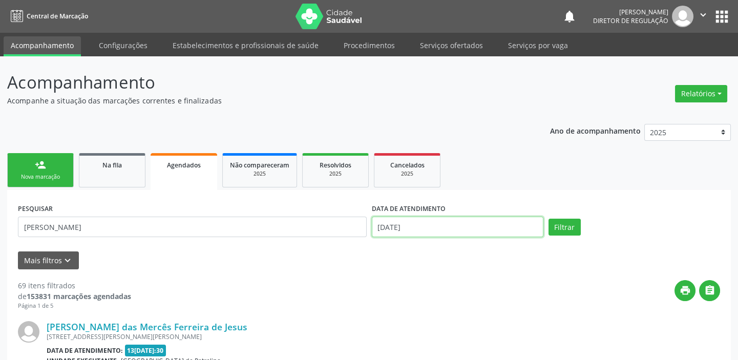
click at [421, 229] on input "[DATE]" at bounding box center [457, 227] width 171 height 20
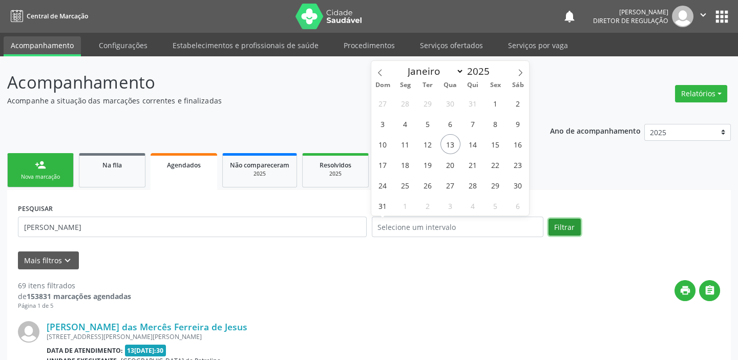
click at [570, 225] on button "Filtrar" at bounding box center [564, 227] width 32 height 17
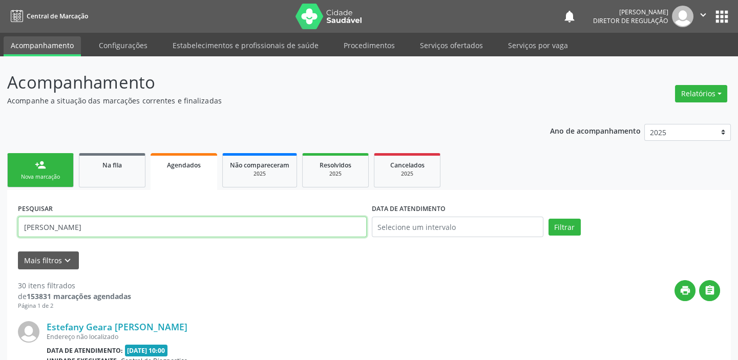
click at [94, 230] on input "[PERSON_NAME]" at bounding box center [192, 227] width 349 height 20
type input "[PERSON_NAME]"
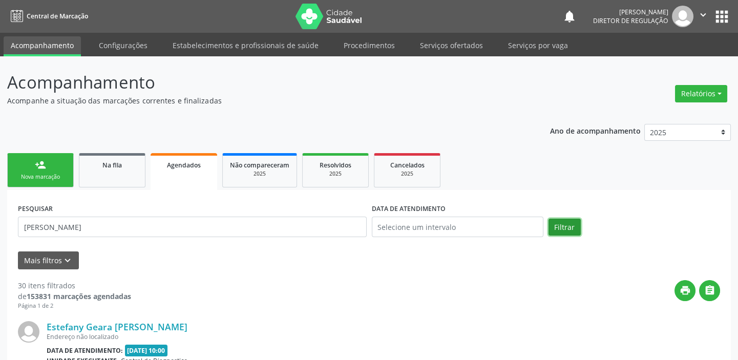
click at [571, 225] on button "Filtrar" at bounding box center [564, 227] width 32 height 17
click at [46, 172] on link "person_add Nova marcação" at bounding box center [40, 170] width 67 height 34
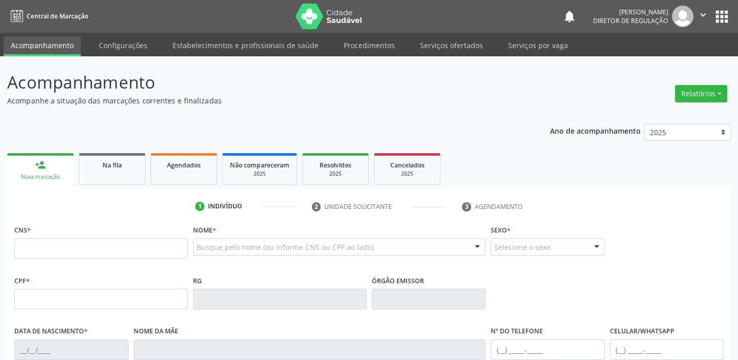
click at [46, 172] on link "person_add Nova marcação" at bounding box center [40, 170] width 67 height 34
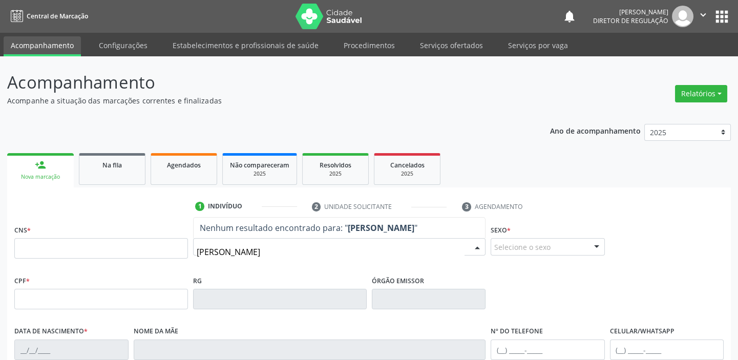
type input "[PERSON_NAME]"
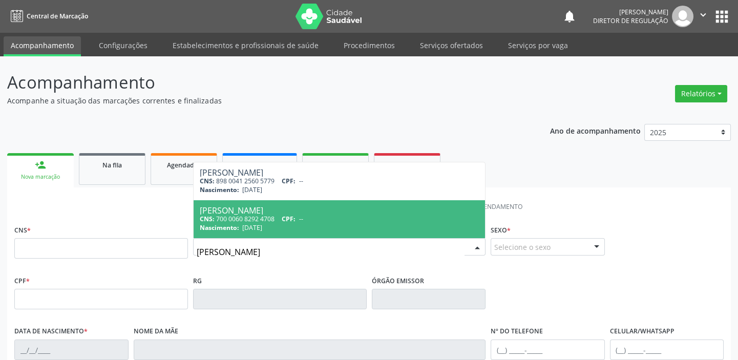
click at [262, 225] on span "[DATE]" at bounding box center [252, 227] width 20 height 9
type input "700 0060 8292 4708"
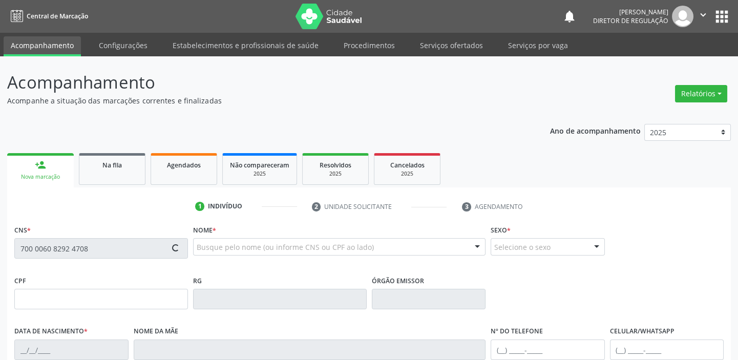
type input "[DATE]"
type input "[PHONE_NUMBER]"
type input "S/N"
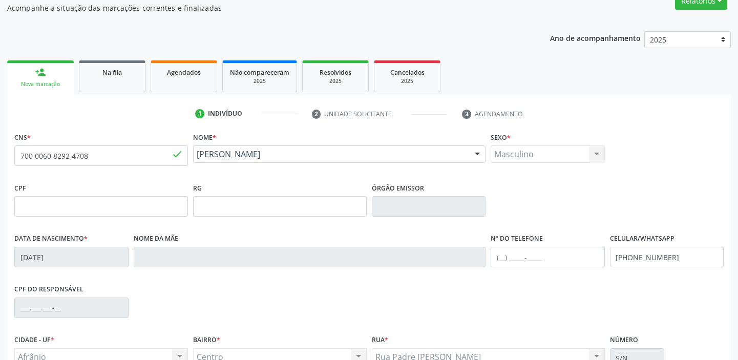
click at [642, 289] on div "CPF do responsável" at bounding box center [369, 307] width 714 height 51
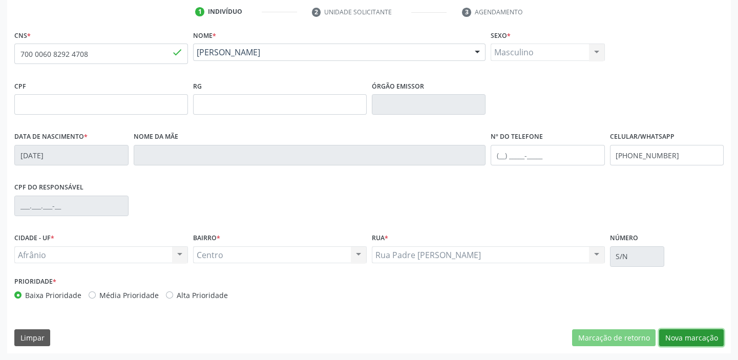
click at [670, 333] on button "Nova marcação" at bounding box center [691, 337] width 64 height 17
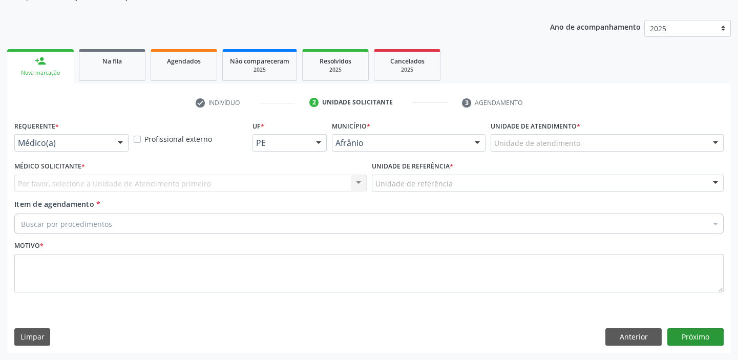
scroll to position [103, 0]
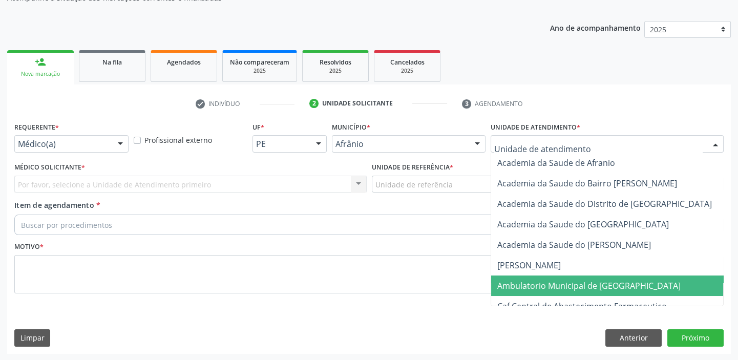
click at [520, 282] on span "Ambulatorio Municipal de [GEOGRAPHIC_DATA]" at bounding box center [588, 285] width 183 height 11
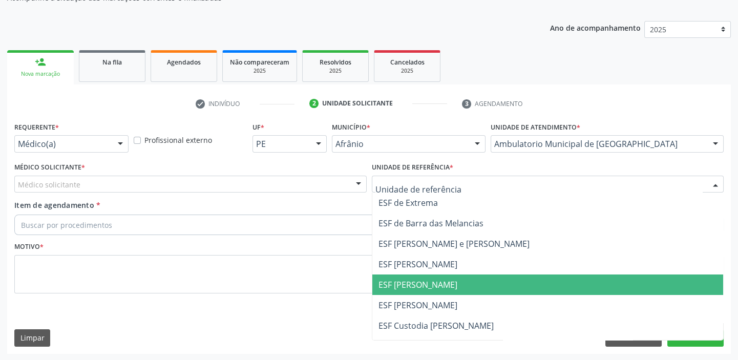
click at [396, 290] on span "ESF [PERSON_NAME]" at bounding box center [547, 284] width 351 height 20
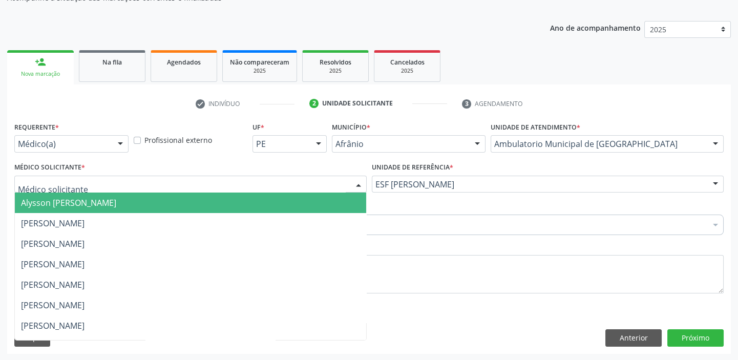
click at [63, 200] on span "Alysson [PERSON_NAME]" at bounding box center [68, 202] width 95 height 11
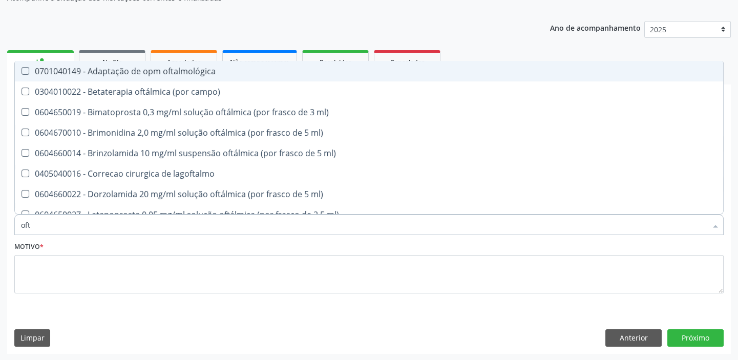
type input "ofta"
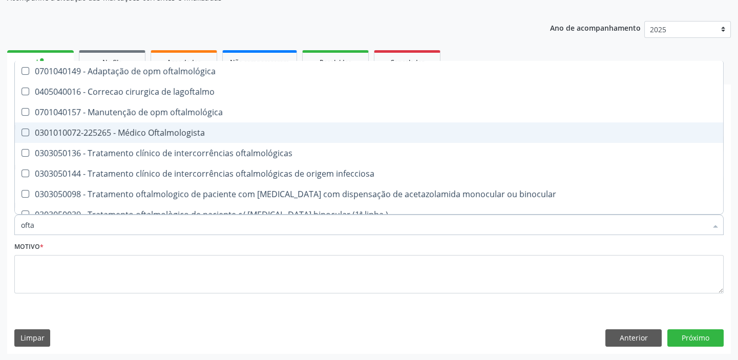
click at [49, 134] on div "0301010072-225265 - Médico Oftalmologista" at bounding box center [369, 132] width 696 height 8
checkbox Oftalmologista "true"
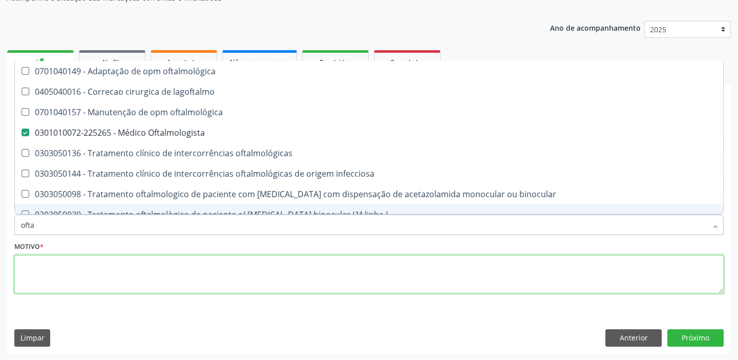
click at [31, 280] on textarea at bounding box center [368, 274] width 709 height 39
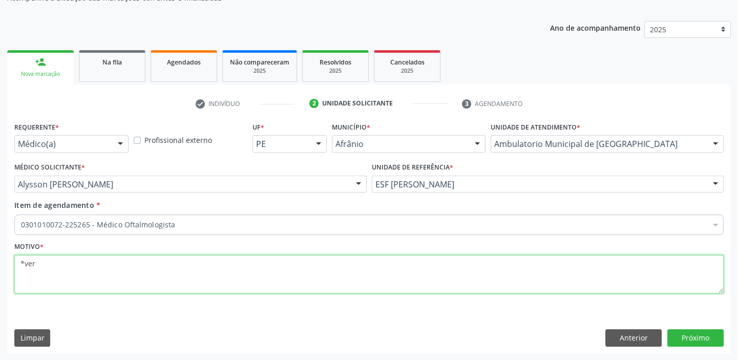
type textarea "*ver"
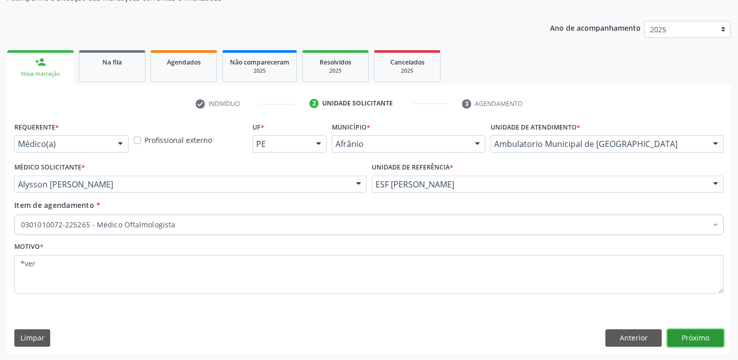
click at [691, 334] on button "Próximo" at bounding box center [695, 337] width 56 height 17
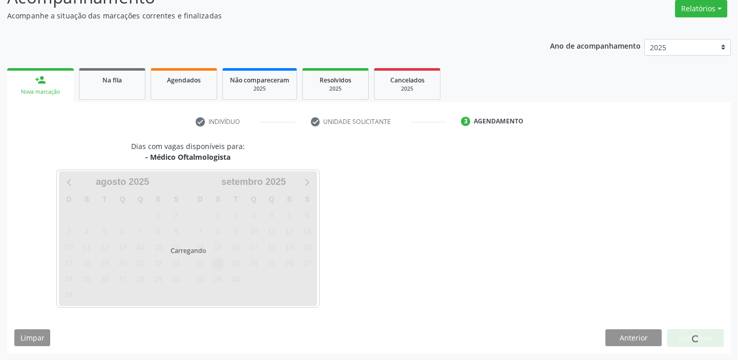
scroll to position [85, 0]
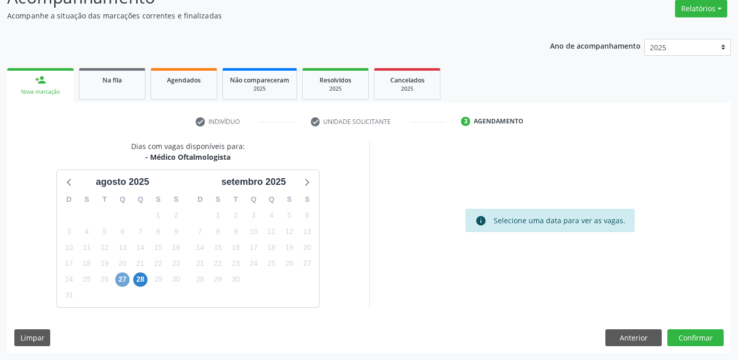
click at [123, 274] on span "27" at bounding box center [122, 279] width 14 height 14
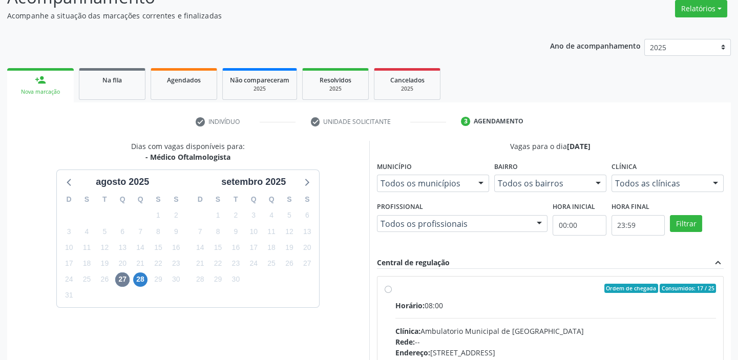
click at [540, 292] on label "Ordem de chegada Consumidos: 17 / 25 Horário: 08:00 Clínica: Ambulatorio Munici…" at bounding box center [555, 362] width 321 height 157
click at [392, 292] on input "Ordem de chegada Consumidos: 17 / 25 Horário: 08:00 Clínica: Ambulatorio Munici…" at bounding box center [387, 288] width 7 height 9
radio input "true"
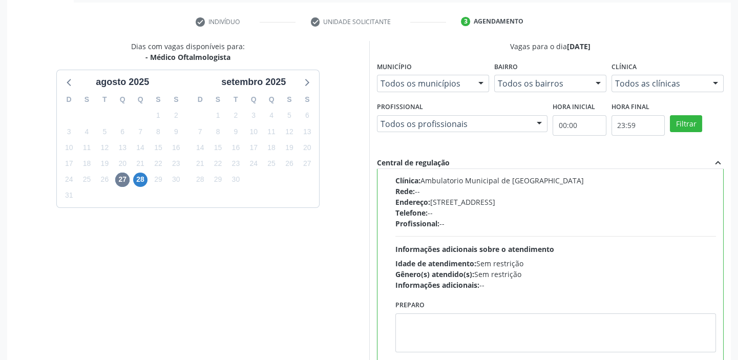
scroll to position [251, 0]
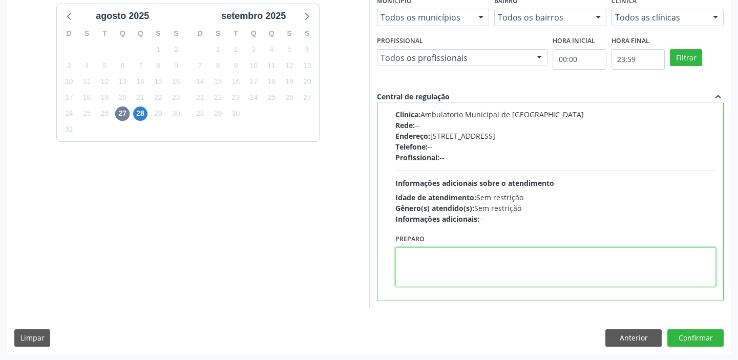
click at [514, 256] on textarea at bounding box center [555, 266] width 321 height 39
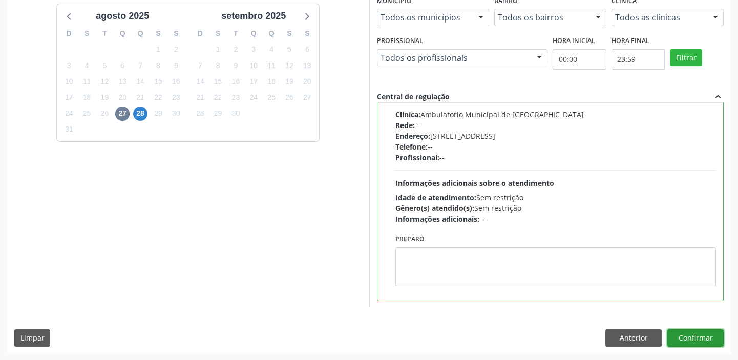
click at [681, 334] on button "Confirmar" at bounding box center [695, 337] width 56 height 17
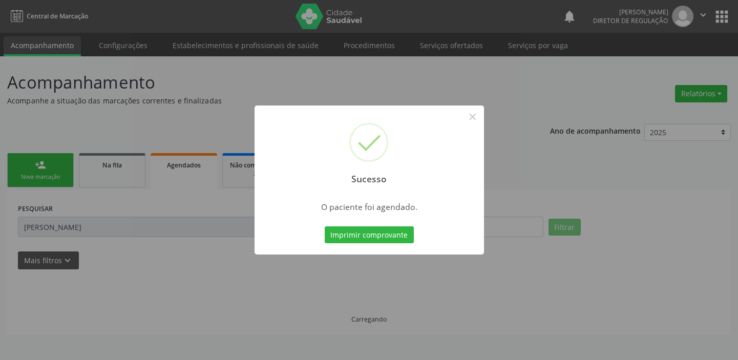
scroll to position [0, 0]
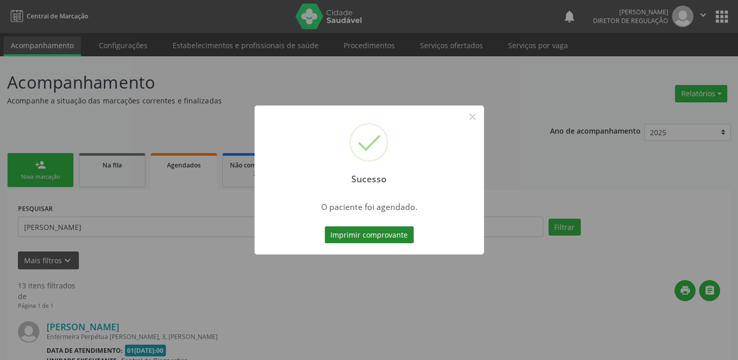
click at [357, 228] on button "Imprimir comprovante" at bounding box center [368, 234] width 89 height 17
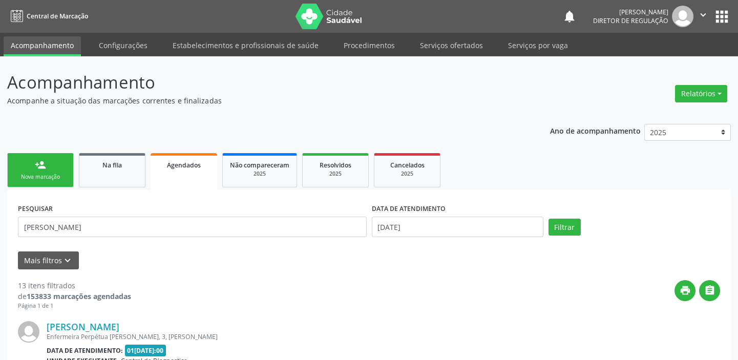
click at [52, 179] on div "Nova marcação" at bounding box center [40, 177] width 51 height 8
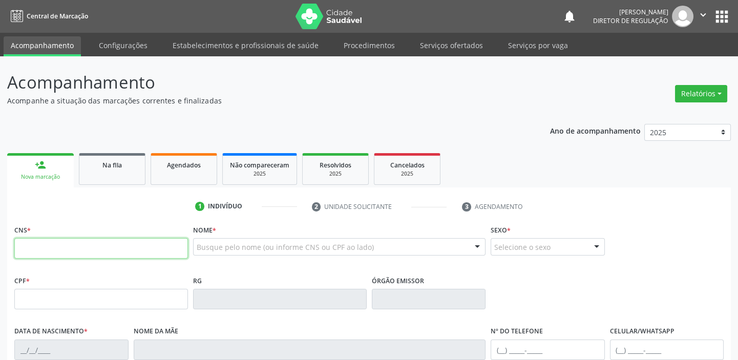
click at [68, 250] on input "text" at bounding box center [101, 248] width 174 height 20
type input "898 0041 5300 8119"
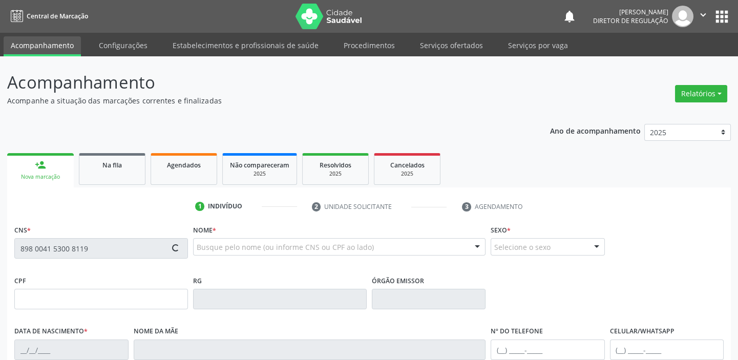
type input "169.246.794-80"
type input "[DATE]"
type input "[PERSON_NAME]"
type input "[PHONE_NUMBER]"
type input "122.306.864-10"
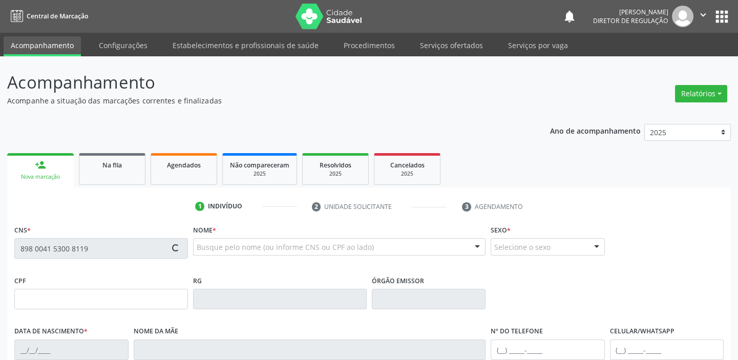
type input "S/N"
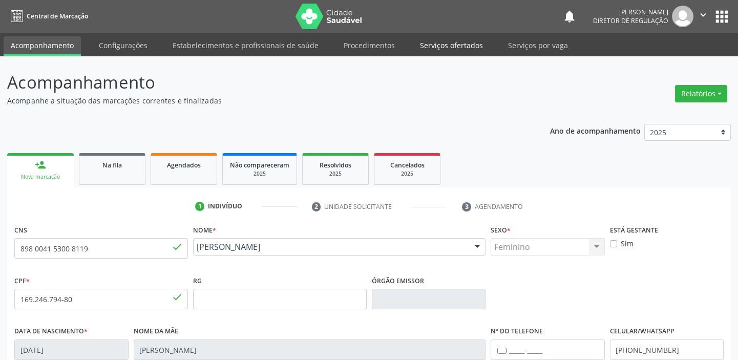
click at [436, 46] on link "Serviços ofertados" at bounding box center [451, 45] width 77 height 18
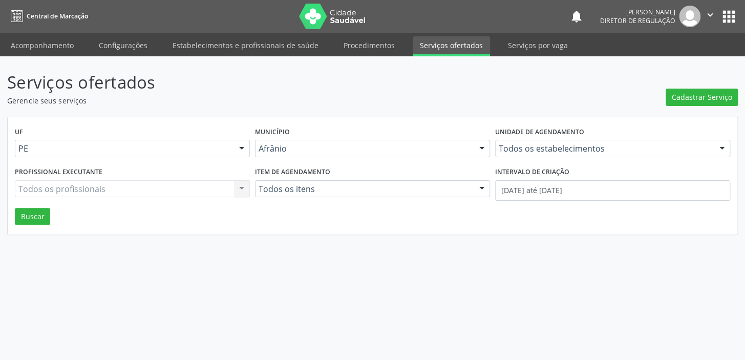
click at [679, 106] on div "Serviços ofertados Gerencie seus serviços Cadastrar Serviço UF PE Todas as UFs …" at bounding box center [372, 152] width 730 height 165
click at [678, 97] on span "Cadastrar Serviço" at bounding box center [702, 97] width 60 height 11
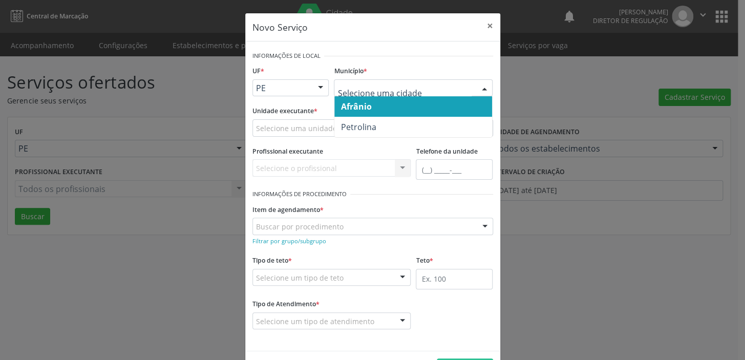
click at [361, 105] on span "Afrânio" at bounding box center [355, 106] width 31 height 11
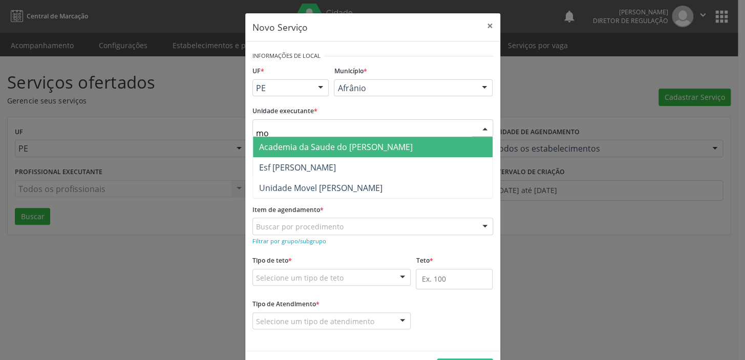
type input "m"
type input "especialid"
click at [280, 148] on span "Centro de Especialidades" at bounding box center [307, 146] width 97 height 11
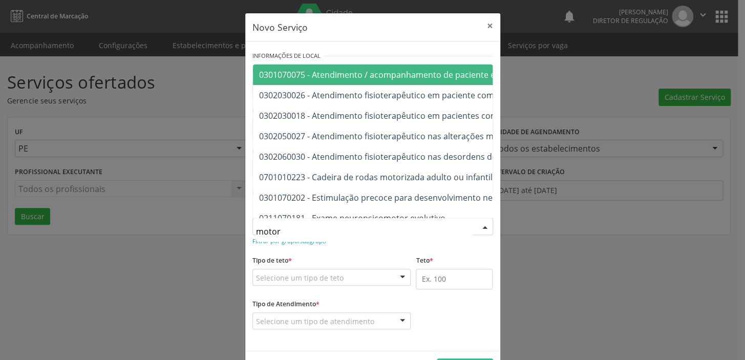
type input "motora"
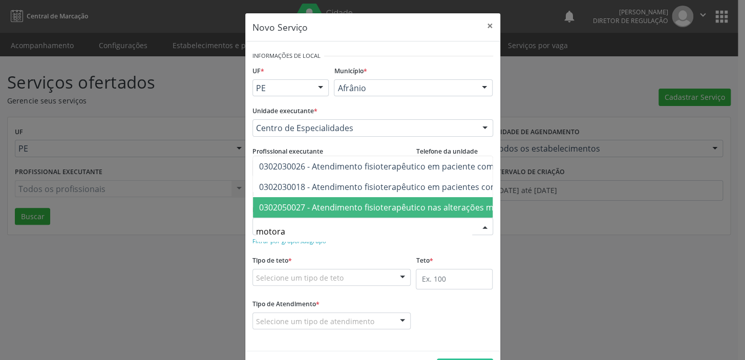
click at [318, 202] on span "0302050027 - Atendimento fisioterapêutico nas alterações motoras" at bounding box center [389, 207] width 260 height 11
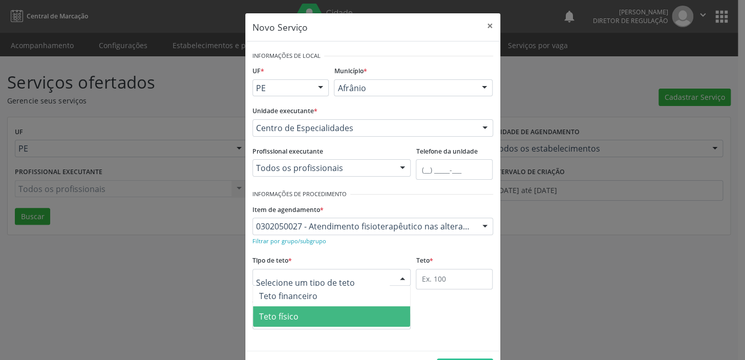
click at [268, 317] on span "Teto físico" at bounding box center [278, 316] width 39 height 11
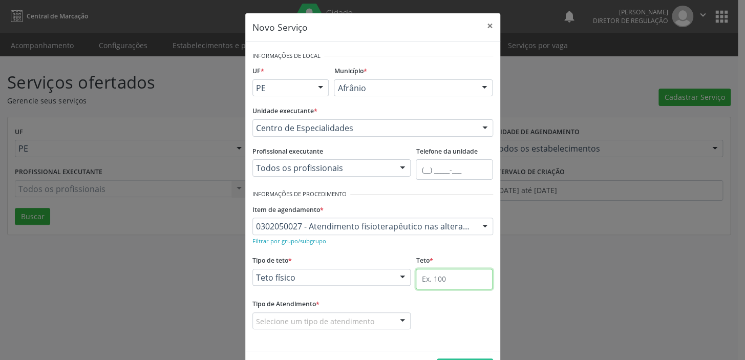
click at [416, 278] on input "text" at bounding box center [454, 279] width 77 height 20
type input "1"
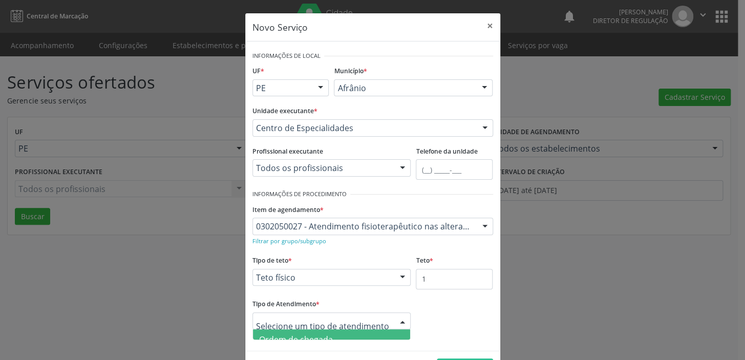
click at [300, 337] on span "Ordem de chegada" at bounding box center [296, 339] width 74 height 11
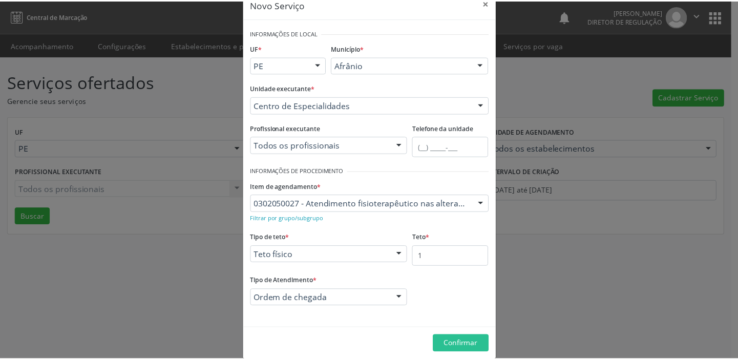
scroll to position [35, 0]
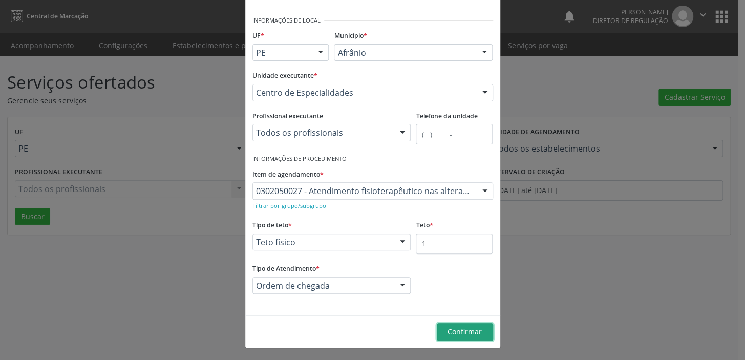
click at [458, 332] on span "Confirmar" at bounding box center [464, 332] width 34 height 10
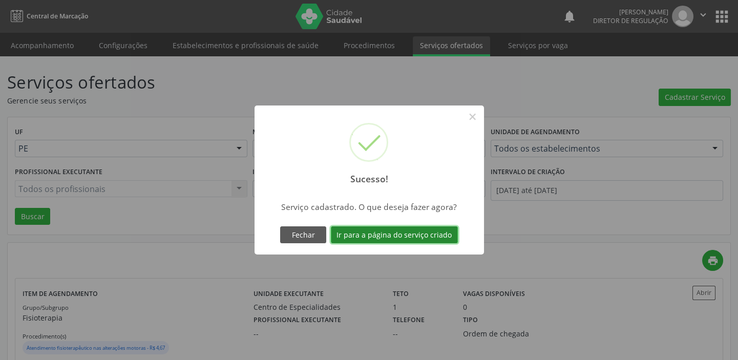
click at [392, 236] on button "Ir para a página do serviço criado" at bounding box center [394, 234] width 127 height 17
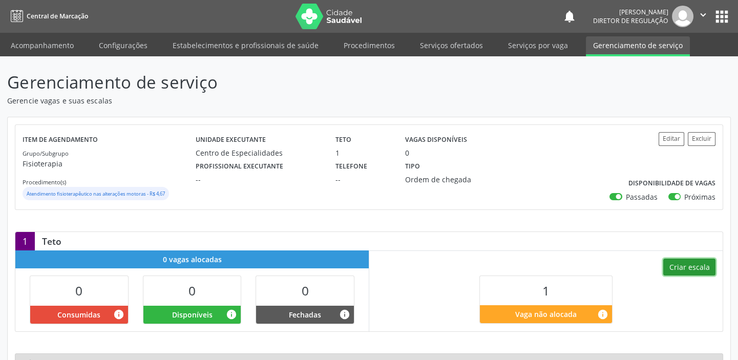
click at [687, 267] on button "Criar escala" at bounding box center [689, 266] width 52 height 17
select select "7"
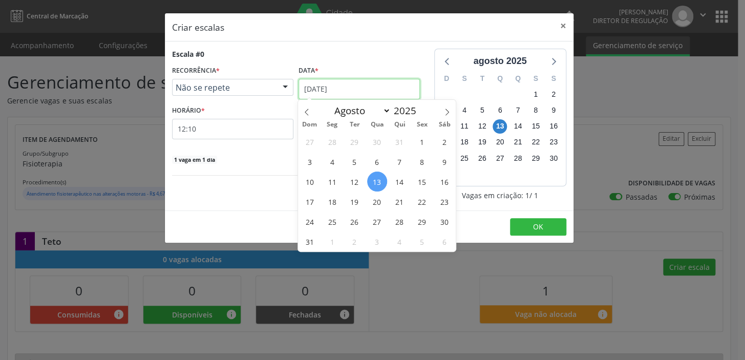
click at [318, 89] on input "[DATE]" at bounding box center [358, 89] width 121 height 20
click at [197, 133] on input "12:10" at bounding box center [232, 129] width 121 height 20
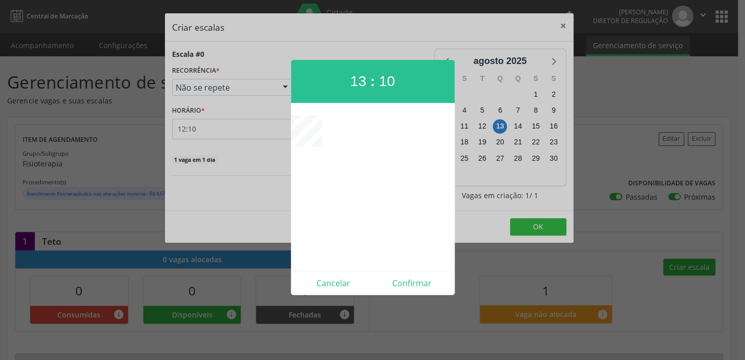
click at [225, 136] on div at bounding box center [372, 180] width 745 height 360
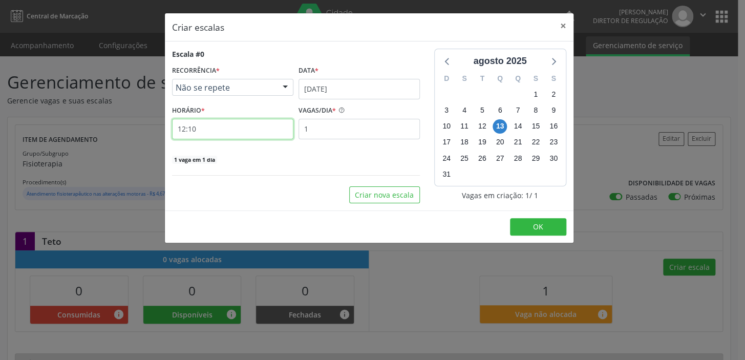
click at [250, 131] on input "12:10" at bounding box center [232, 129] width 121 height 20
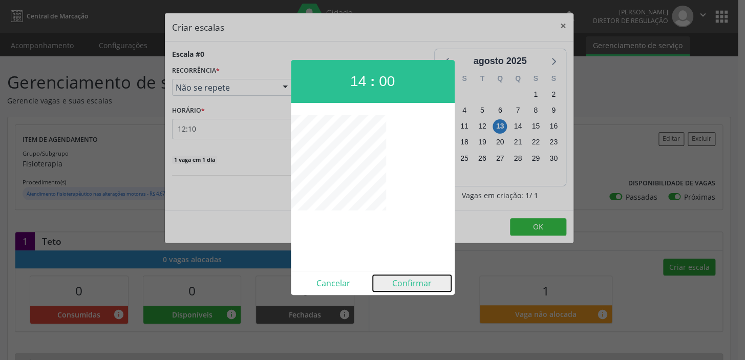
click at [414, 281] on button "Confirmar" at bounding box center [412, 283] width 78 height 16
type input "14:00"
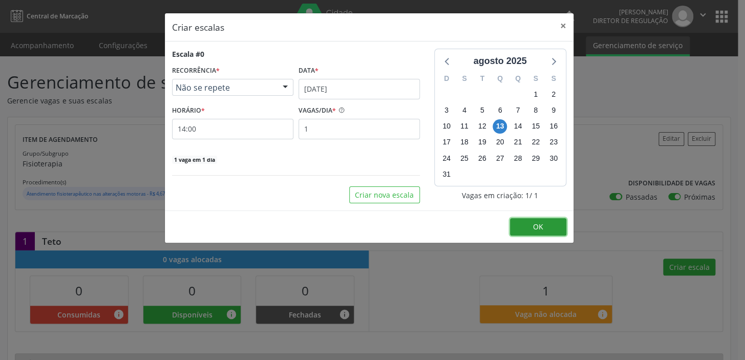
click at [531, 223] on button "OK" at bounding box center [538, 226] width 56 height 17
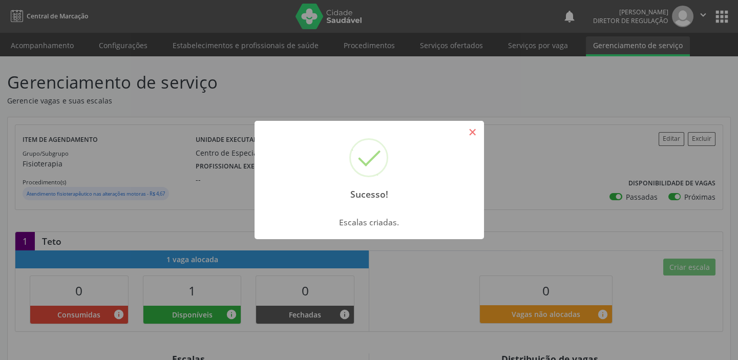
click at [470, 132] on button "×" at bounding box center [472, 131] width 17 height 17
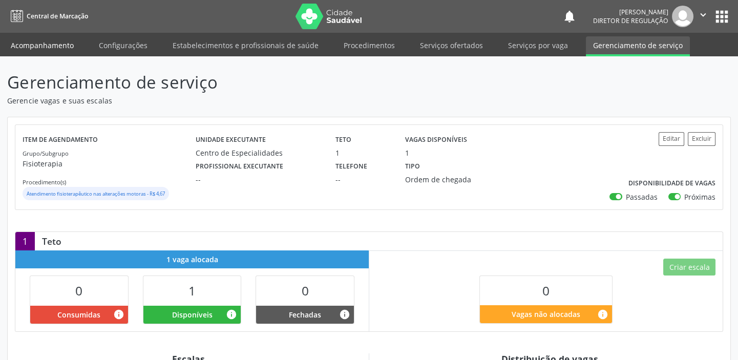
click at [32, 44] on link "Acompanhamento" at bounding box center [42, 45] width 77 height 18
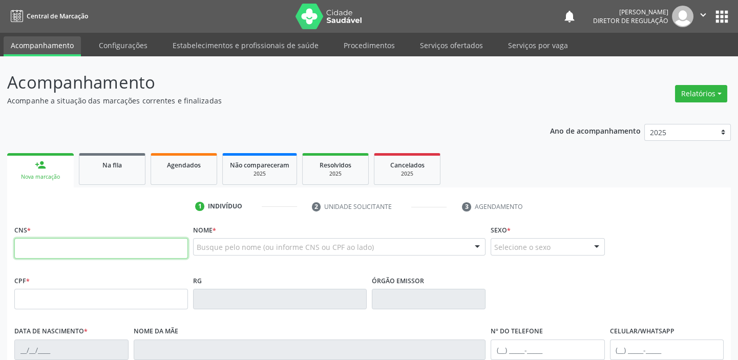
click at [31, 247] on input "text" at bounding box center [101, 248] width 174 height 20
type input "705 0054 4984 6652"
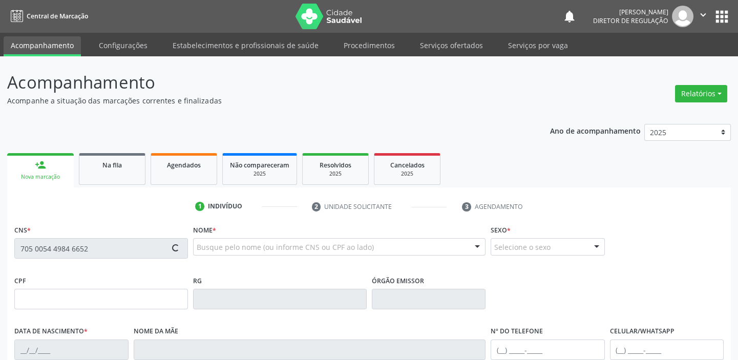
type input "036.063.774-44"
type input "[DATE]"
type input "[PERSON_NAME]"
type input "[PHONE_NUMBER]"
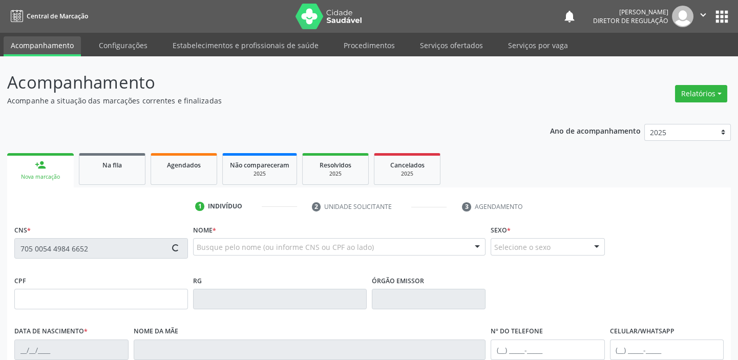
type input "S/N"
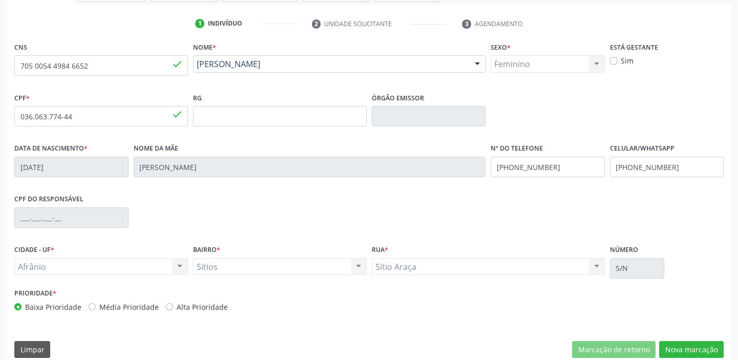
scroll to position [194, 0]
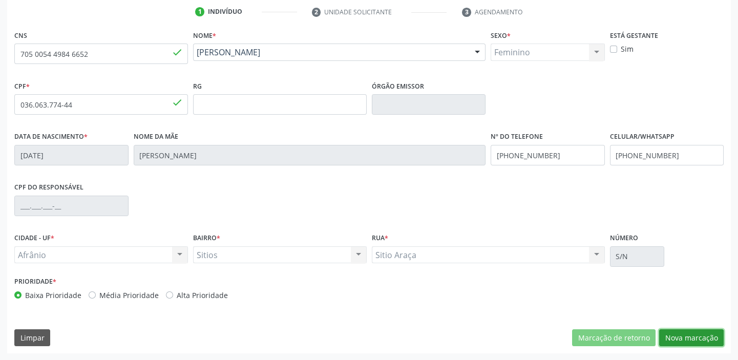
click at [677, 336] on button "Nova marcação" at bounding box center [691, 337] width 64 height 17
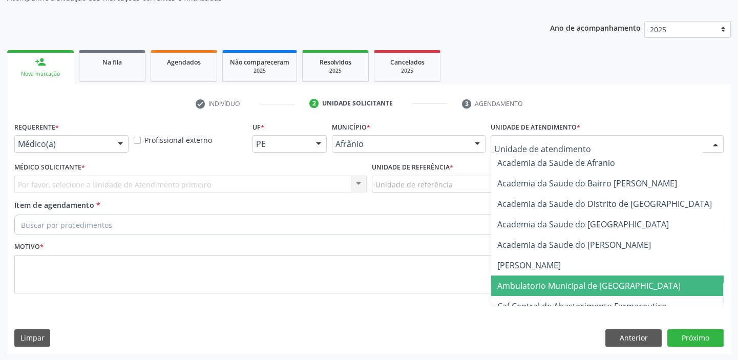
click at [512, 290] on span "Ambulatorio Municipal de [GEOGRAPHIC_DATA]" at bounding box center [588, 285] width 183 height 11
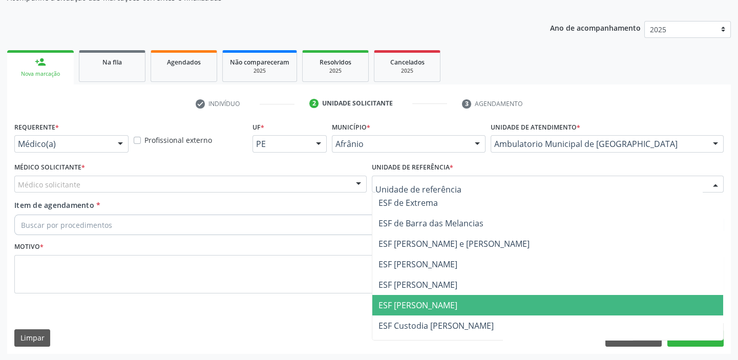
click at [391, 304] on span "ESF [PERSON_NAME]" at bounding box center [417, 304] width 79 height 11
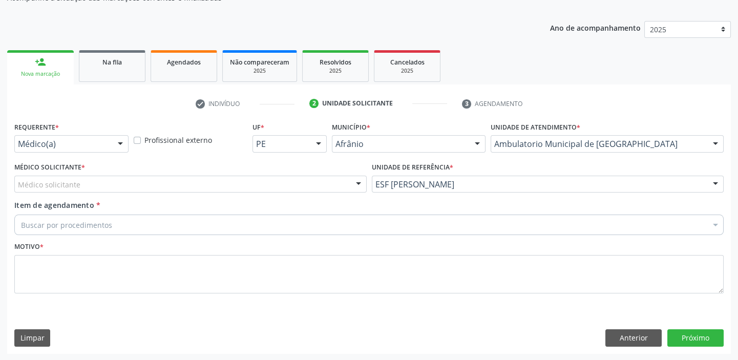
drag, startPoint x: 27, startPoint y: 179, endPoint x: 31, endPoint y: 201, distance: 21.9
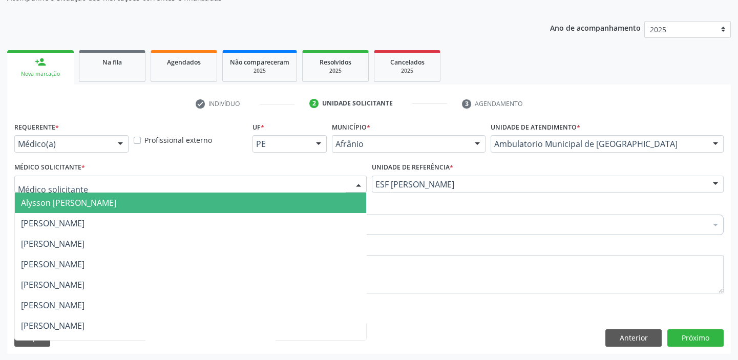
click at [32, 205] on span "Alysson [PERSON_NAME]" at bounding box center [68, 202] width 95 height 11
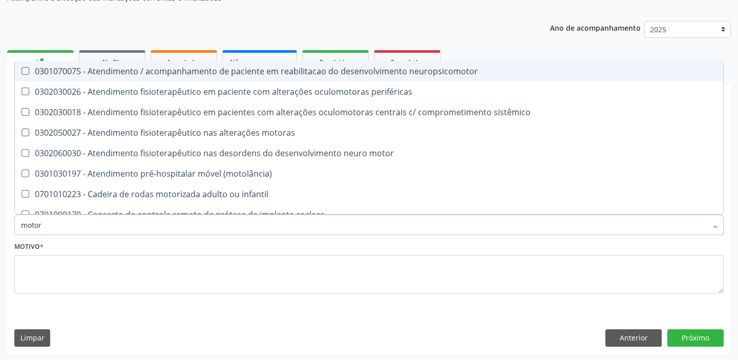
type input "motora"
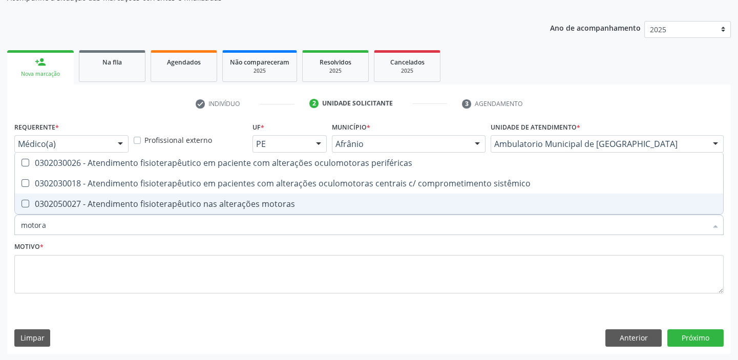
click at [68, 203] on div "0302050027 - Atendimento fisioterapêutico nas alterações motoras" at bounding box center [369, 204] width 696 height 8
checkbox motoras "true"
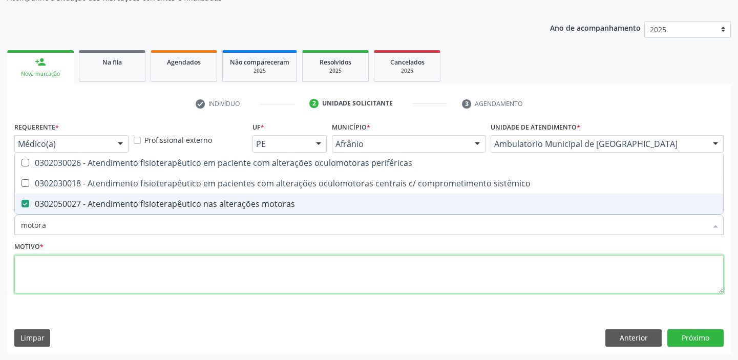
click at [45, 271] on textarea at bounding box center [368, 274] width 709 height 39
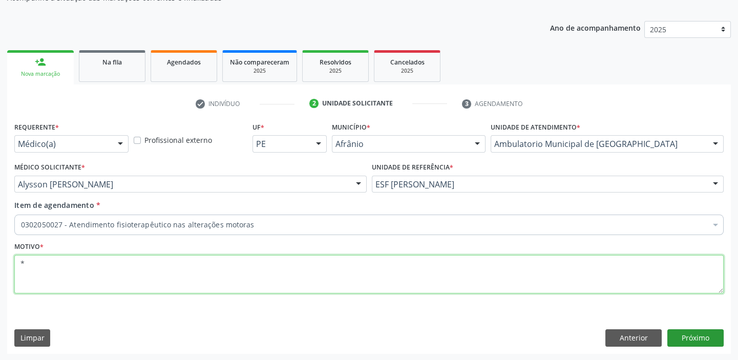
type textarea "*"
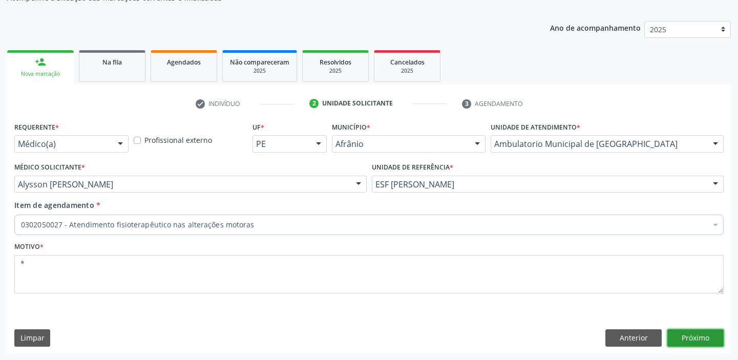
click at [695, 335] on button "Próximo" at bounding box center [695, 337] width 56 height 17
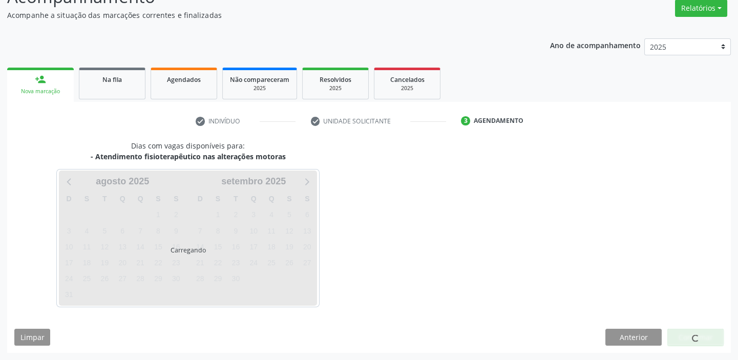
scroll to position [85, 0]
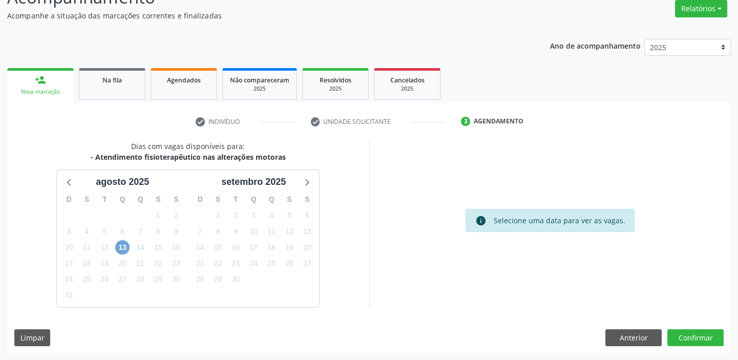
click at [122, 247] on span "13" at bounding box center [122, 247] width 14 height 14
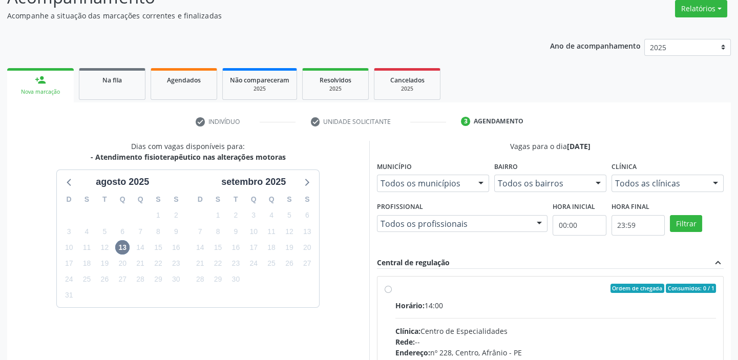
click at [392, 293] on input "Ordem de chegada Consumidos: 0 / 1 Horário: 14:00 Clínica: Centro de Especialid…" at bounding box center [387, 288] width 7 height 9
radio input "true"
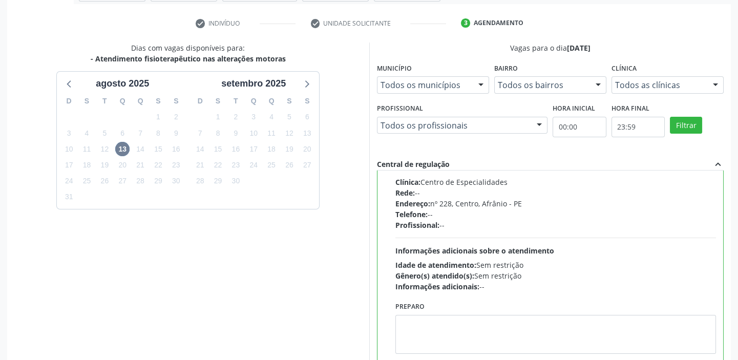
scroll to position [251, 0]
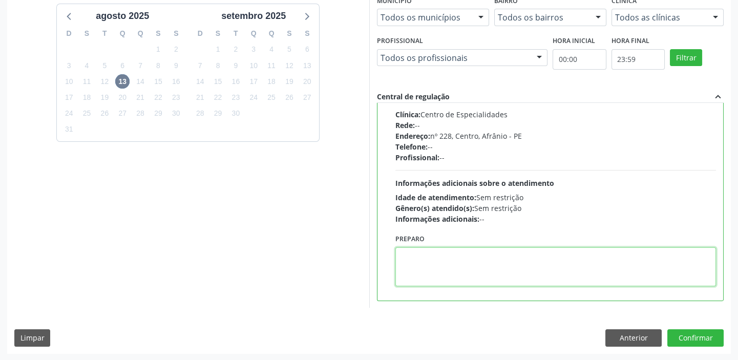
click at [446, 272] on textarea at bounding box center [555, 266] width 321 height 39
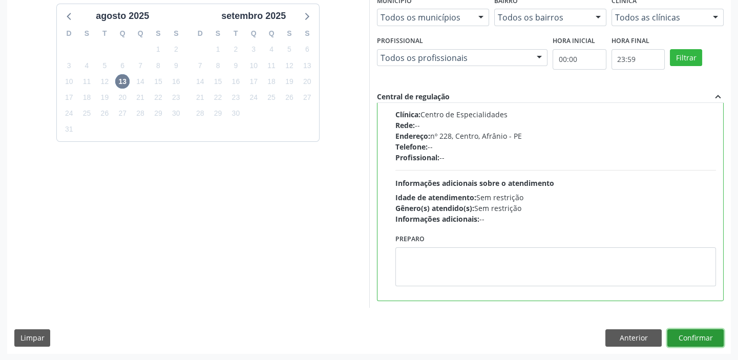
click at [683, 337] on button "Confirmar" at bounding box center [695, 337] width 56 height 17
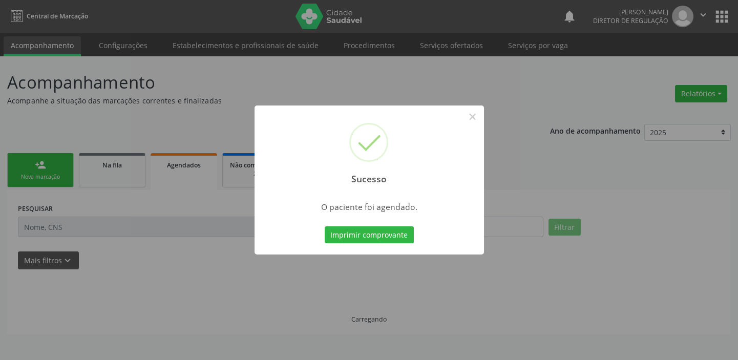
scroll to position [0, 0]
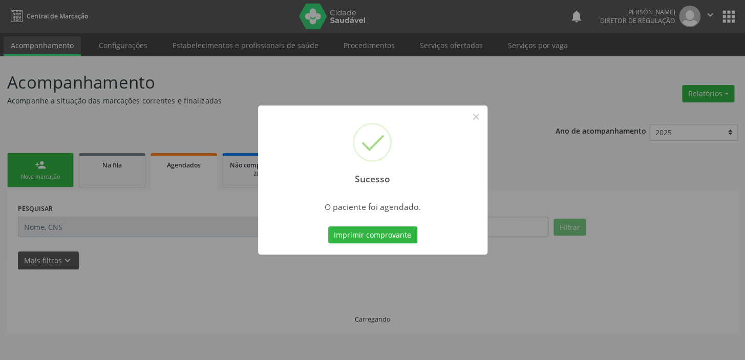
click at [368, 230] on button "Imprimir comprovante" at bounding box center [372, 234] width 89 height 17
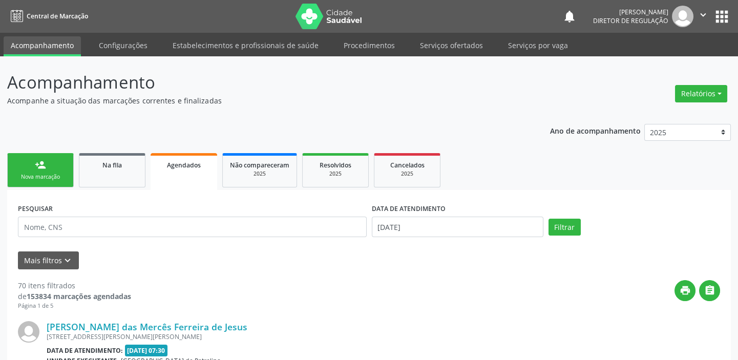
click at [447, 45] on div "Sucesso × O paciente foi agendado. Imprimir comprovante Cancel" at bounding box center [369, 180] width 738 height 360
click at [431, 43] on div "Sucesso × O paciente foi agendado. Imprimir comprovante Cancel" at bounding box center [369, 180] width 738 height 360
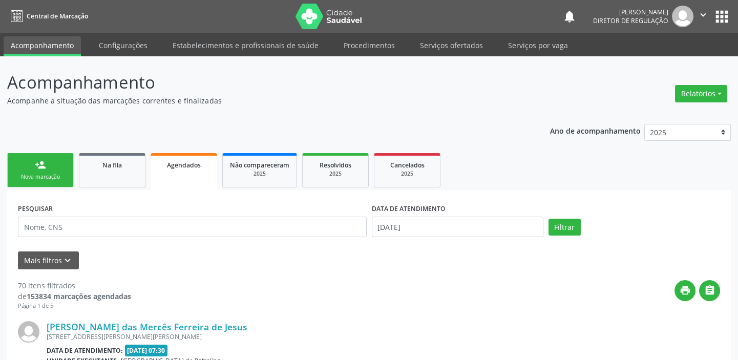
click at [431, 43] on div "Sucesso × O paciente foi agendado. Imprimir comprovante Cancel" at bounding box center [369, 180] width 738 height 360
click at [455, 46] on div "Sucesso × O paciente foi agendado. Imprimir comprovante Cancel" at bounding box center [369, 180] width 738 height 360
click at [38, 174] on div "Sucesso × O paciente foi agendado. Imprimir comprovante Cancel" at bounding box center [369, 180] width 738 height 360
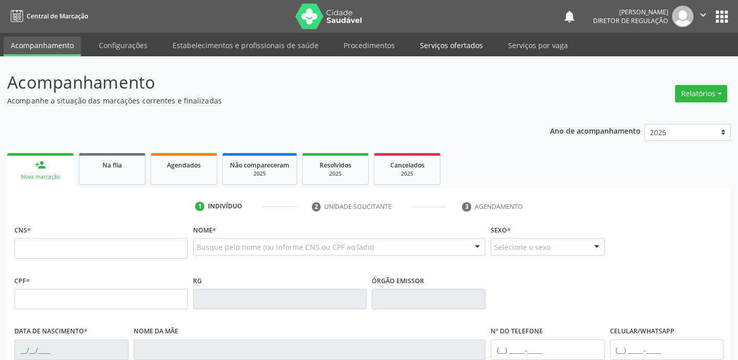
click at [433, 45] on link "Serviços ofertados" at bounding box center [451, 45] width 77 height 18
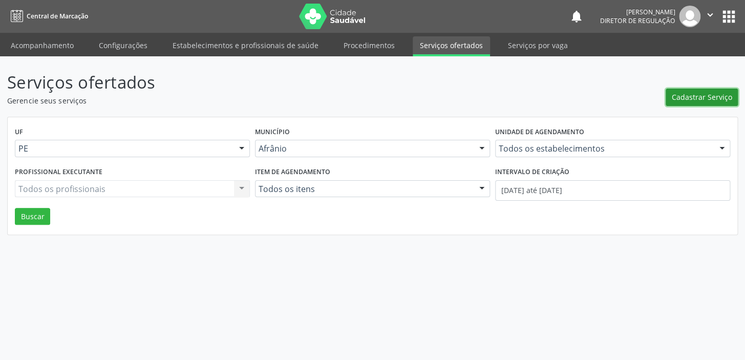
click at [697, 94] on span "Cadastrar Serviço" at bounding box center [702, 97] width 60 height 11
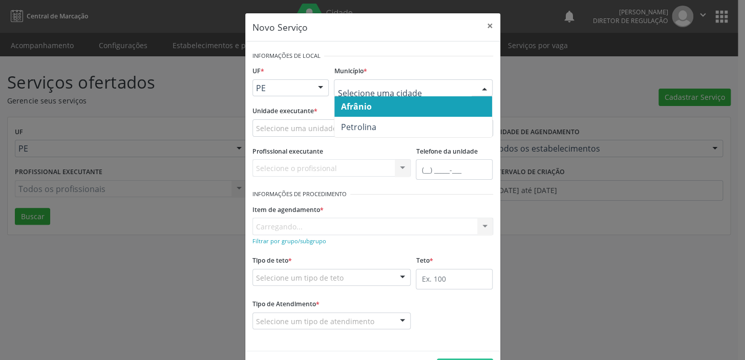
click at [353, 102] on span "Afrânio" at bounding box center [355, 106] width 31 height 11
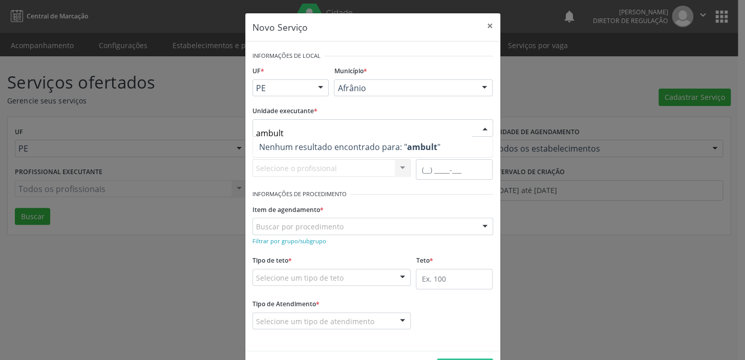
type input "ambul"
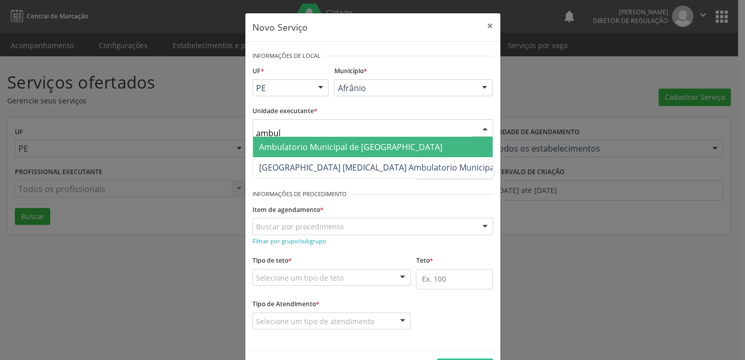
click at [271, 145] on span "Ambulatorio Municipal de [GEOGRAPHIC_DATA]" at bounding box center [350, 146] width 183 height 11
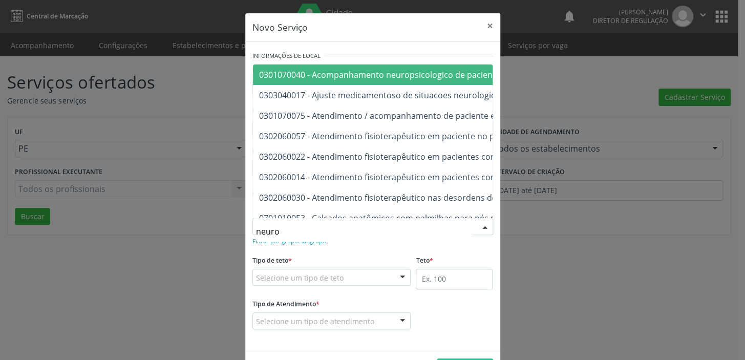
type input "neuroc"
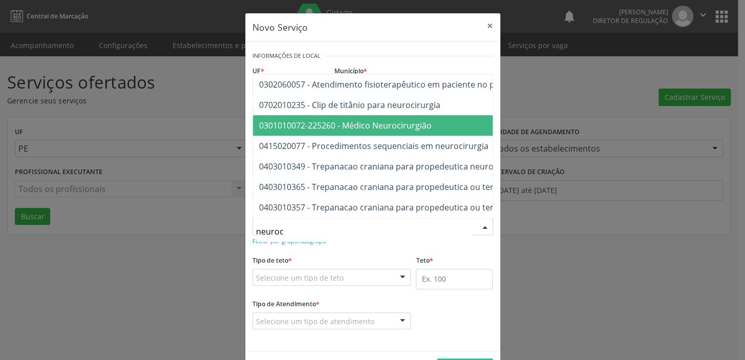
click at [299, 120] on span "0301010072-225260 - Médico Neurocirurgião" at bounding box center [345, 125] width 172 height 11
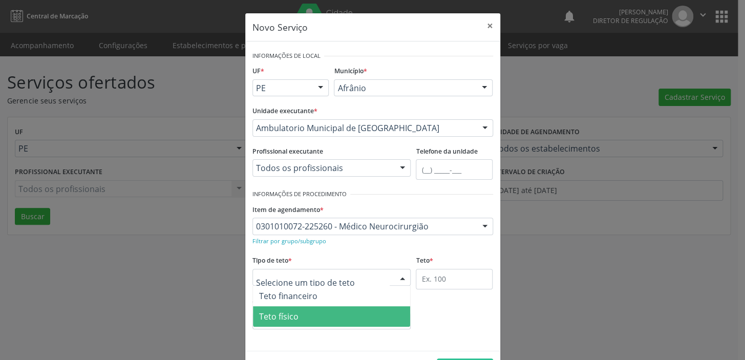
click at [275, 317] on span "Teto físico" at bounding box center [278, 316] width 39 height 11
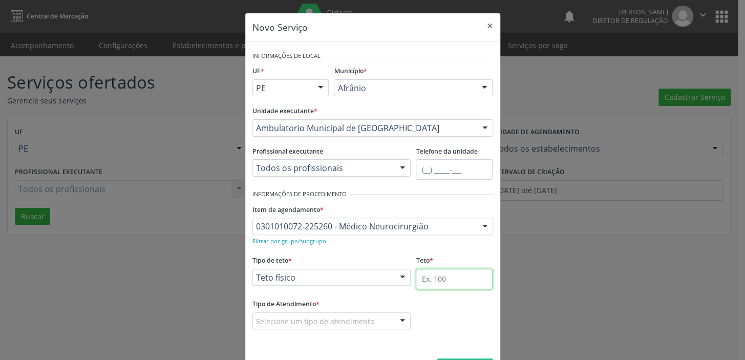
click at [427, 282] on input "text" at bounding box center [454, 279] width 77 height 20
type input "1"
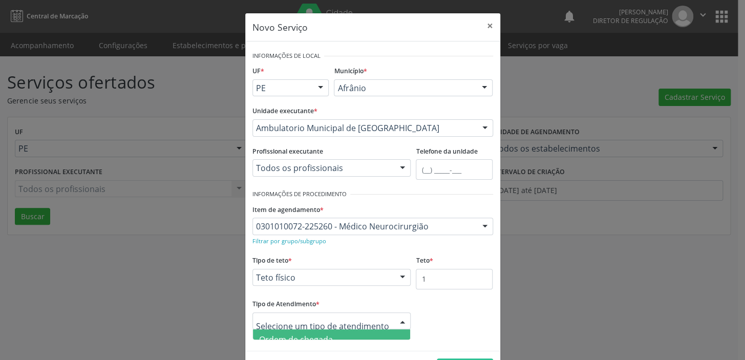
click at [312, 334] on span "Ordem de chegada" at bounding box center [296, 339] width 74 height 11
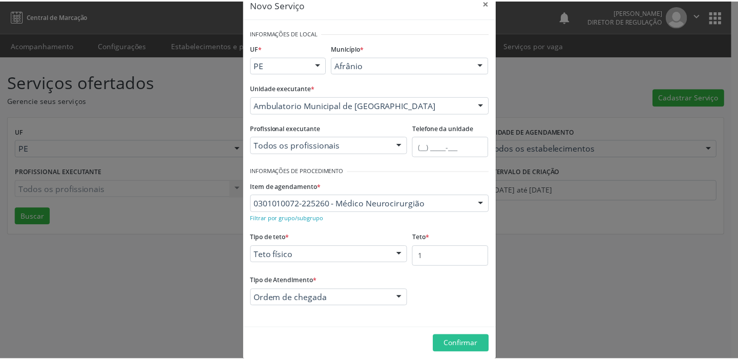
scroll to position [35, 0]
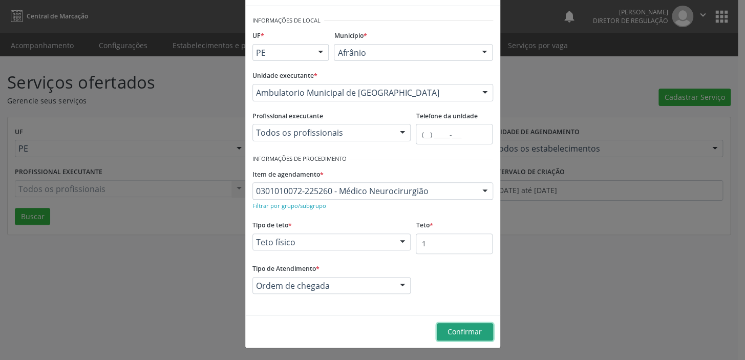
click at [454, 331] on span "Confirmar" at bounding box center [464, 332] width 34 height 10
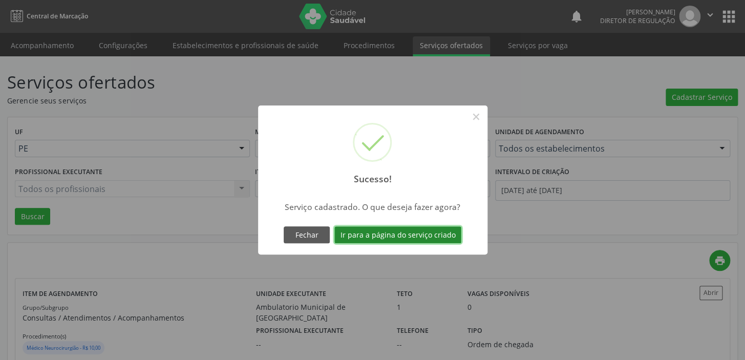
click at [384, 236] on button "Ir para a página do serviço criado" at bounding box center [397, 234] width 127 height 17
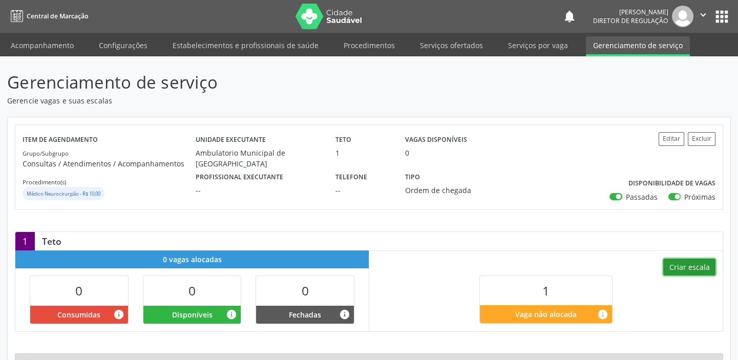
click at [686, 266] on button "Criar escala" at bounding box center [689, 266] width 52 height 17
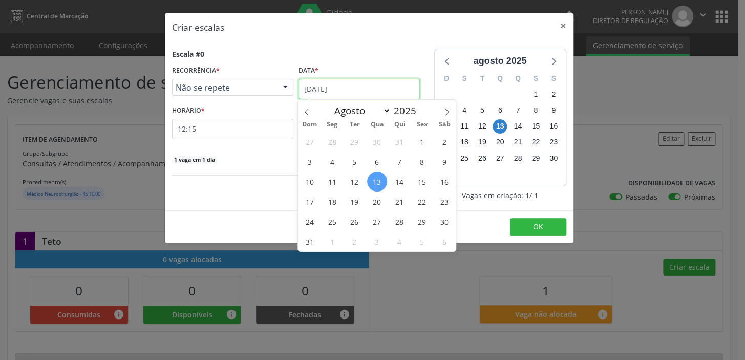
click at [323, 82] on input "[DATE]" at bounding box center [358, 89] width 121 height 20
click at [424, 187] on span "15" at bounding box center [422, 181] width 20 height 20
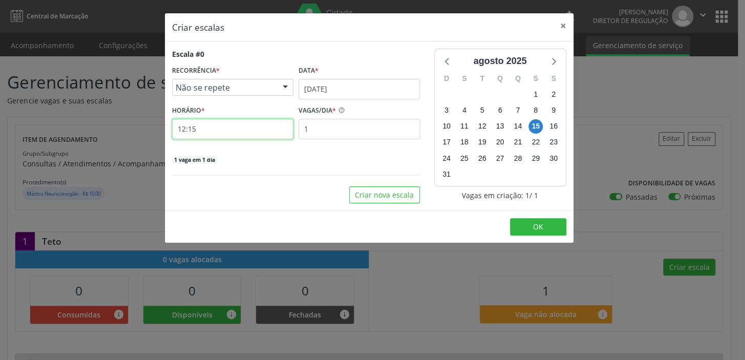
click at [220, 131] on input "12:15" at bounding box center [232, 129] width 121 height 20
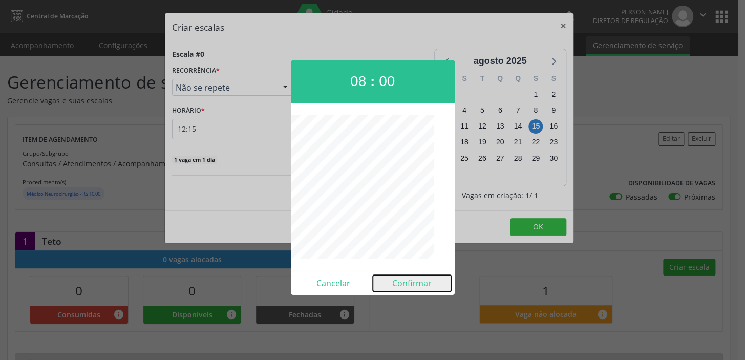
click at [410, 289] on button "Confirmar" at bounding box center [412, 283] width 78 height 16
type input "08:00"
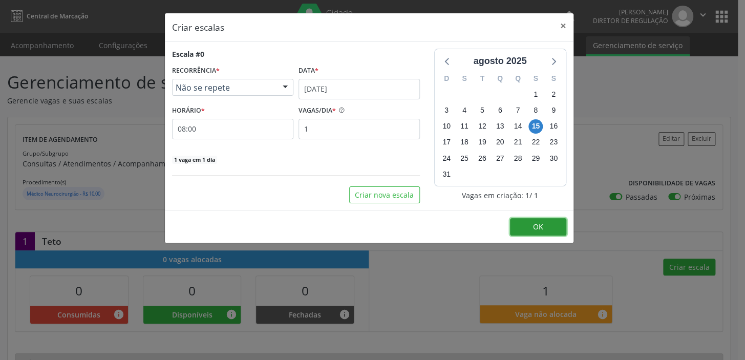
click at [534, 227] on span "OK" at bounding box center [538, 227] width 10 height 10
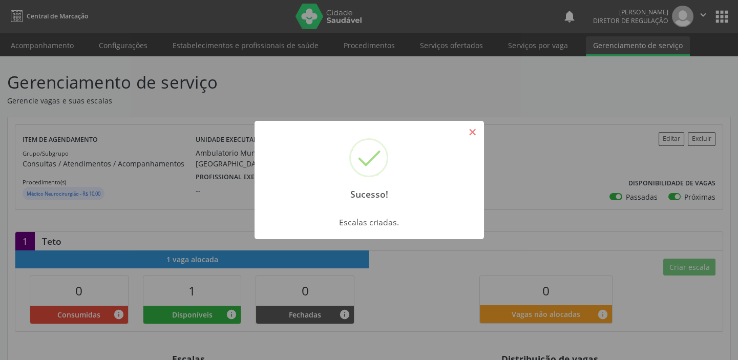
click at [477, 124] on button "×" at bounding box center [472, 131] width 17 height 17
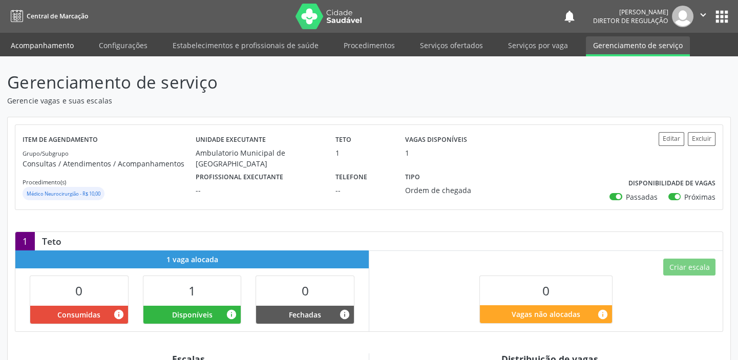
click at [53, 38] on link "Acompanhamento" at bounding box center [42, 45] width 77 height 18
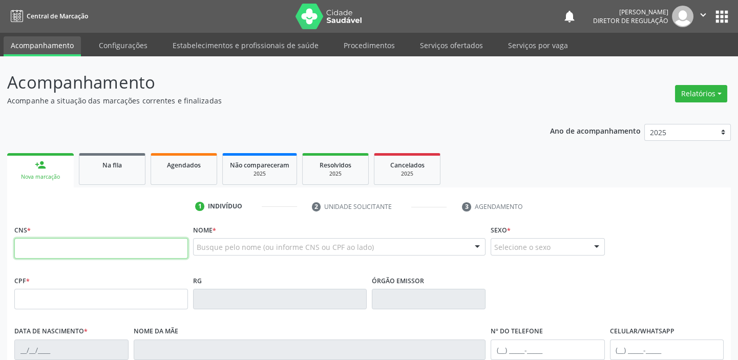
click at [52, 249] on input "text" at bounding box center [101, 248] width 174 height 20
type input "705 0054 4984 6652"
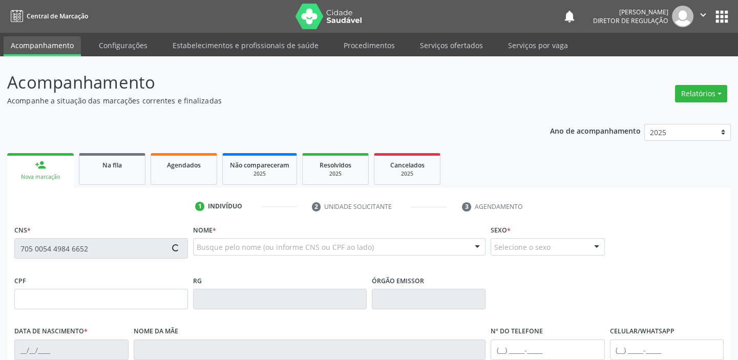
type input "036.063.774-44"
type input "[DATE]"
type input "[PERSON_NAME]"
type input "[PHONE_NUMBER]"
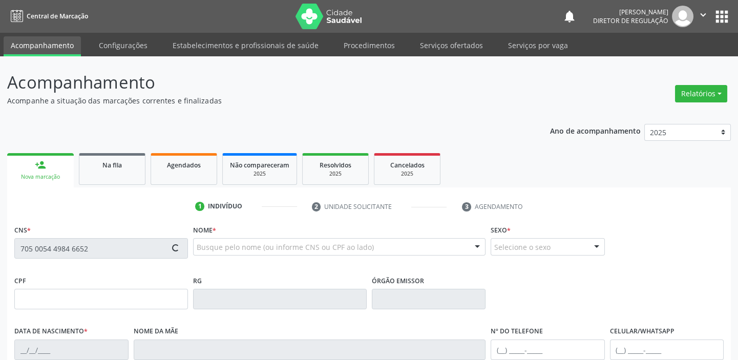
type input "S/N"
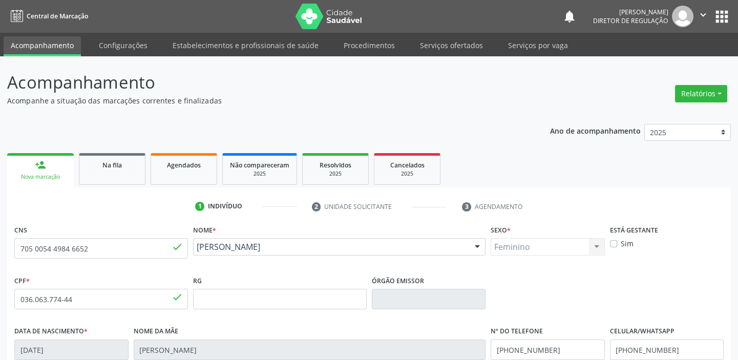
scroll to position [194, 0]
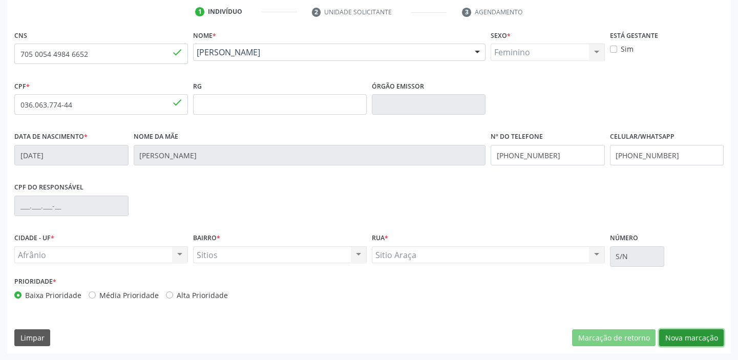
click at [685, 337] on button "Nova marcação" at bounding box center [691, 337] width 64 height 17
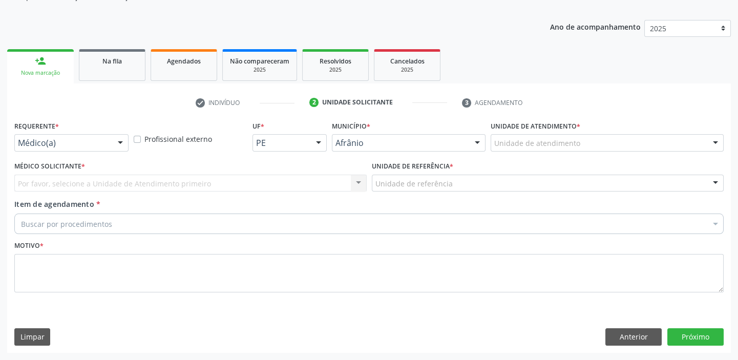
scroll to position [103, 0]
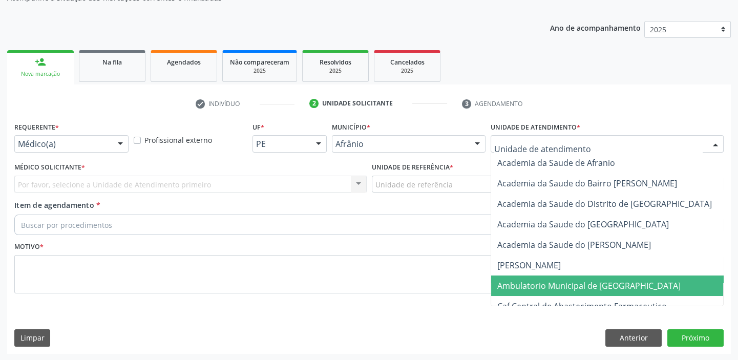
click at [518, 280] on span "Ambulatorio Municipal de [GEOGRAPHIC_DATA]" at bounding box center [588, 285] width 183 height 11
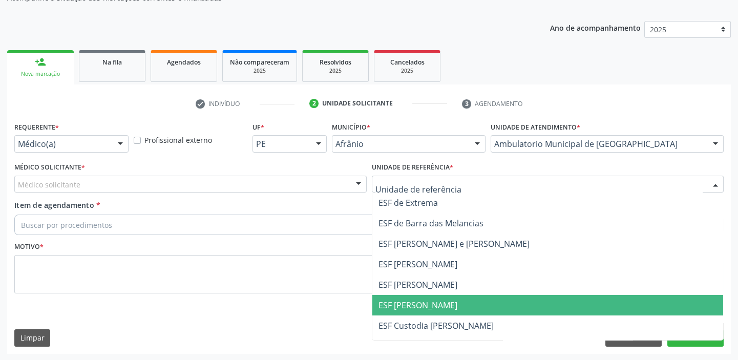
click at [402, 299] on span "ESF [PERSON_NAME]" at bounding box center [417, 304] width 79 height 11
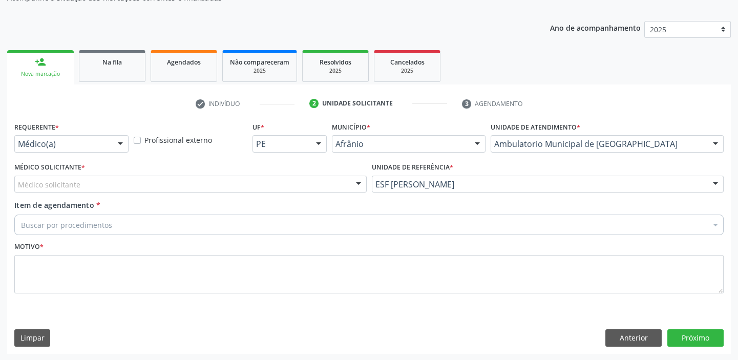
click at [80, 190] on div "Médico solicitante" at bounding box center [190, 184] width 352 height 17
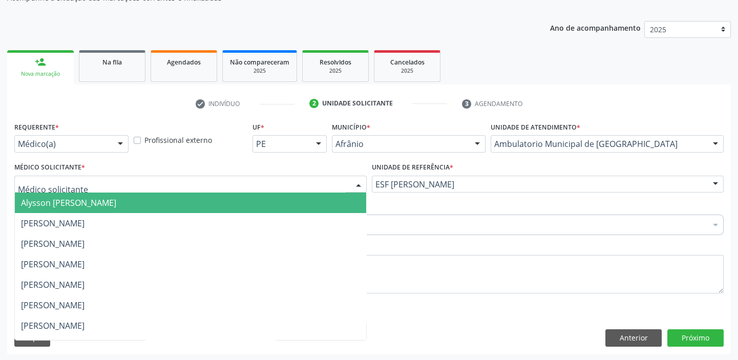
click at [82, 206] on span "Alysson [PERSON_NAME]" at bounding box center [68, 202] width 95 height 11
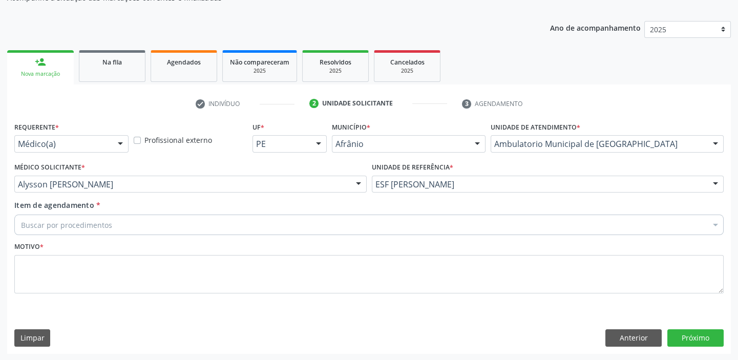
click at [80, 218] on div "Buscar por procedimentos" at bounding box center [368, 224] width 709 height 20
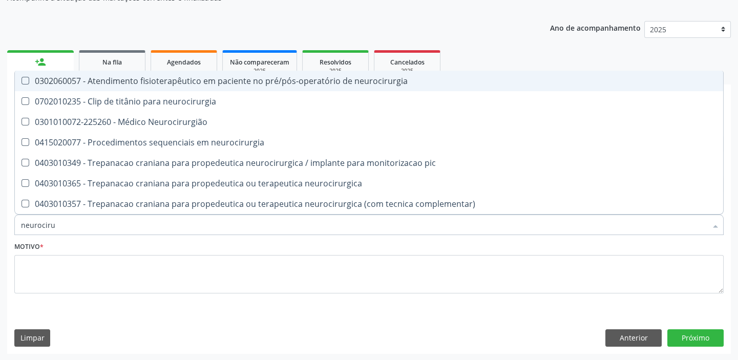
type input "neurocirur"
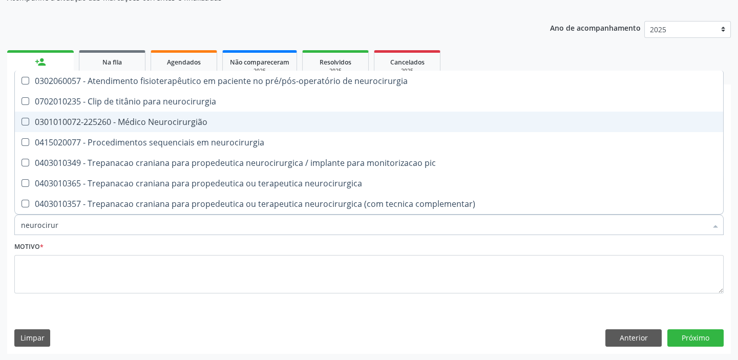
click at [152, 118] on div "0301010072-225260 - Médico Neurocirurgião" at bounding box center [369, 122] width 696 height 8
checkbox Neurocirurgião "true"
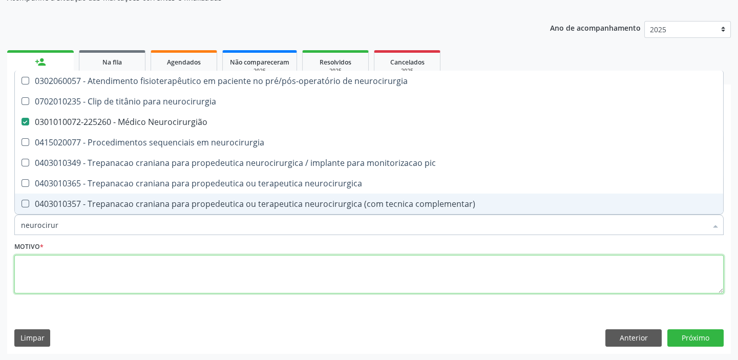
drag, startPoint x: 68, startPoint y: 267, endPoint x: 50, endPoint y: 265, distance: 18.1
click at [67, 265] on textarea at bounding box center [368, 274] width 709 height 39
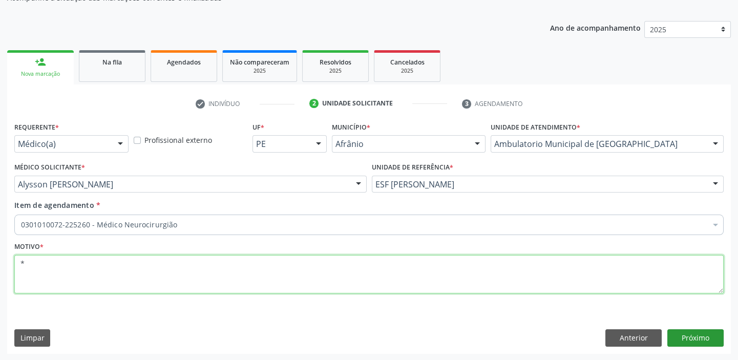
type textarea "*"
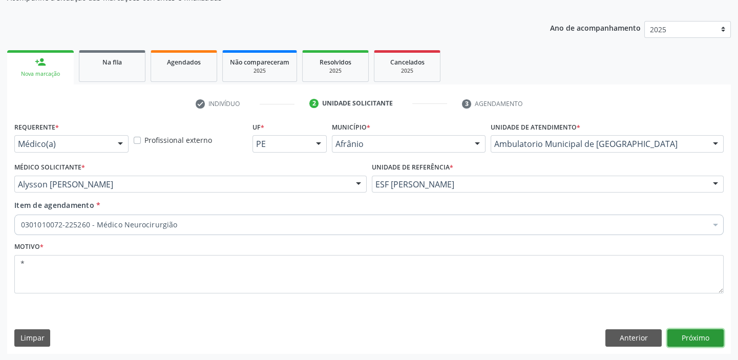
click at [685, 338] on button "Próximo" at bounding box center [695, 337] width 56 height 17
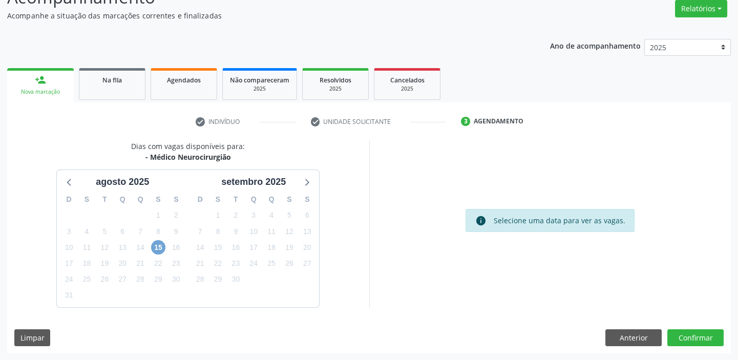
click at [154, 248] on span "15" at bounding box center [158, 247] width 14 height 14
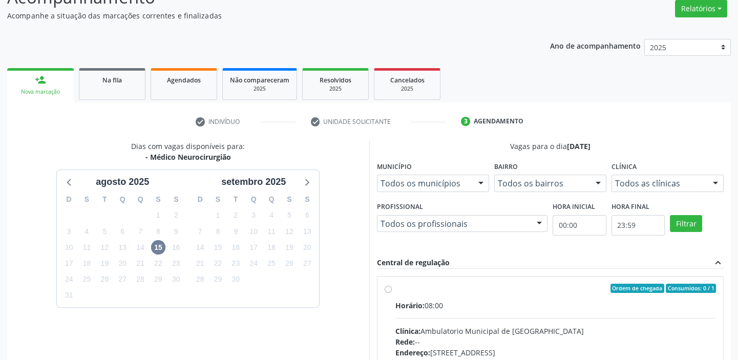
click at [392, 293] on input "Ordem de chegada Consumidos: 0 / 1 Horário: 08:00 Clínica: Ambulatorio Municipa…" at bounding box center [387, 288] width 7 height 9
radio input "true"
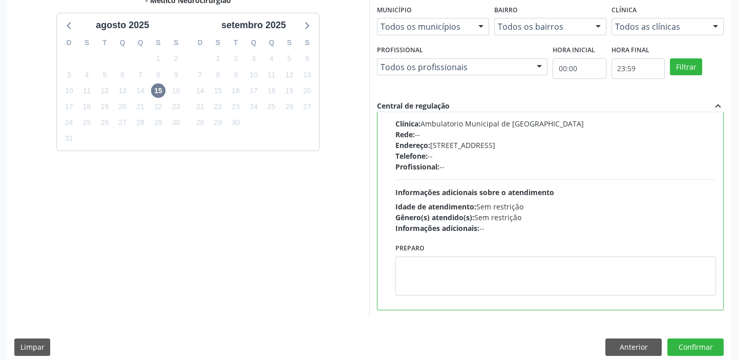
scroll to position [251, 0]
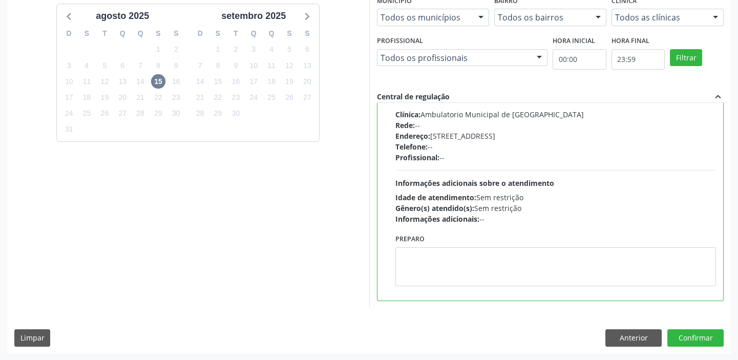
click at [471, 288] on div "Preparo" at bounding box center [556, 262] width 326 height 62
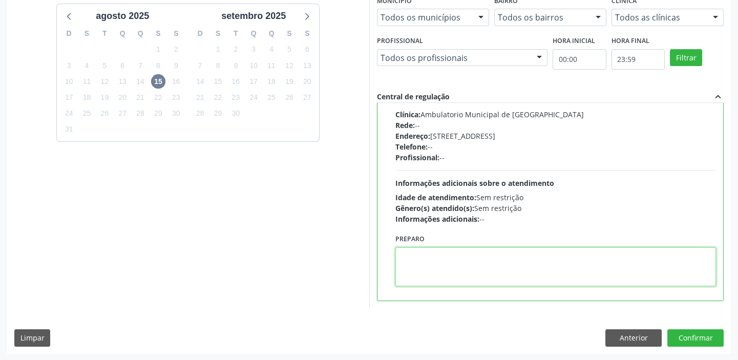
click at [481, 276] on textarea at bounding box center [555, 266] width 321 height 39
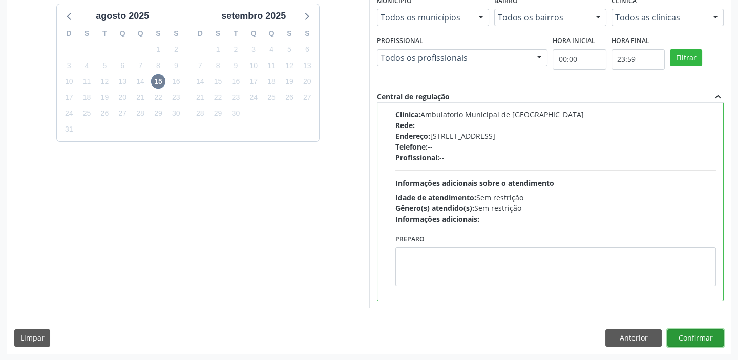
click at [694, 337] on button "Confirmar" at bounding box center [695, 337] width 56 height 17
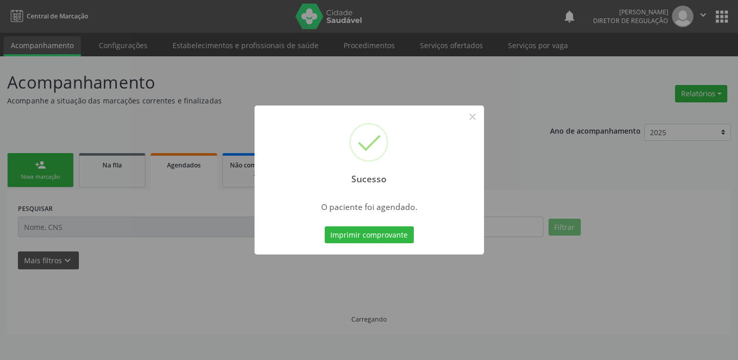
scroll to position [0, 0]
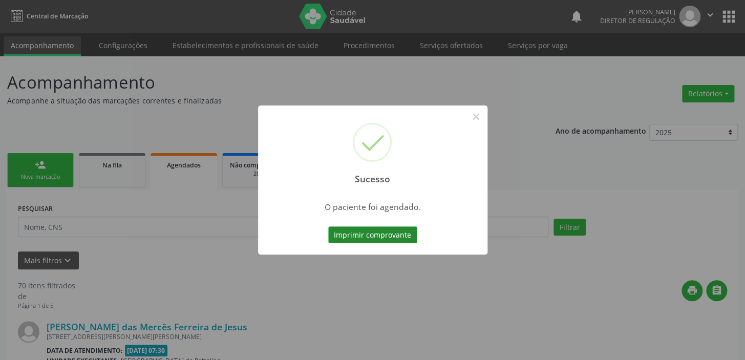
click at [367, 233] on button "Imprimir comprovante" at bounding box center [372, 234] width 89 height 17
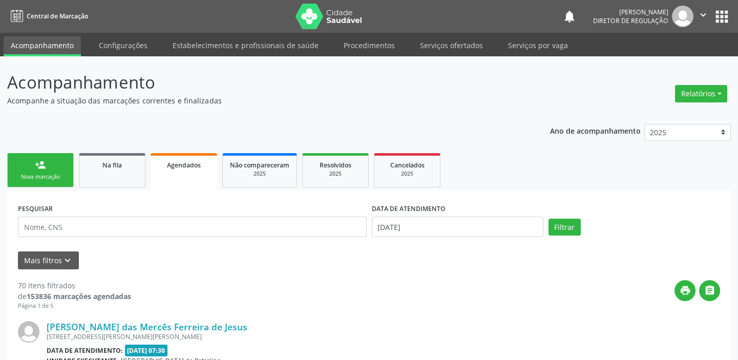
click at [53, 185] on link "person_add Nova marcação" at bounding box center [40, 170] width 67 height 34
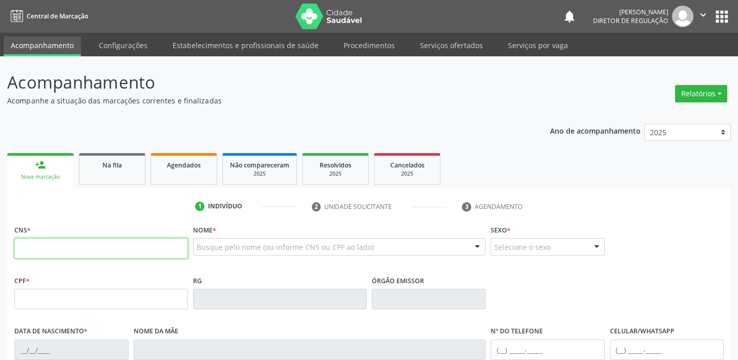
click at [57, 250] on input "text" at bounding box center [101, 248] width 174 height 20
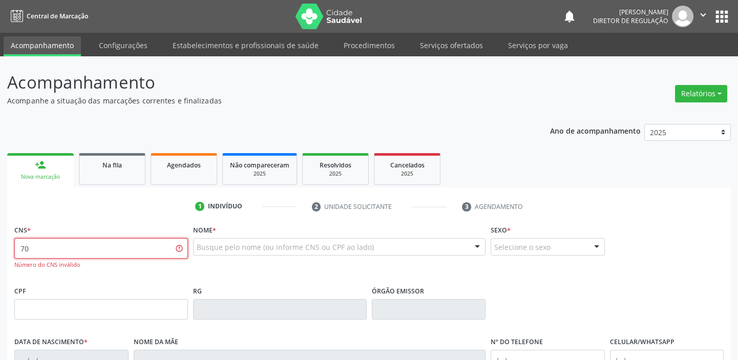
type input "7"
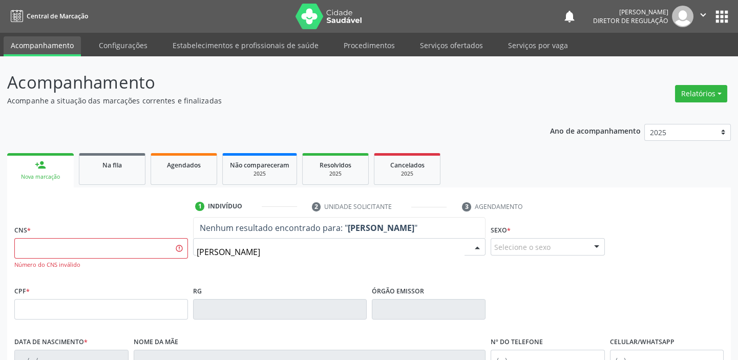
type input "miguel barbosa"
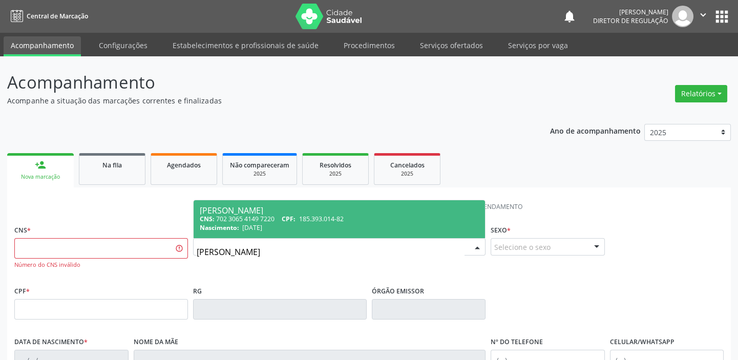
click at [280, 219] on div "CNS: 702 3065 4149 7220 CPF: 185.393.014-82" at bounding box center [339, 218] width 279 height 9
type input "702 3065 4149 7220"
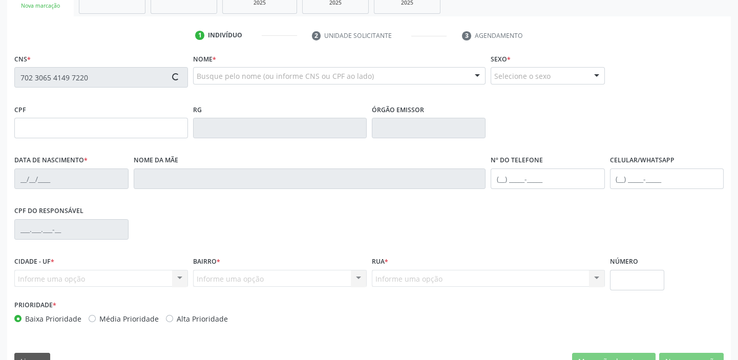
scroll to position [194, 0]
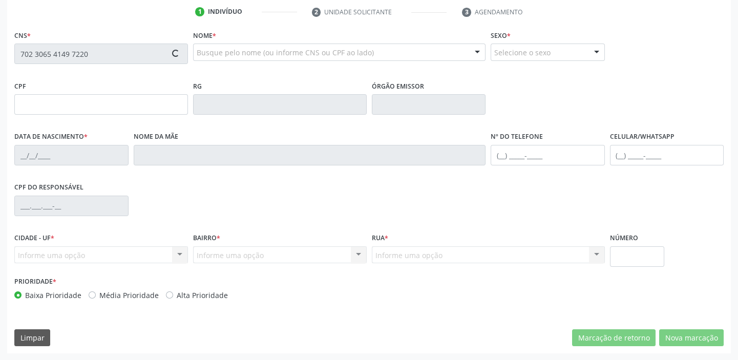
type input "185.393.014-82"
type input "18/05/2023"
type input "Viviane Silva Barbosa Sousa"
type input "(87) 99142-8850"
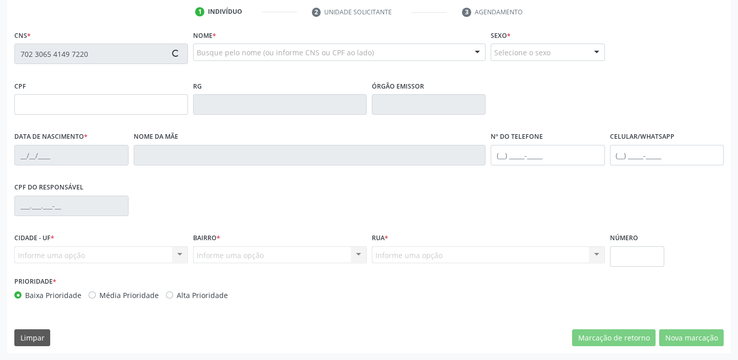
type input "432.770.798-80"
type input "44"
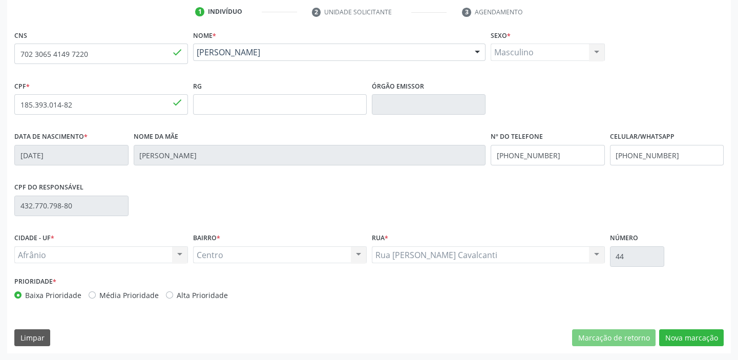
click at [683, 326] on div "CNS 702 3065 4149 7220 done Nome * Miguel Barbosa Sousa Miguel Barbosa Sousa CN…" at bounding box center [368, 191] width 723 height 326
click at [682, 332] on button "Nova marcação" at bounding box center [691, 337] width 64 height 17
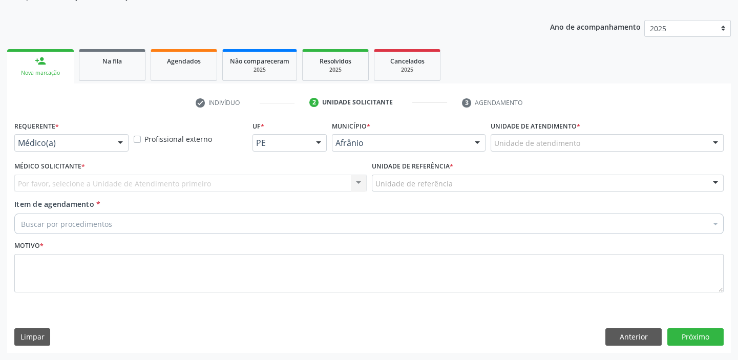
scroll to position [103, 0]
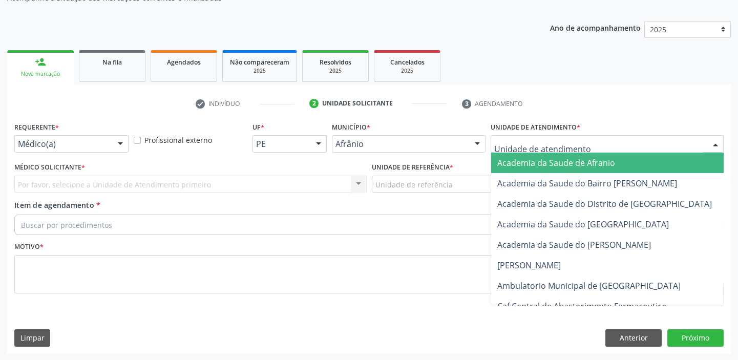
drag, startPoint x: 501, startPoint y: 148, endPoint x: 523, endPoint y: 215, distance: 70.4
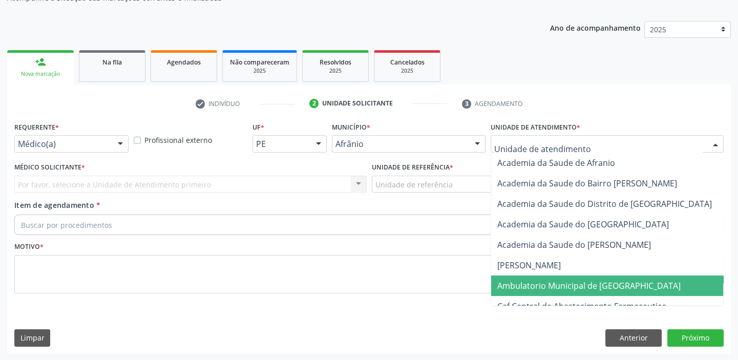
drag, startPoint x: 522, startPoint y: 281, endPoint x: 485, endPoint y: 246, distance: 50.7
click at [520, 280] on span "Ambulatorio Municipal de [GEOGRAPHIC_DATA]" at bounding box center [588, 285] width 183 height 11
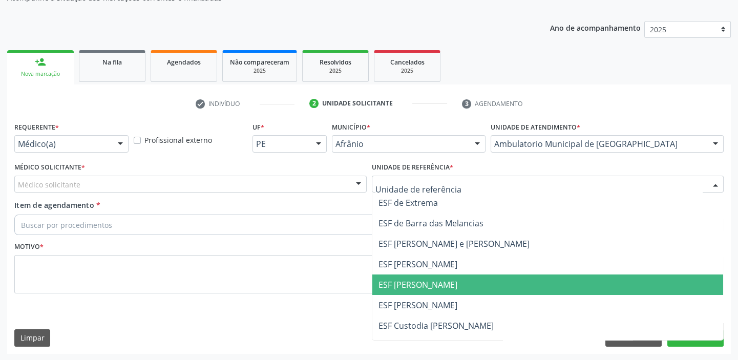
click at [421, 292] on span "ESF [PERSON_NAME]" at bounding box center [547, 284] width 351 height 20
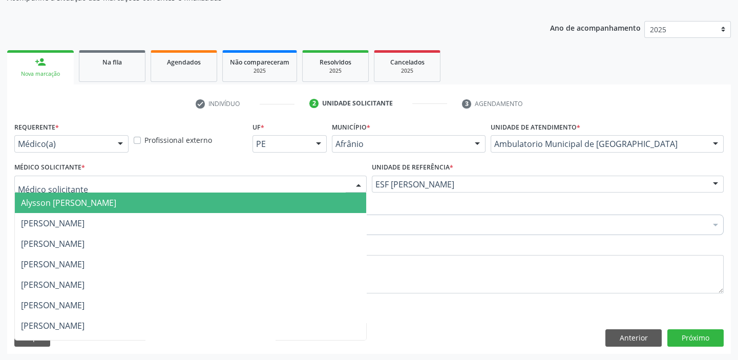
drag, startPoint x: 39, startPoint y: 191, endPoint x: 46, endPoint y: 218, distance: 28.1
click at [40, 192] on div "Alysson Rodrigo Ferreira Cavalcanti Bruno Saraiva Bezerra Medrado Carlos Gustav…" at bounding box center [190, 184] width 352 height 17
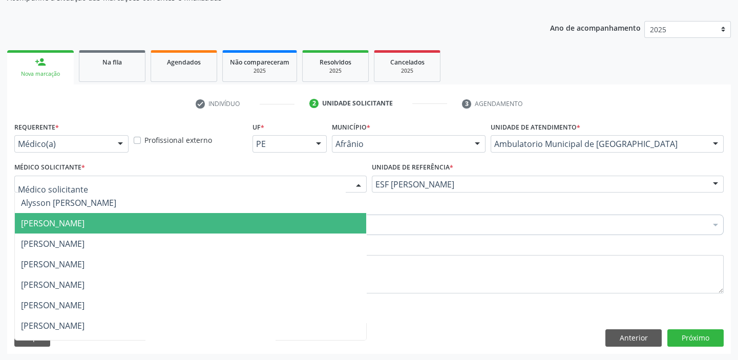
click at [46, 220] on span "[PERSON_NAME]" at bounding box center [52, 223] width 63 height 11
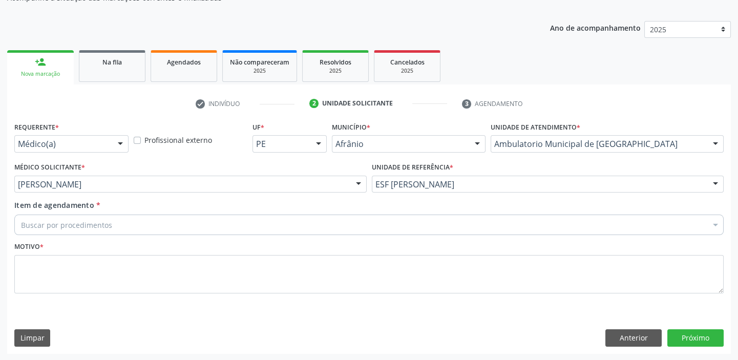
click at [46, 230] on div "Buscar por procedimentos" at bounding box center [368, 224] width 709 height 20
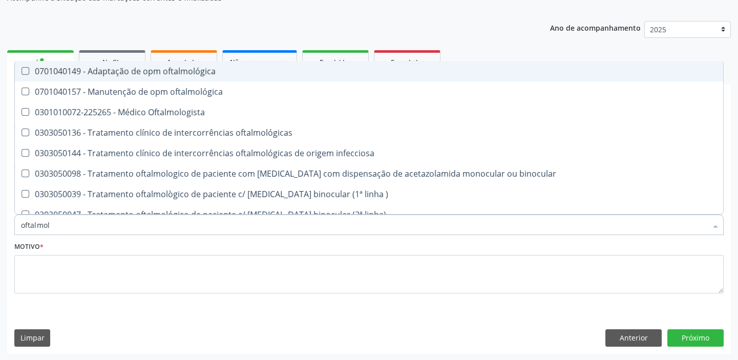
type input "oftalmolo"
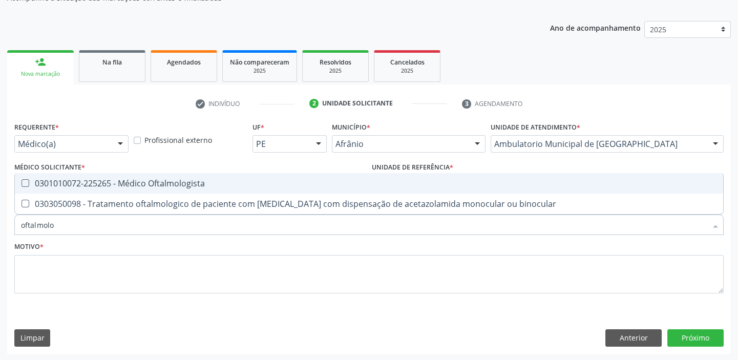
click at [68, 183] on div "0301010072-225265 - Médico Oftalmologista" at bounding box center [369, 183] width 696 height 8
checkbox Oftalmologista "true"
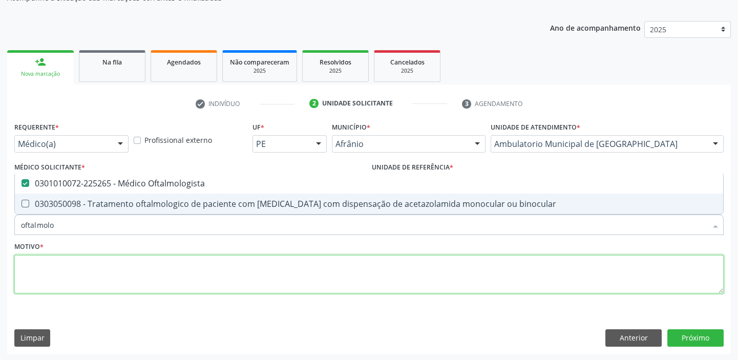
click at [27, 272] on textarea at bounding box center [368, 274] width 709 height 39
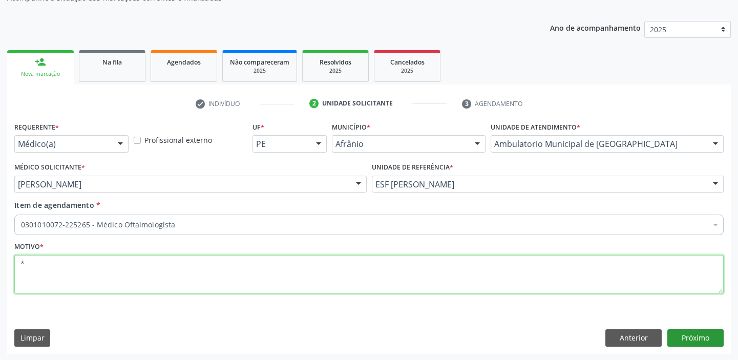
type textarea "*"
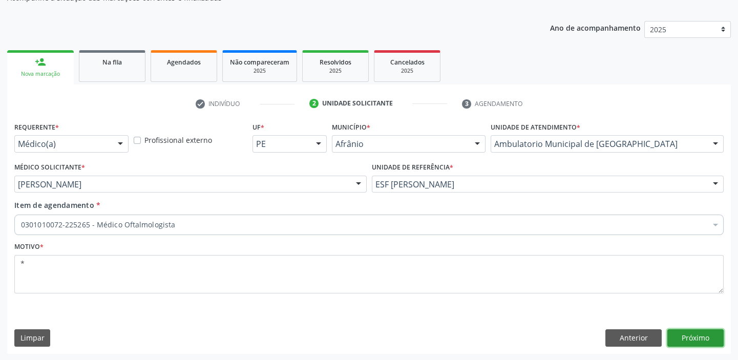
click at [691, 338] on button "Próximo" at bounding box center [695, 337] width 56 height 17
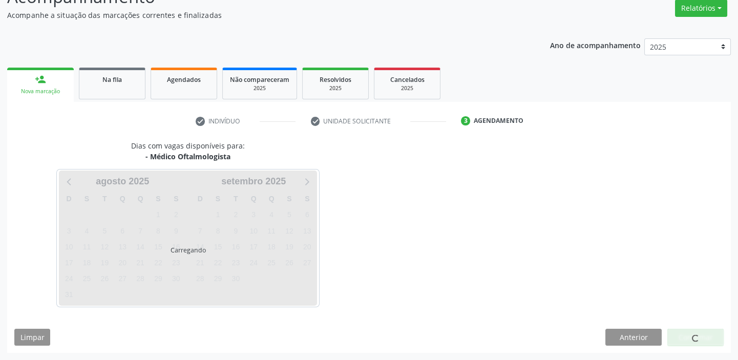
scroll to position [85, 0]
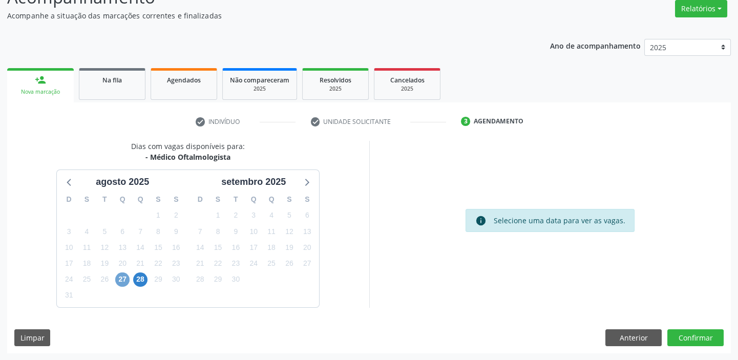
click at [126, 280] on span "27" at bounding box center [122, 279] width 14 height 14
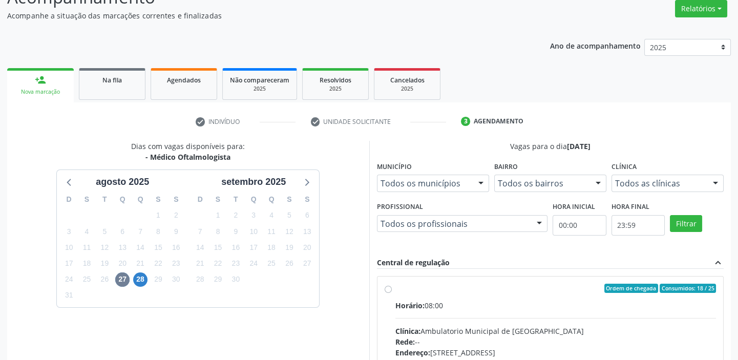
click at [483, 288] on div "Ordem de chegada Consumidos: 18 / 25" at bounding box center [555, 288] width 321 height 9
click at [392, 288] on input "Ordem de chegada Consumidos: 18 / 25 Horário: 08:00 Clínica: Ambulatorio Munici…" at bounding box center [387, 288] width 7 height 9
radio input "true"
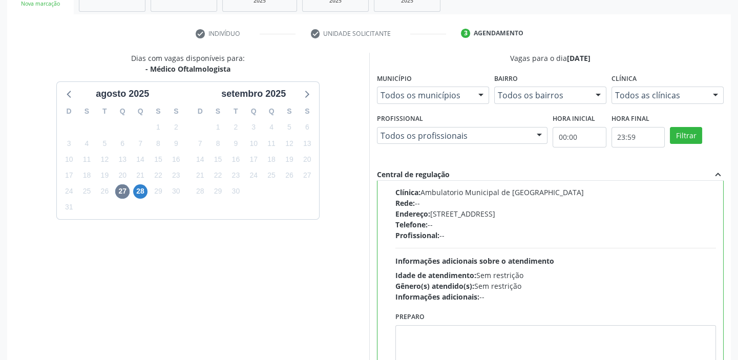
scroll to position [251, 0]
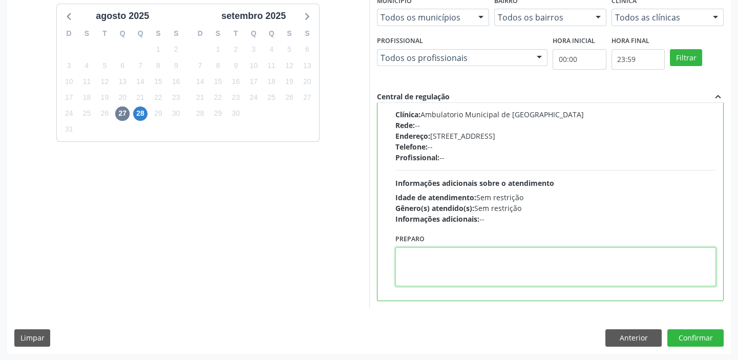
click at [440, 271] on textarea at bounding box center [555, 266] width 321 height 39
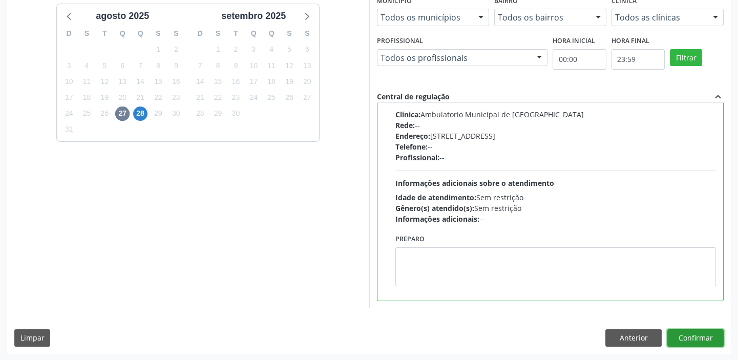
click at [684, 336] on button "Confirmar" at bounding box center [695, 337] width 56 height 17
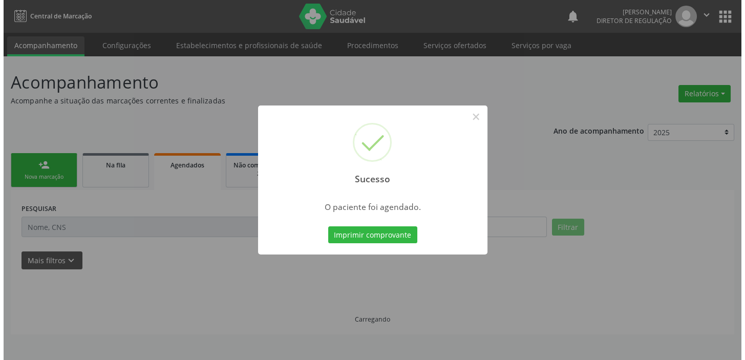
scroll to position [0, 0]
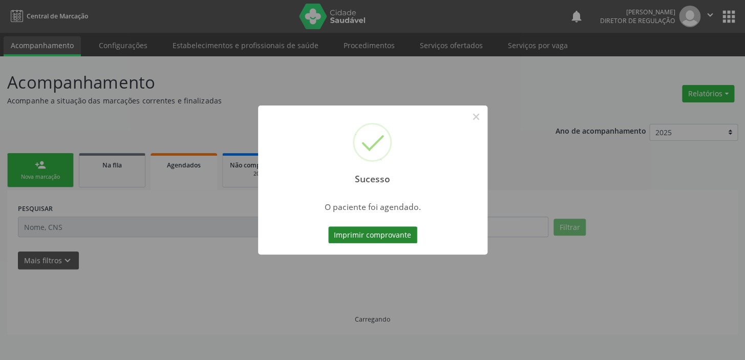
click at [375, 238] on button "Imprimir comprovante" at bounding box center [372, 234] width 89 height 17
